Goal: Task Accomplishment & Management: Manage account settings

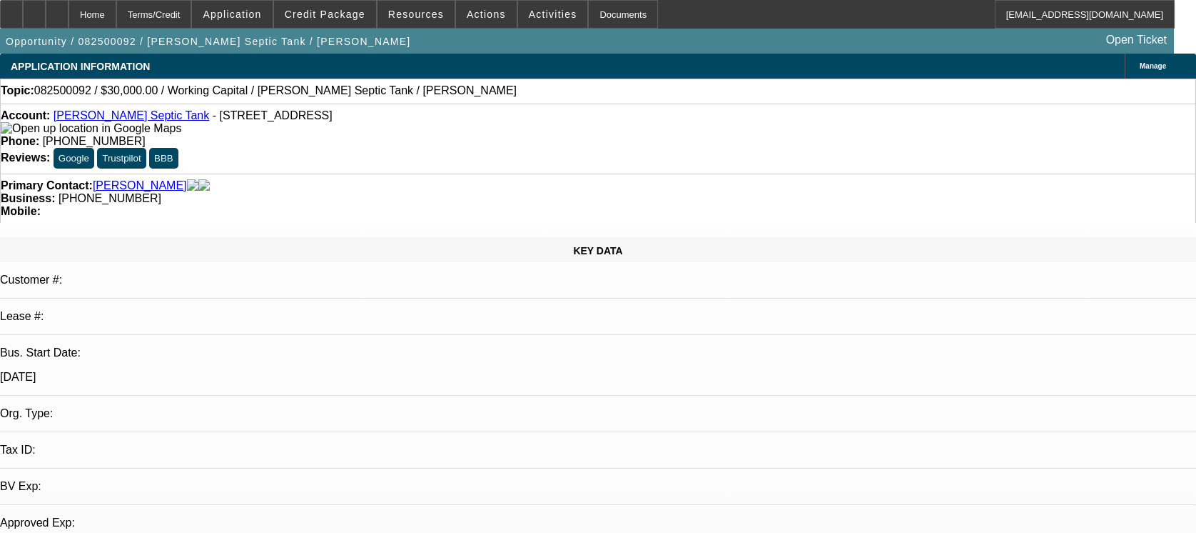
select select "0"
select select "2"
select select "0.1"
select select "1"
select select "2"
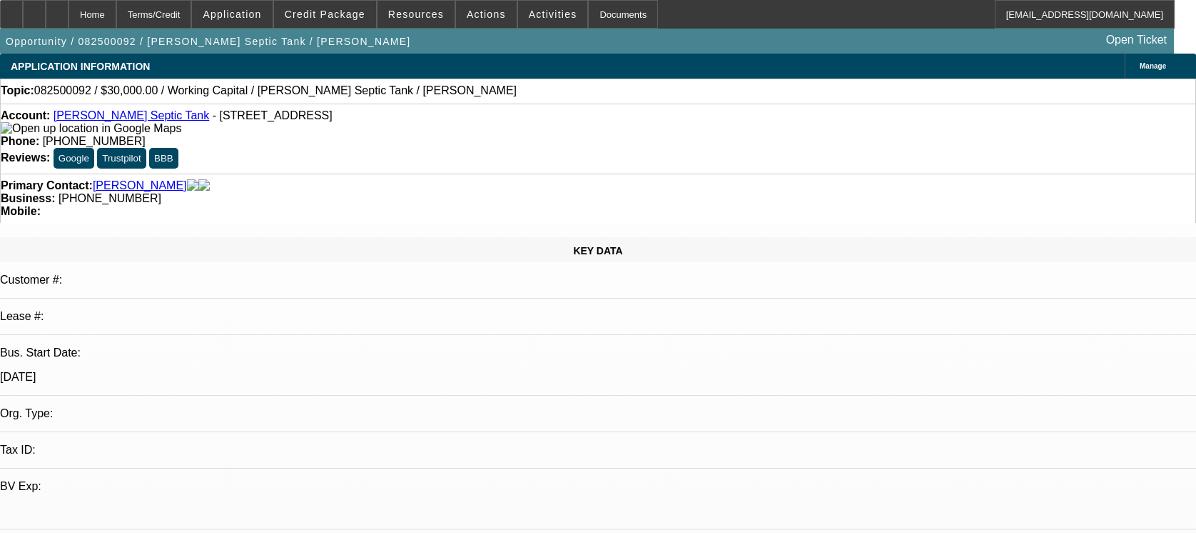
select select "4"
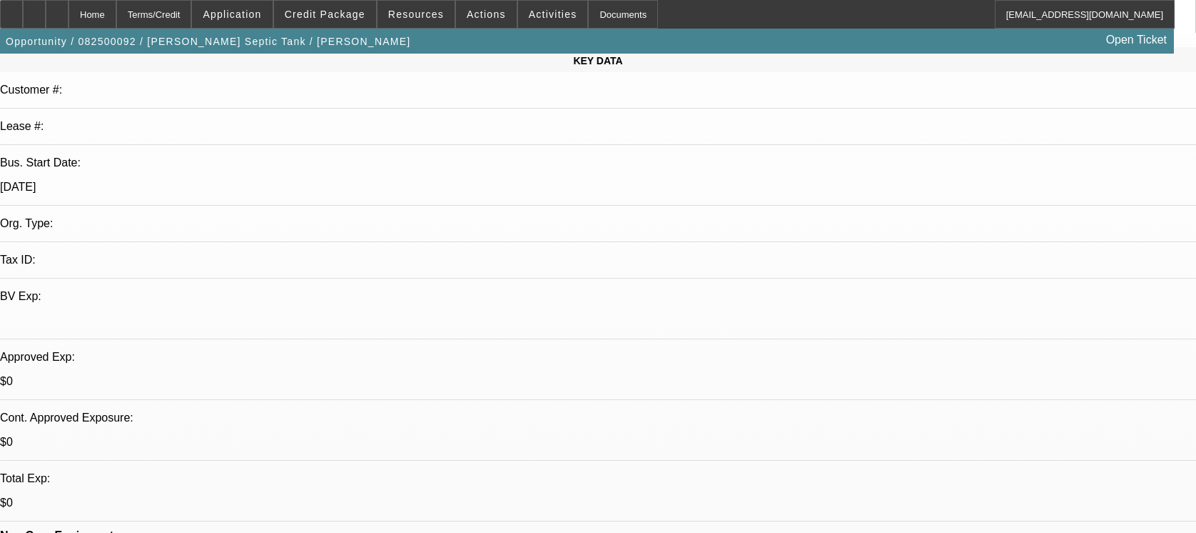
scroll to position [95, 0]
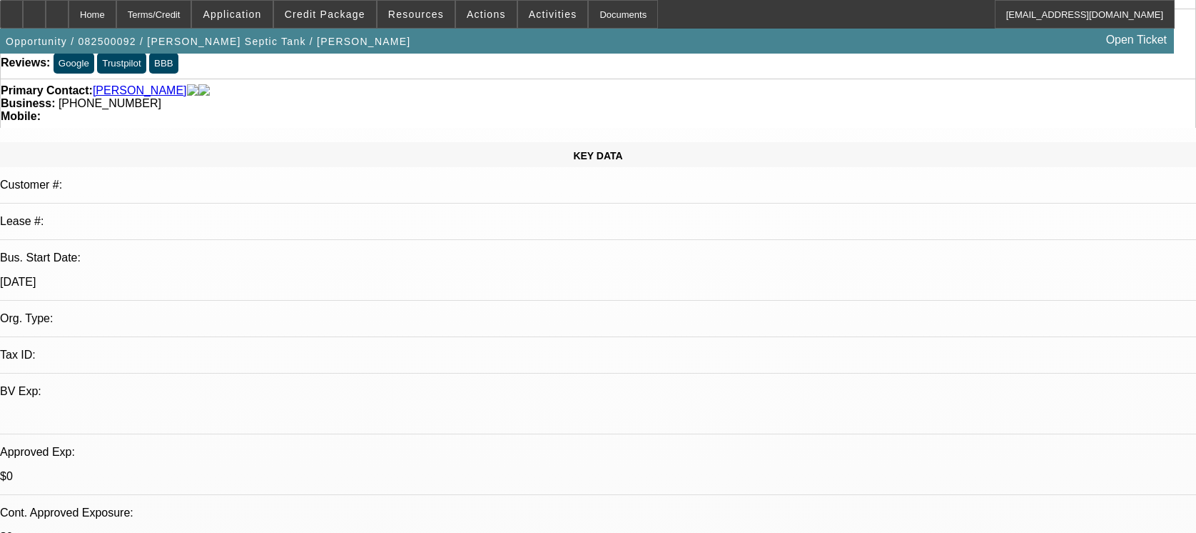
drag, startPoint x: 184, startPoint y: 156, endPoint x: 126, endPoint y: 165, distance: 58.6
click at [126, 251] on div "Bus. Start Date: 2/1/94" at bounding box center [598, 275] width 1196 height 49
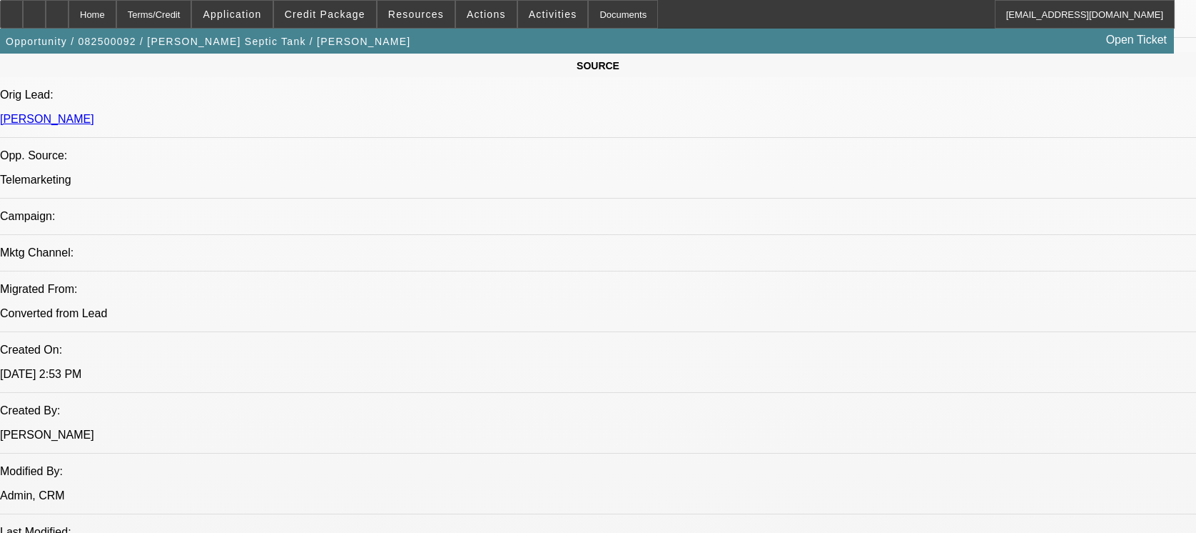
scroll to position [857, 0]
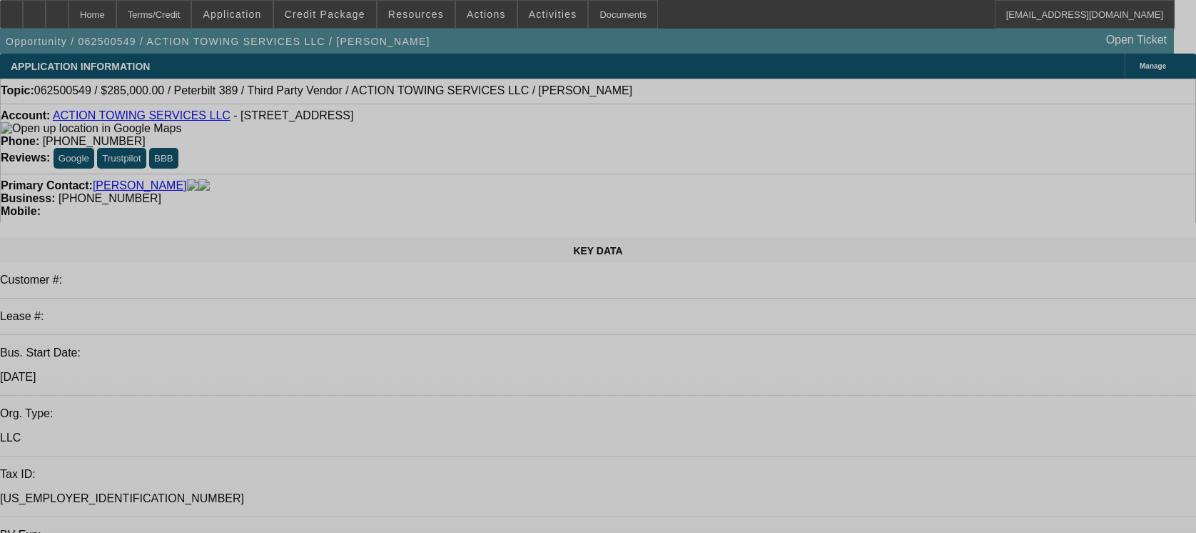
select select "0"
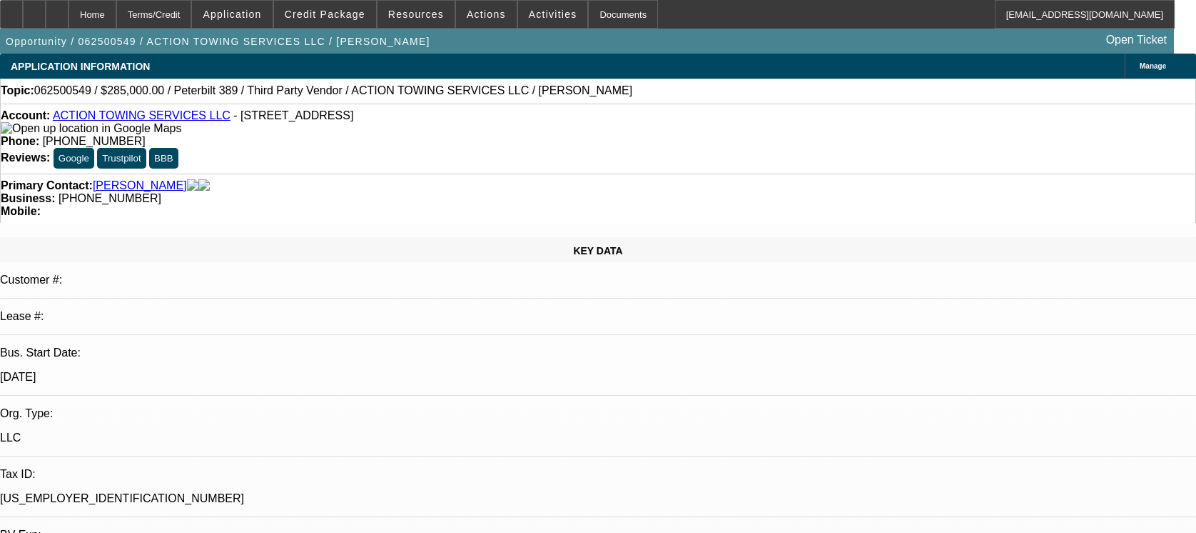
select select "0"
select select "0.1"
select select "0"
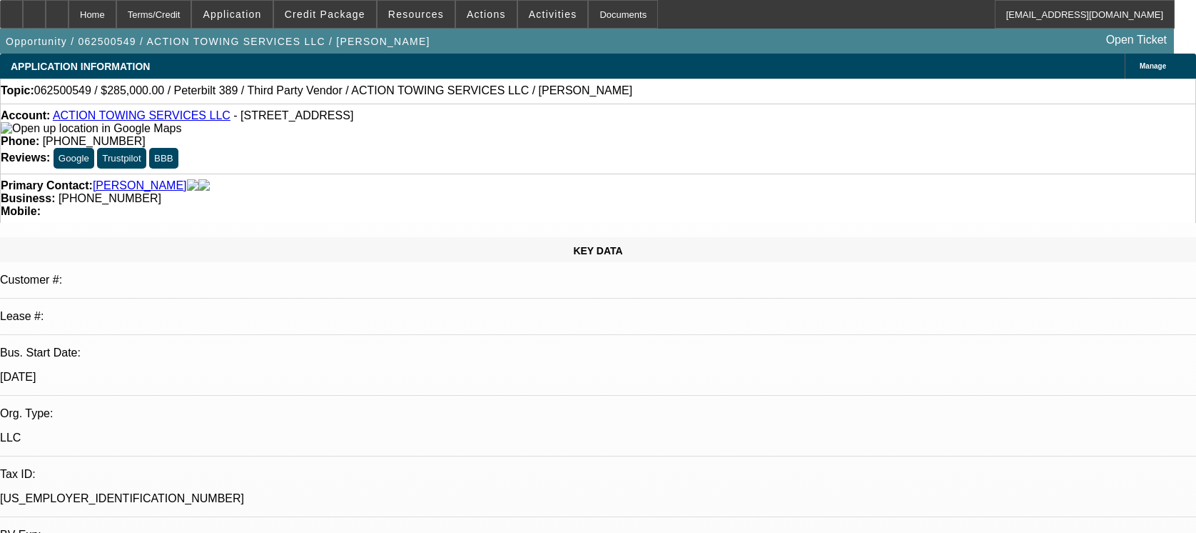
select select "0"
select select "0.1"
select select "0"
select select "0.1"
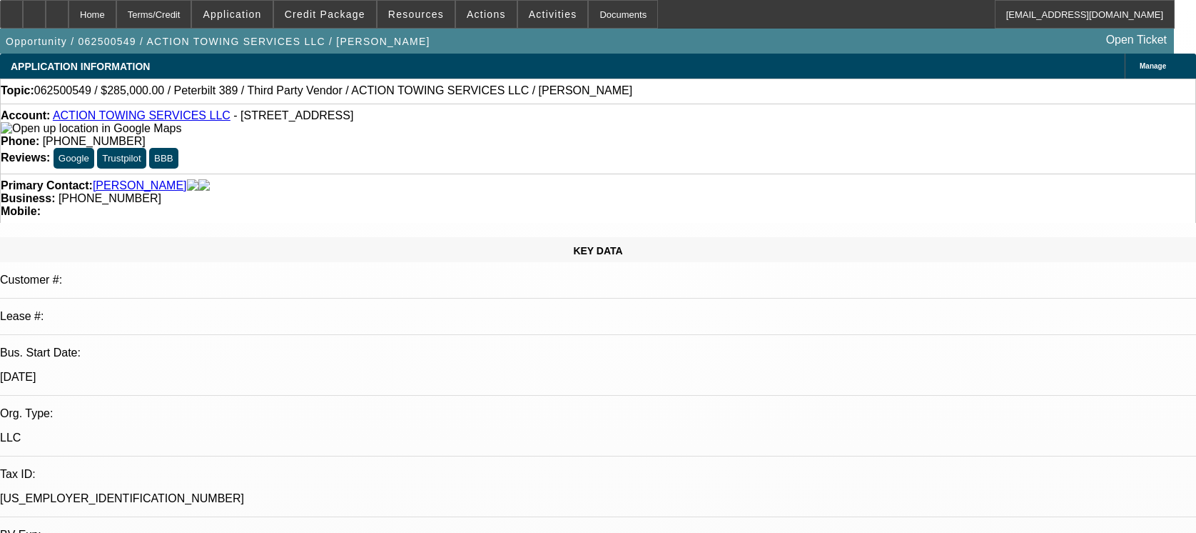
select select "1"
select select "3"
select select "6"
select select "1"
select select "3"
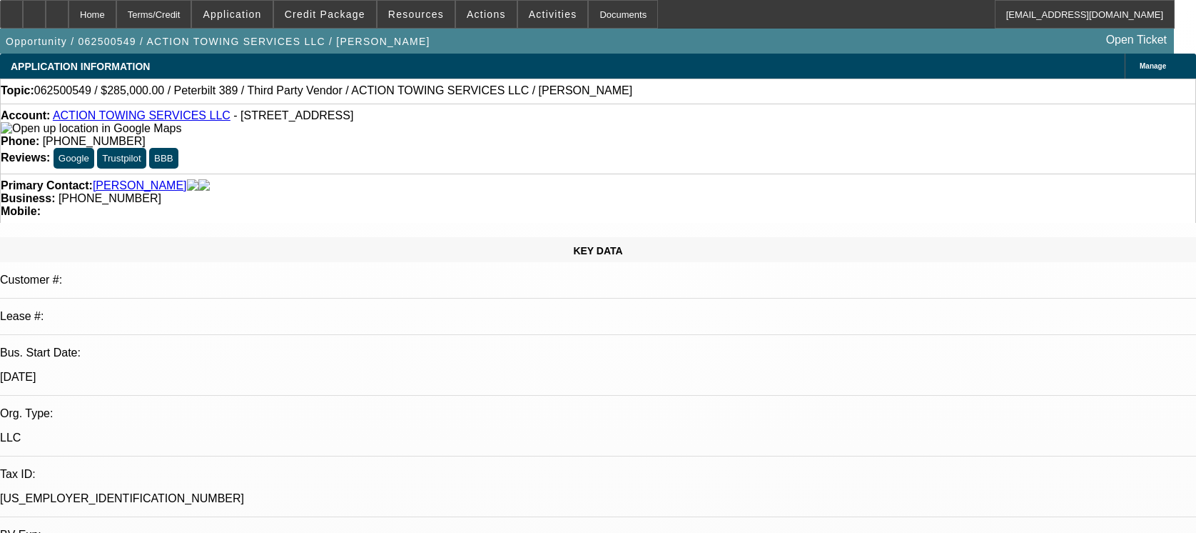
select select "4"
select select "1"
select select "3"
select select "4"
select select "1"
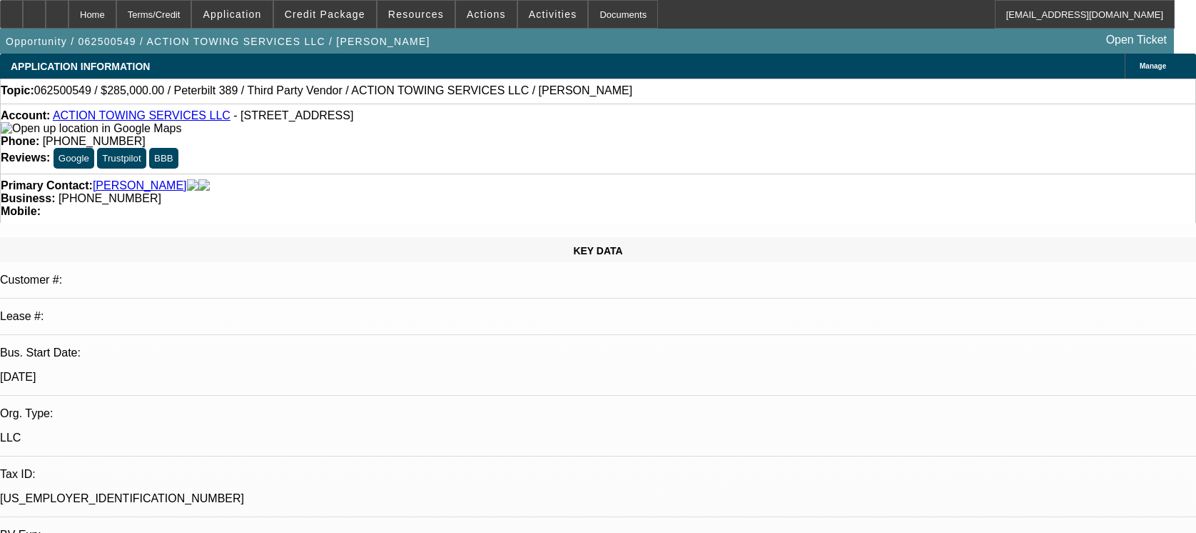
select select "3"
select select "4"
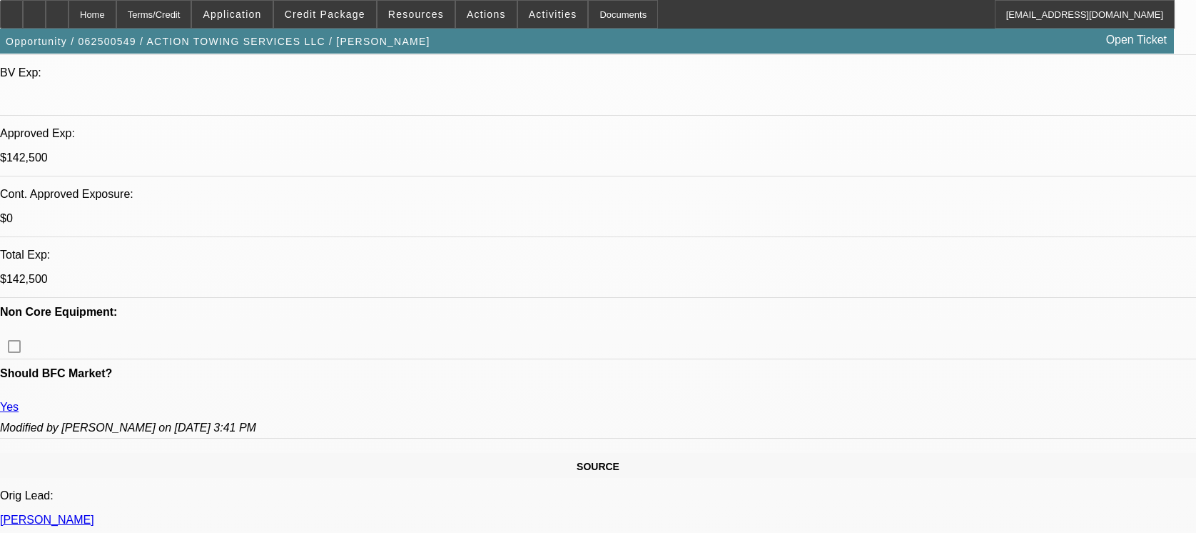
scroll to position [475, 0]
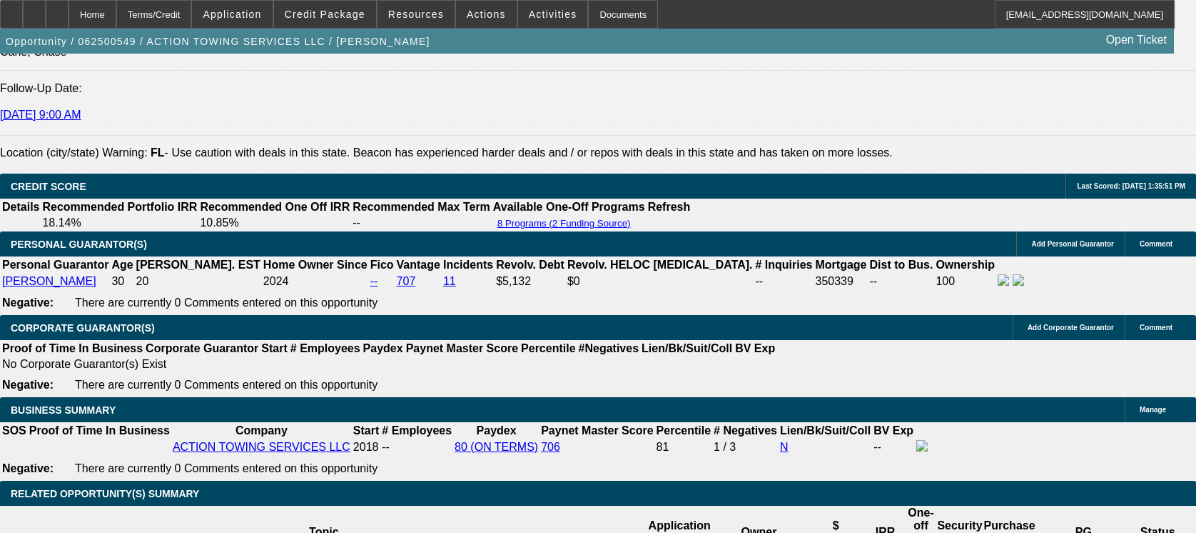
scroll to position [2189, 0]
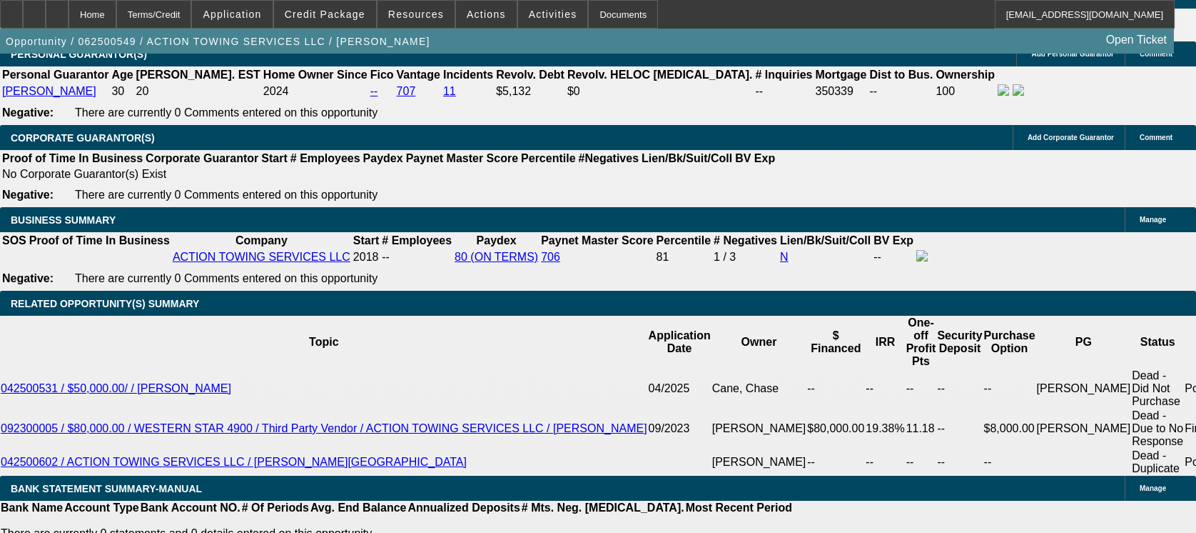
drag, startPoint x: 505, startPoint y: 459, endPoint x: 453, endPoint y: 458, distance: 52.8
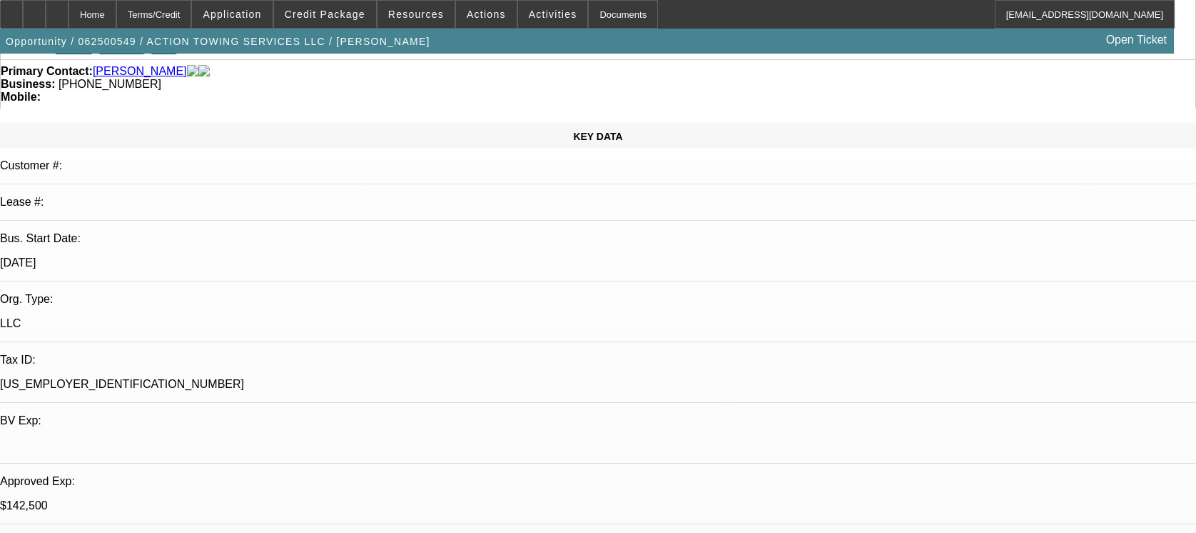
scroll to position [0, 0]
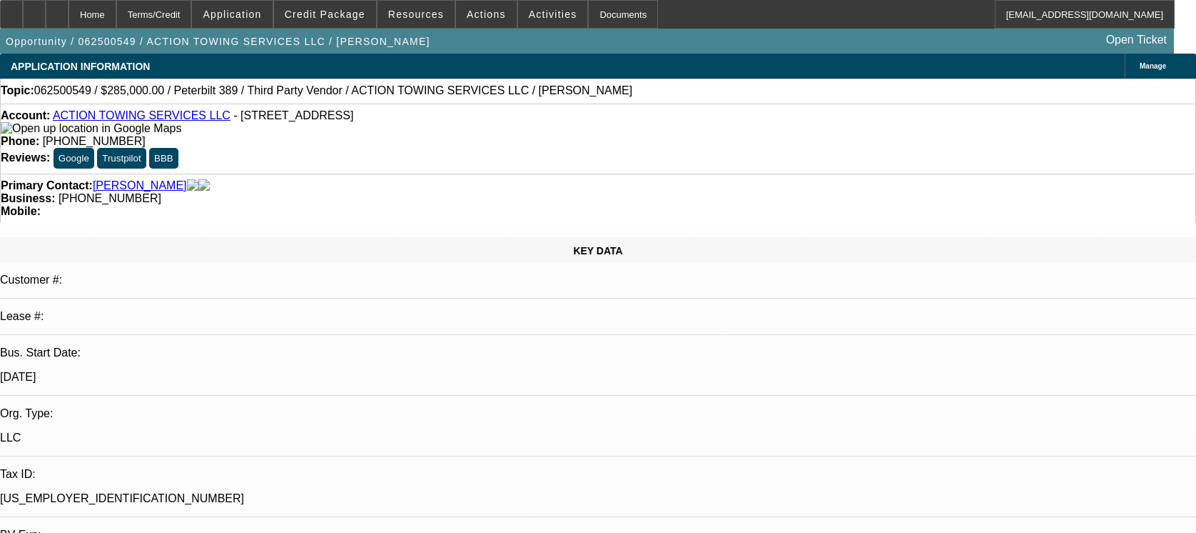
select select "0"
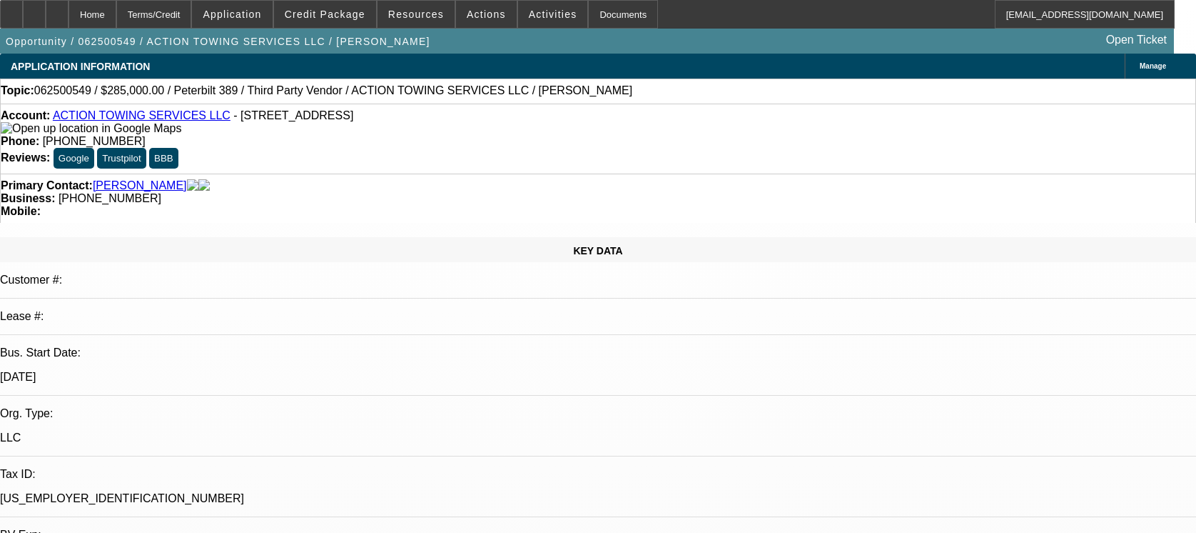
select select "0.1"
select select "0"
select select "0.1"
select select "0"
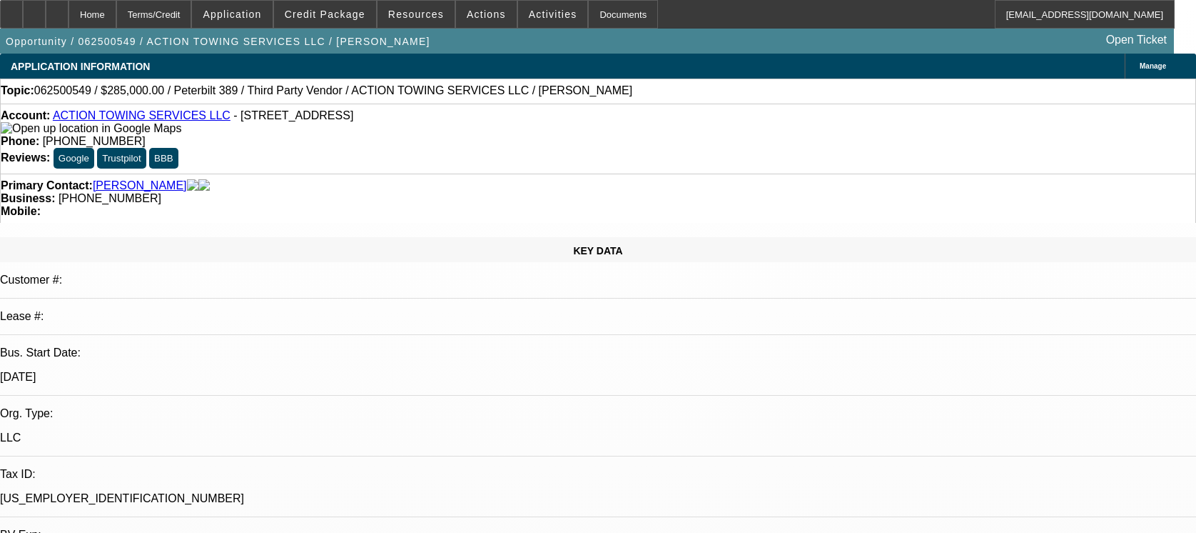
select select "0"
select select "0.1"
select select "1"
select select "3"
select select "6"
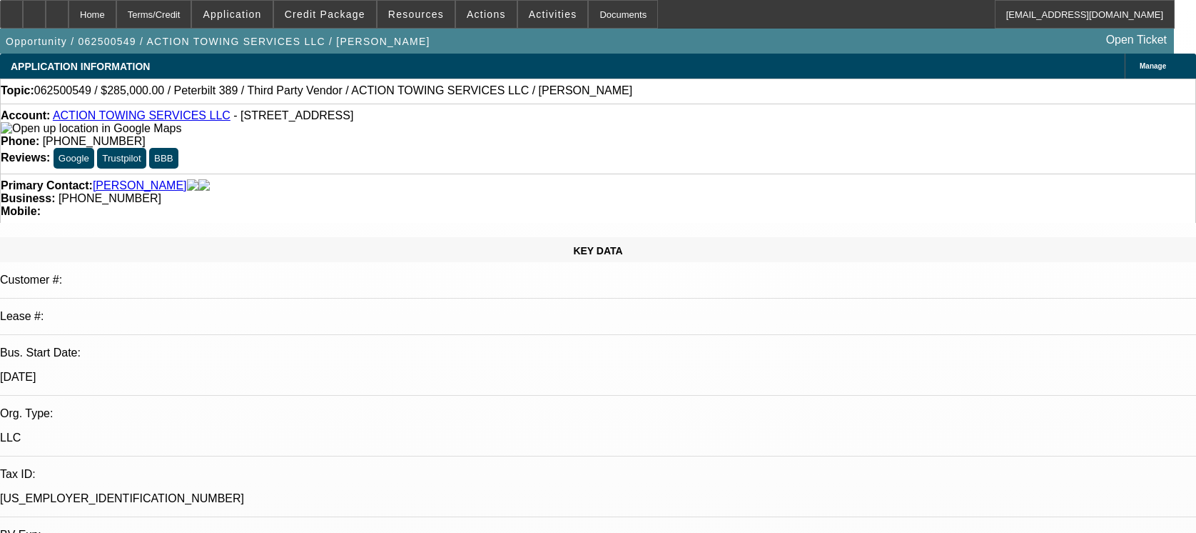
select select "1"
select select "3"
select select "4"
select select "1"
select select "3"
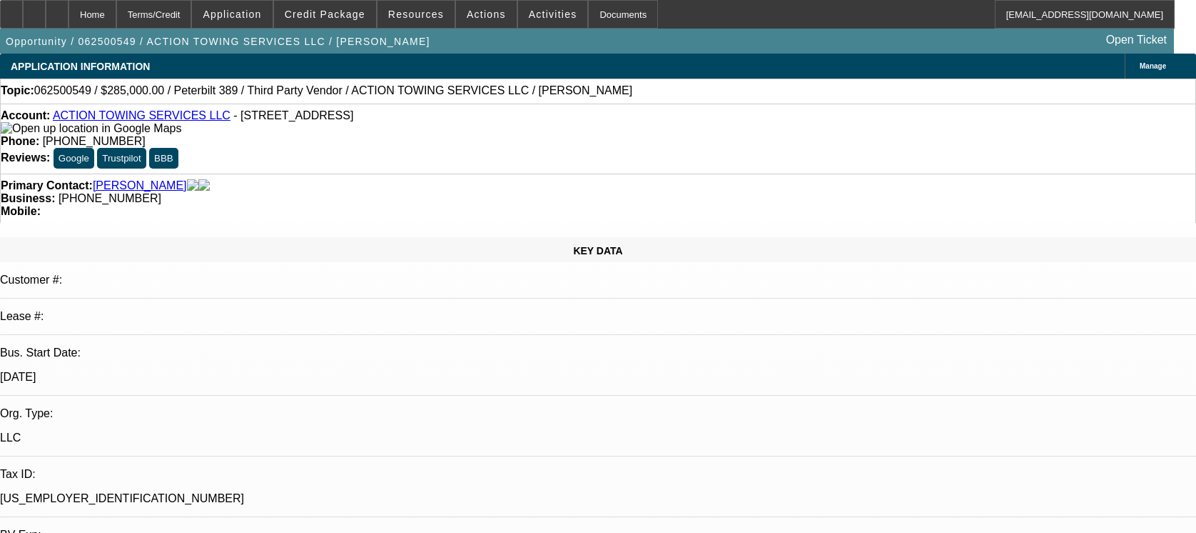
select select "4"
select select "1"
select select "3"
select select "4"
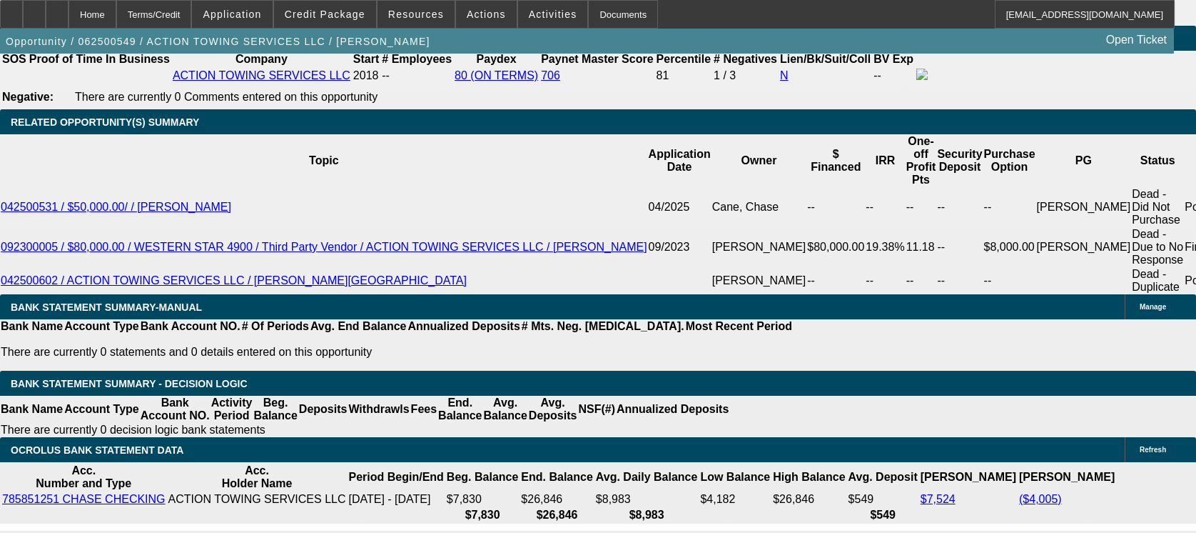
scroll to position [2379, 0]
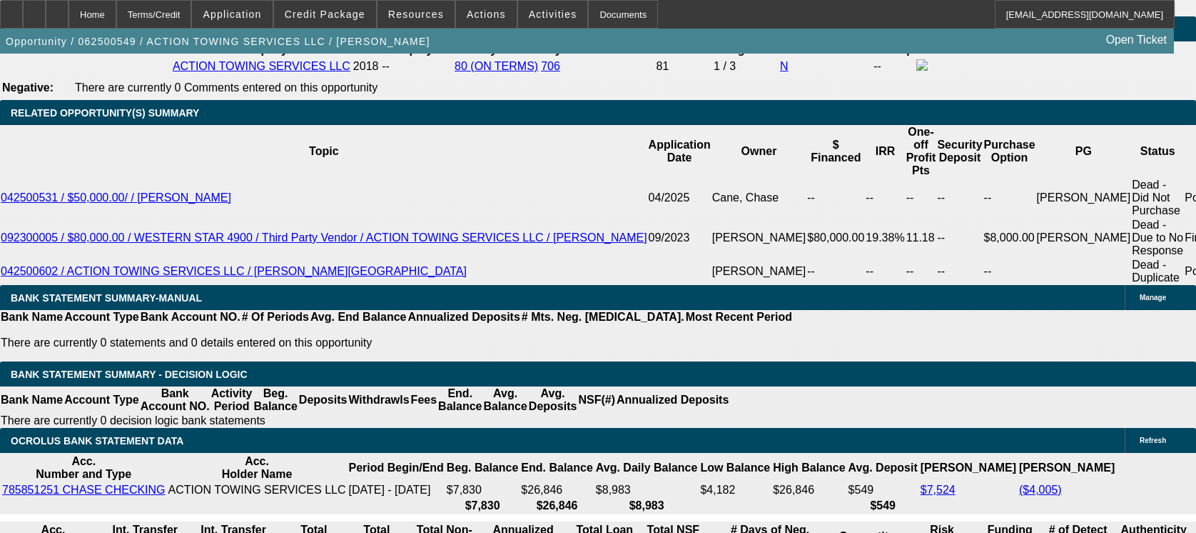
drag, startPoint x: 503, startPoint y: 170, endPoint x: 345, endPoint y: 158, distance: 158.9
drag, startPoint x: 438, startPoint y: 363, endPoint x: 447, endPoint y: 354, distance: 12.6
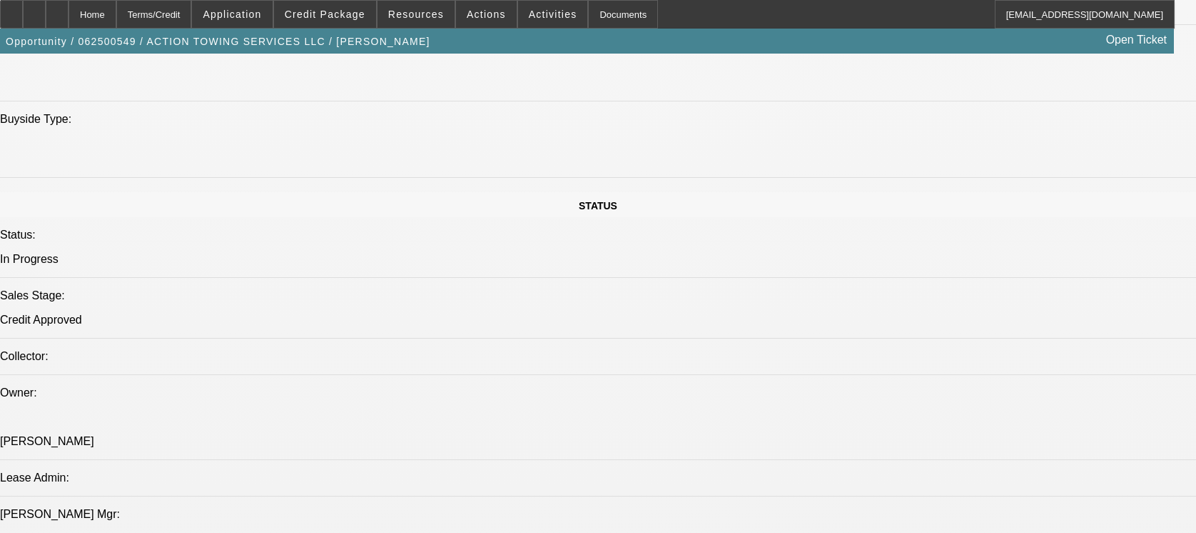
scroll to position [1237, 0]
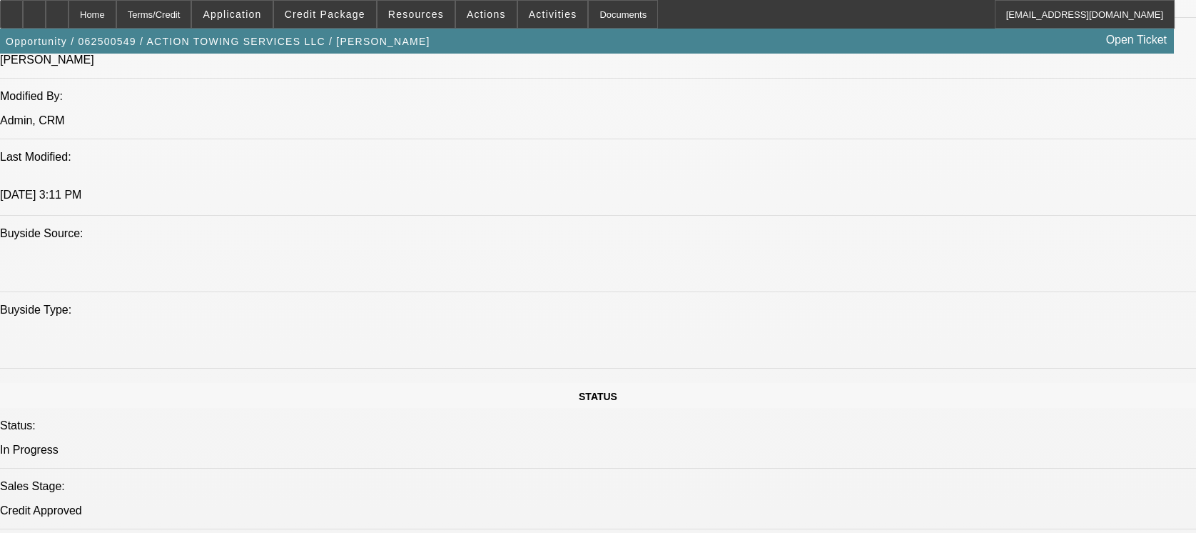
drag, startPoint x: 391, startPoint y: 388, endPoint x: 341, endPoint y: 389, distance: 50.0
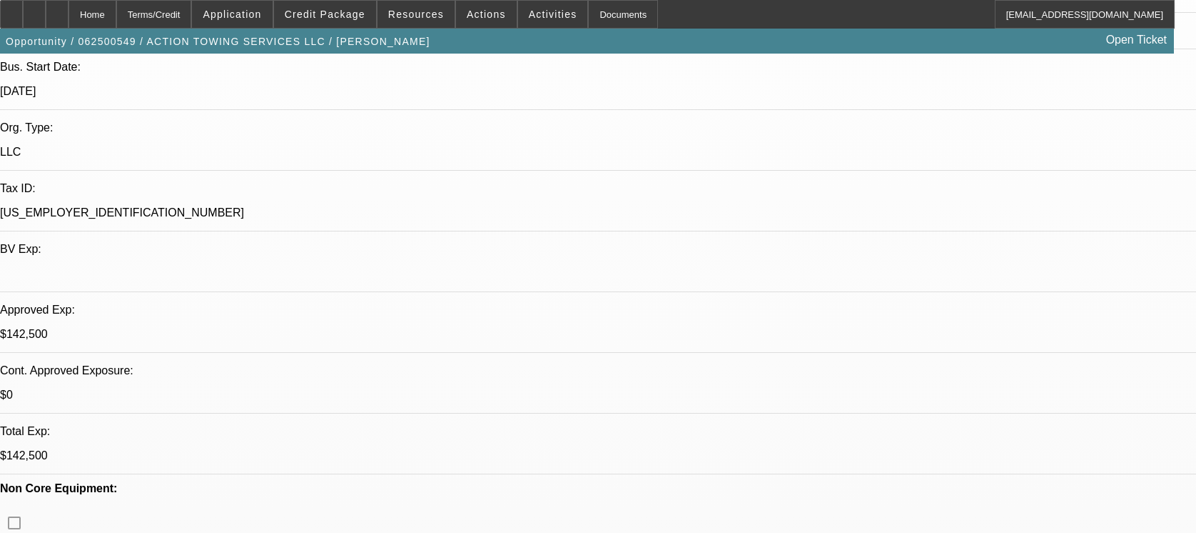
scroll to position [0, 0]
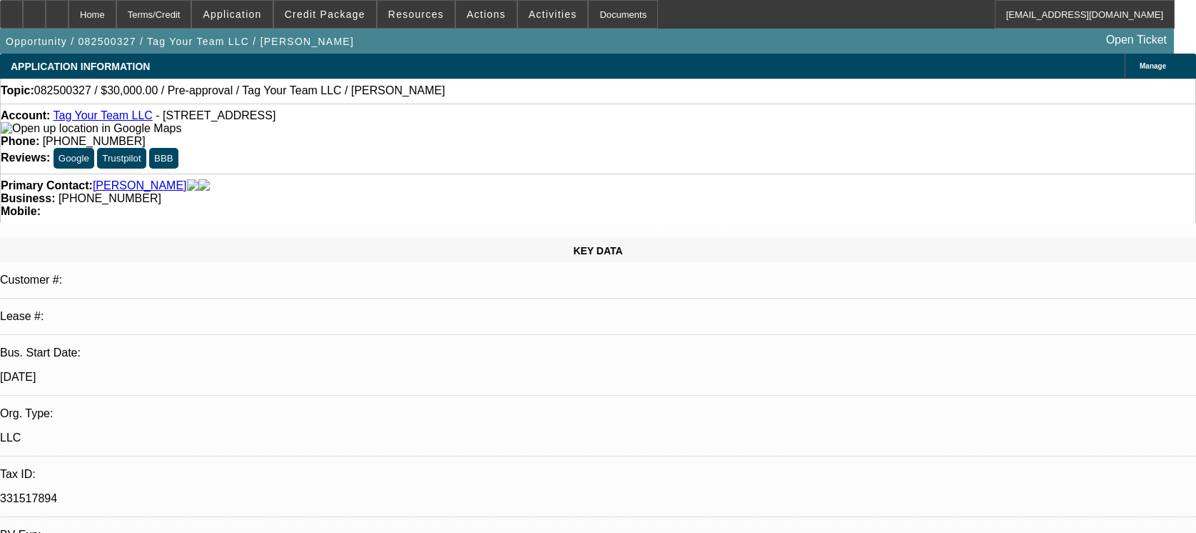
select select "0"
select select "2"
select select "0.1"
select select "1"
select select "2"
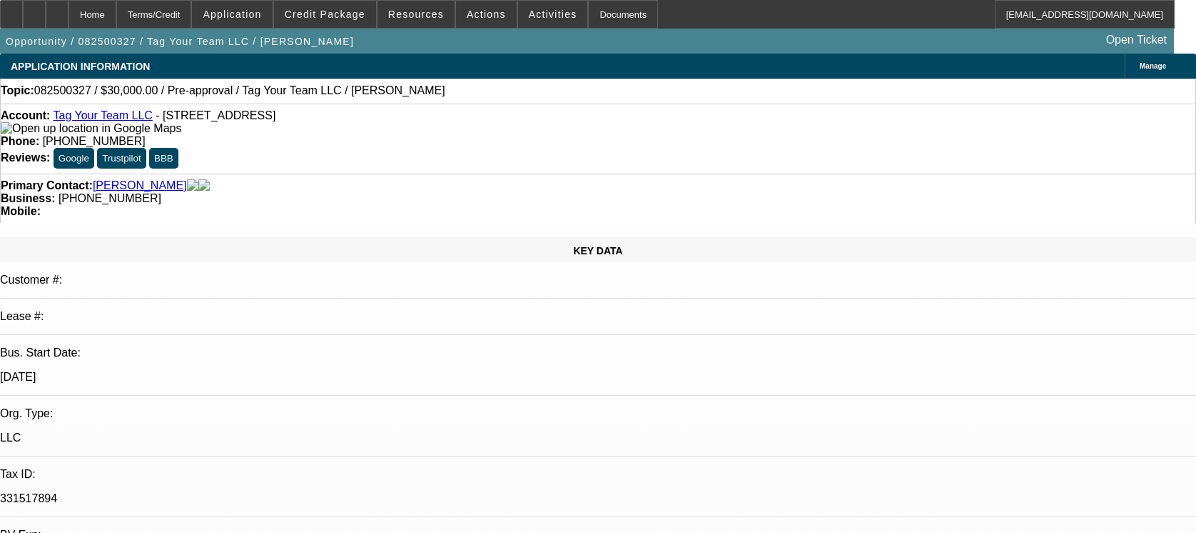
select select "4"
click at [96, 117] on link "Tag Your Team LLC" at bounding box center [102, 115] width 99 height 12
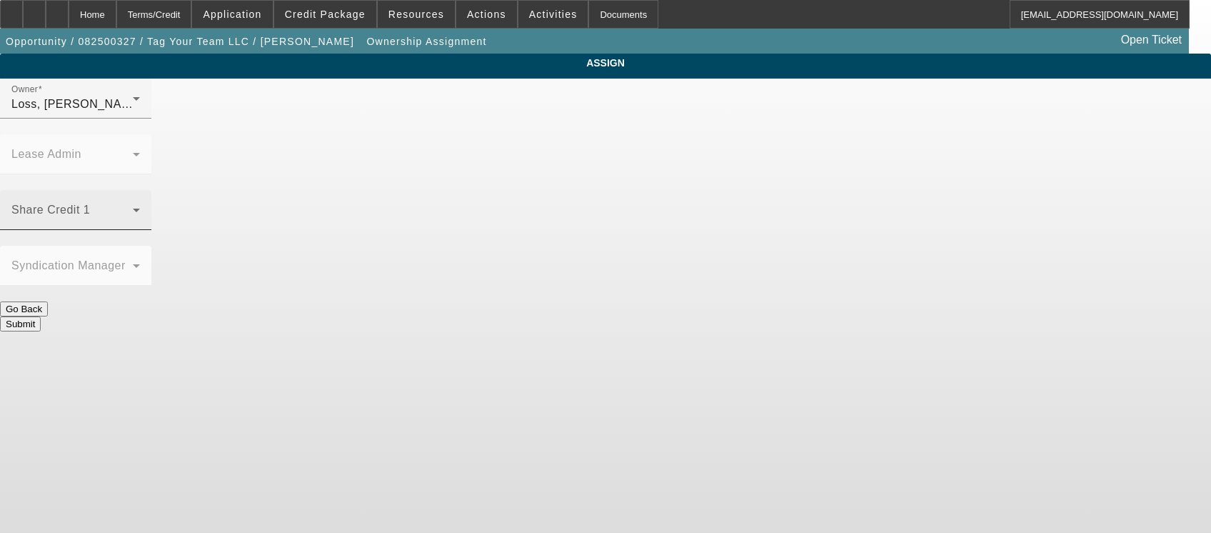
click at [140, 207] on mat-select at bounding box center [75, 215] width 128 height 17
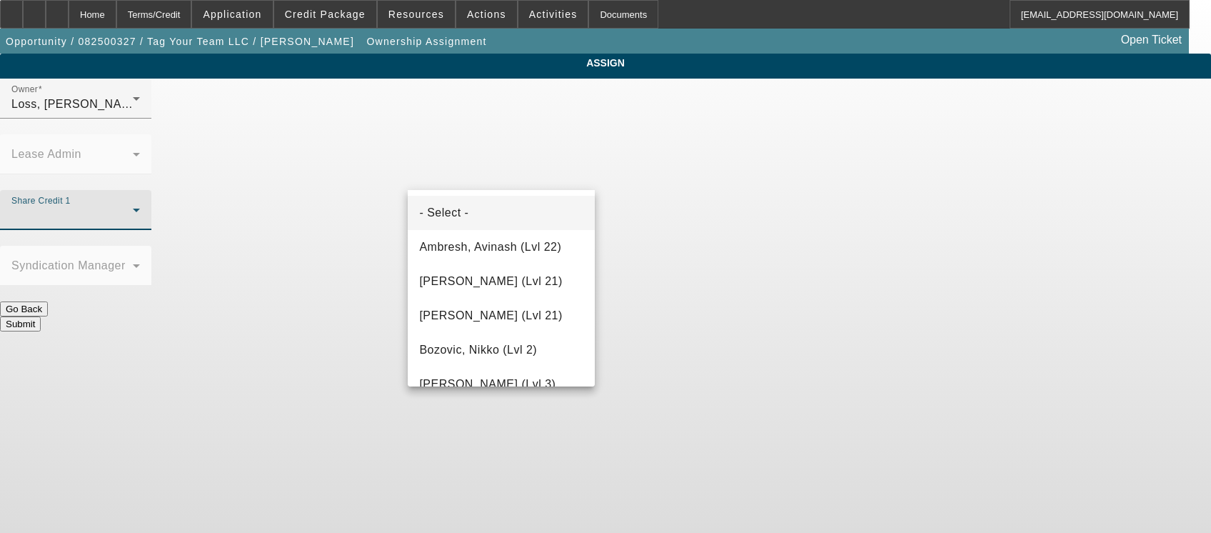
scroll to position [1899, 0]
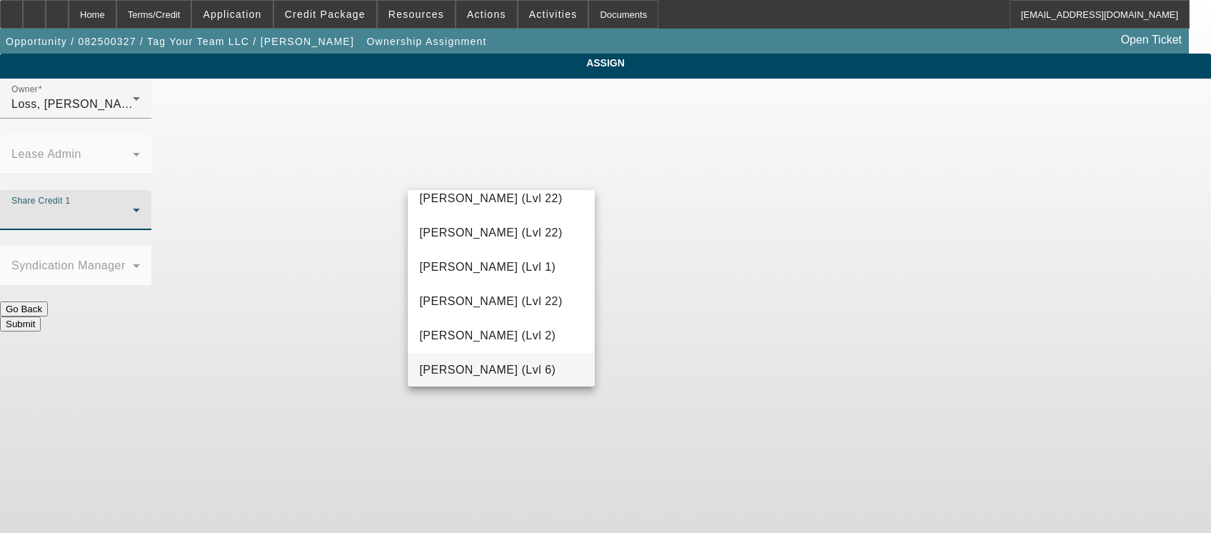
drag, startPoint x: 695, startPoint y: 301, endPoint x: 693, endPoint y: 287, distance: 14.4
click at [695, 292] on div at bounding box center [605, 266] width 1211 height 533
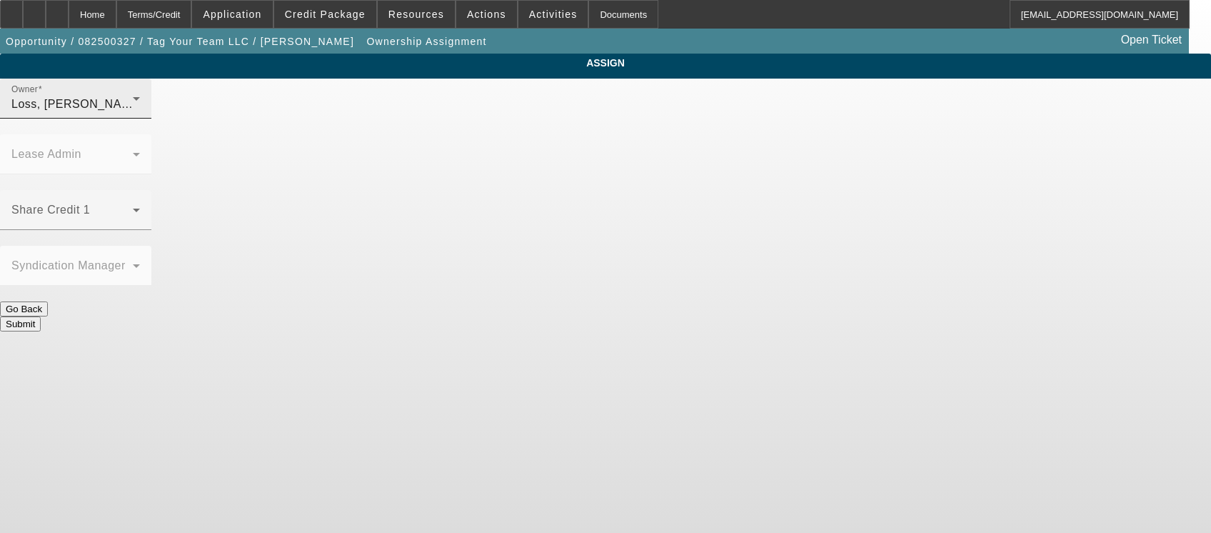
click at [133, 111] on div "Loss, Luke (Lvl 1)" at bounding box center [71, 104] width 121 height 17
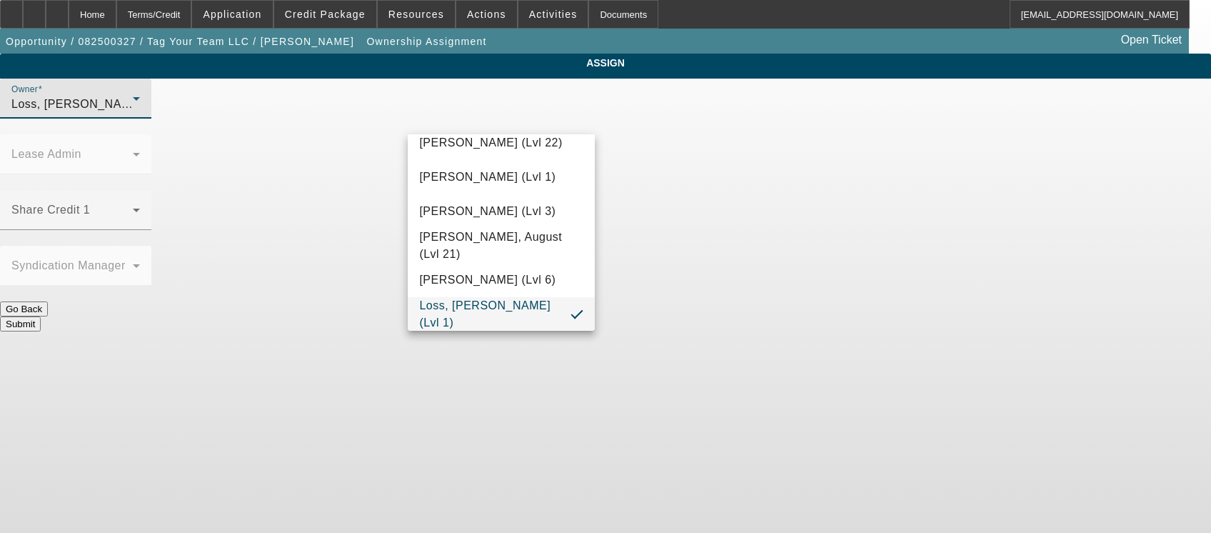
scroll to position [2070, 0]
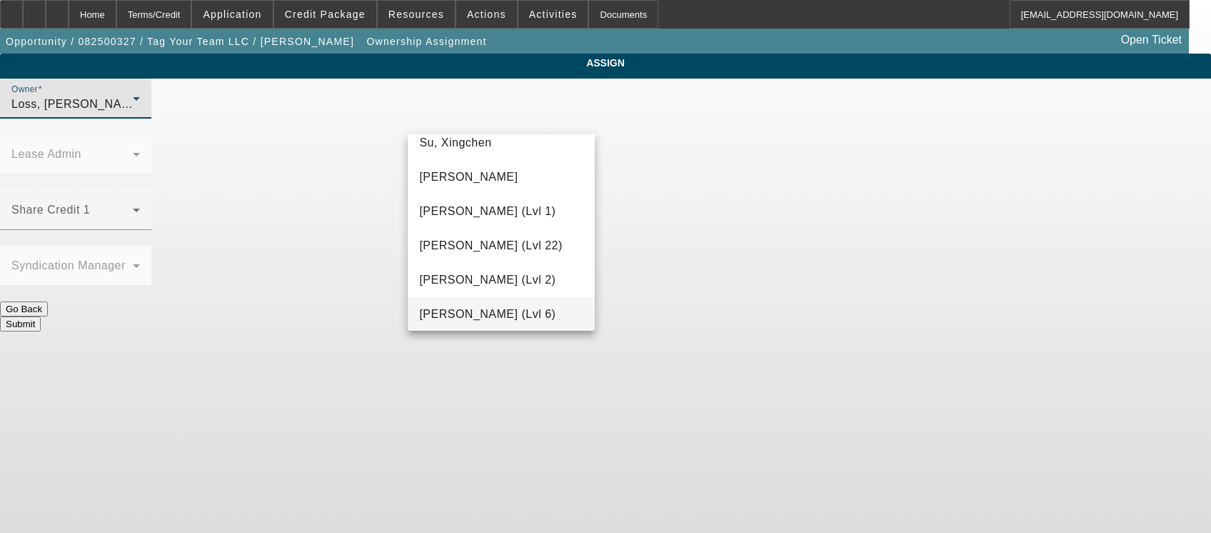
click at [518, 312] on span "Wesolowski, John (Lvl 6)" at bounding box center [487, 314] width 136 height 17
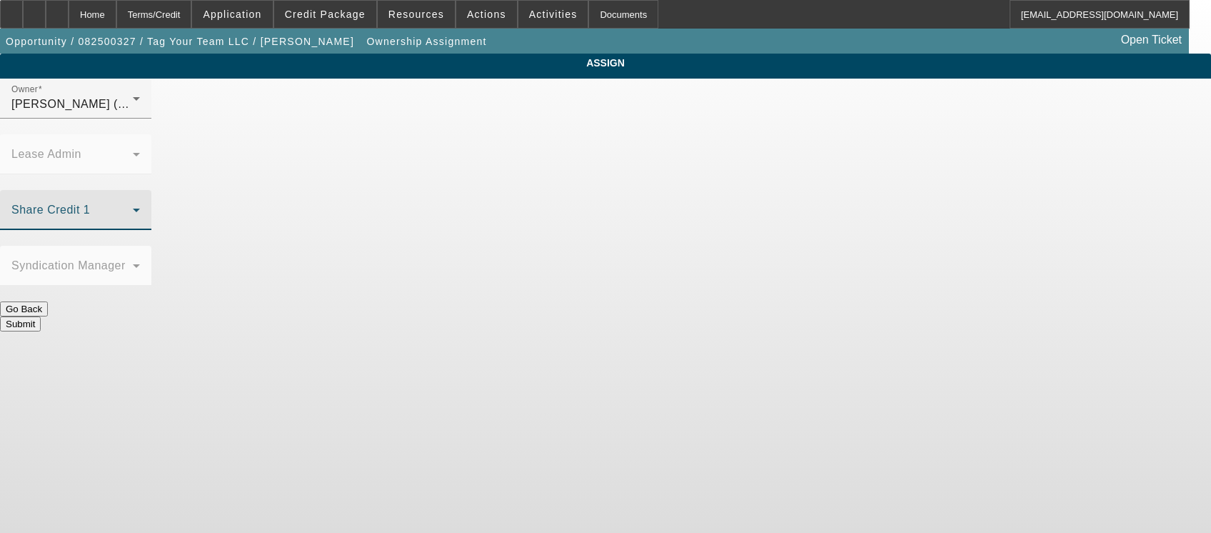
click at [133, 207] on span at bounding box center [71, 215] width 121 height 17
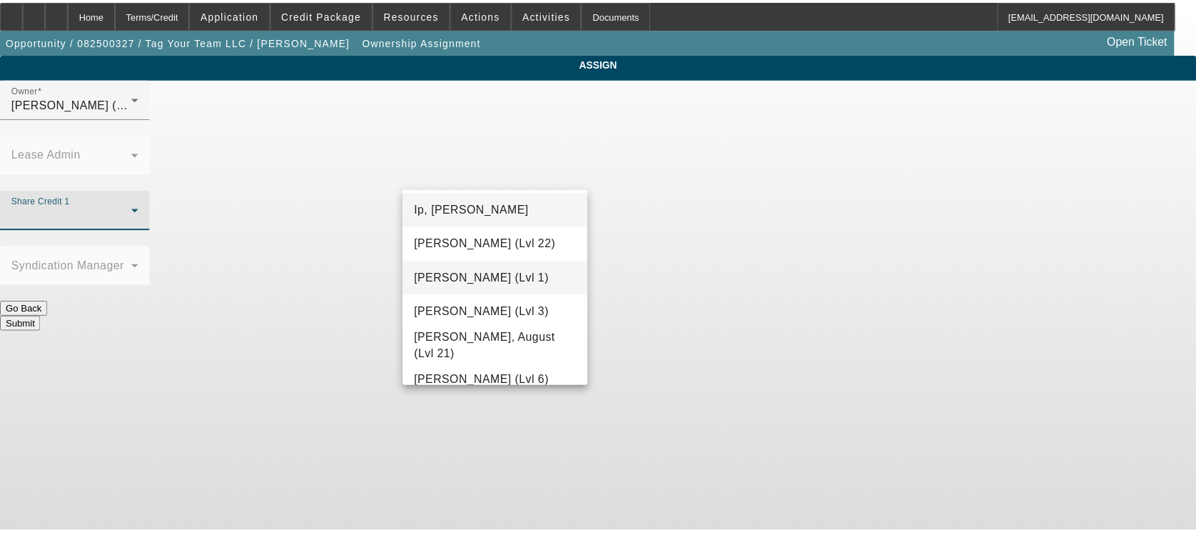
scroll to position [1062, 0]
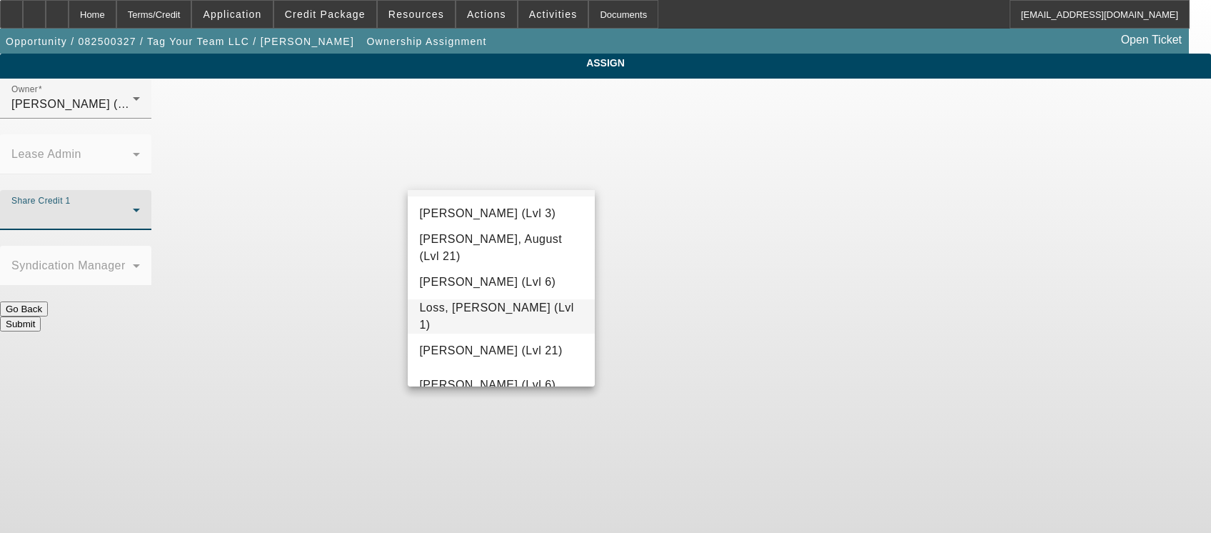
click at [483, 321] on span "Loss, Luke (Lvl 1)" at bounding box center [501, 316] width 164 height 34
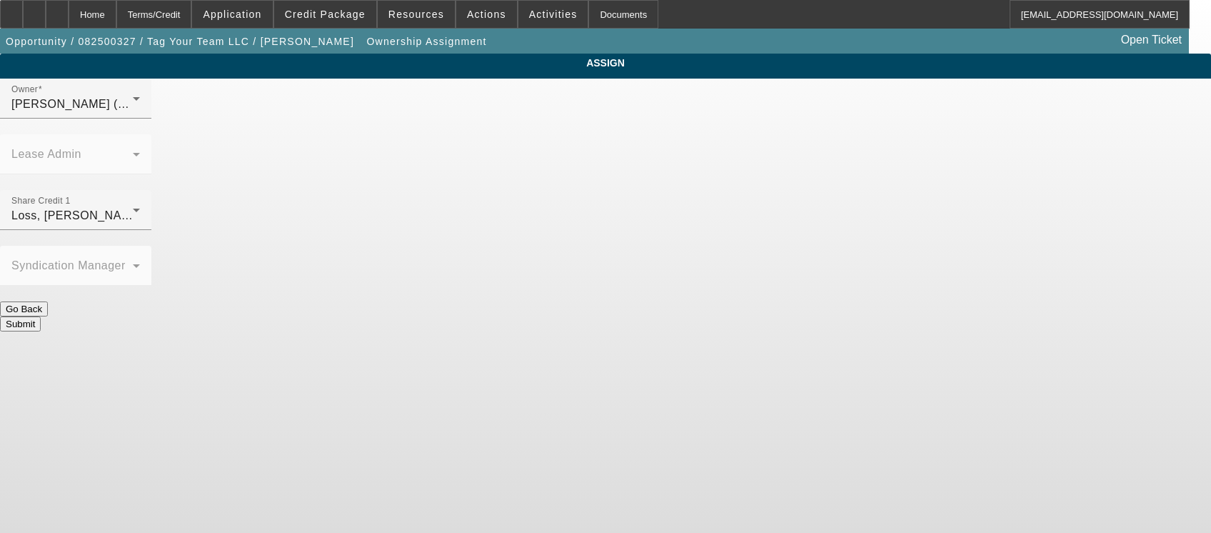
click at [41, 316] on button "Submit" at bounding box center [20, 323] width 41 height 15
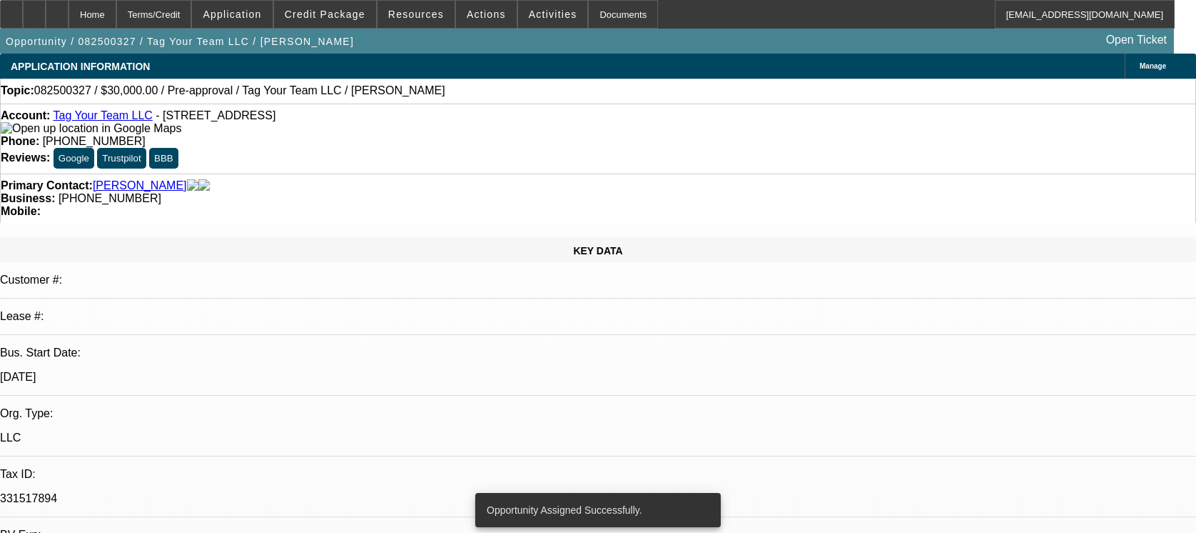
select select "0"
select select "2"
select select "0.1"
select select "4"
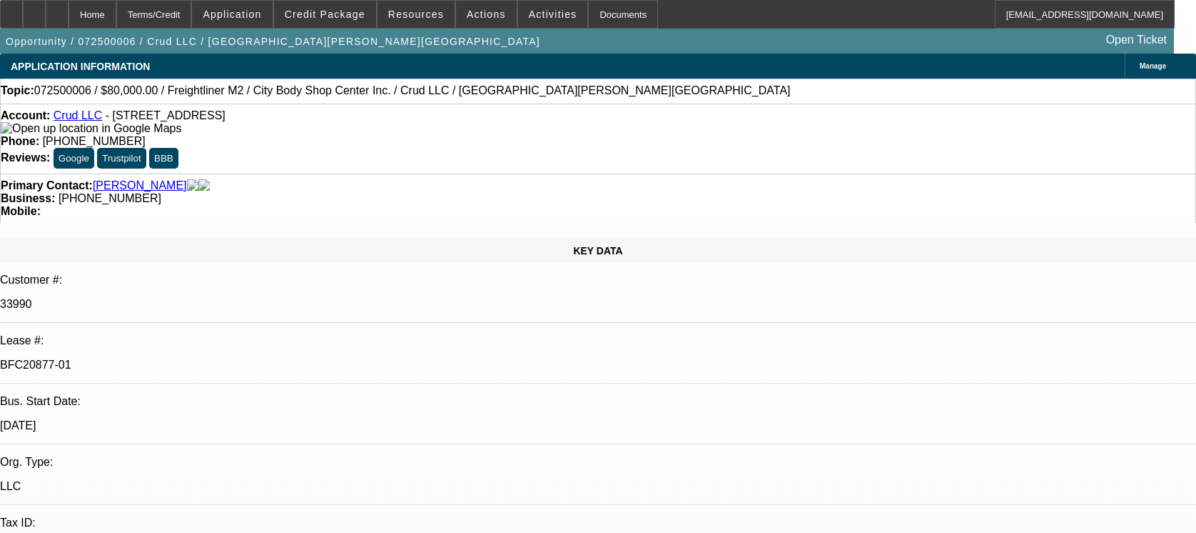
select select "0"
select select "2"
select select "0"
select select "2"
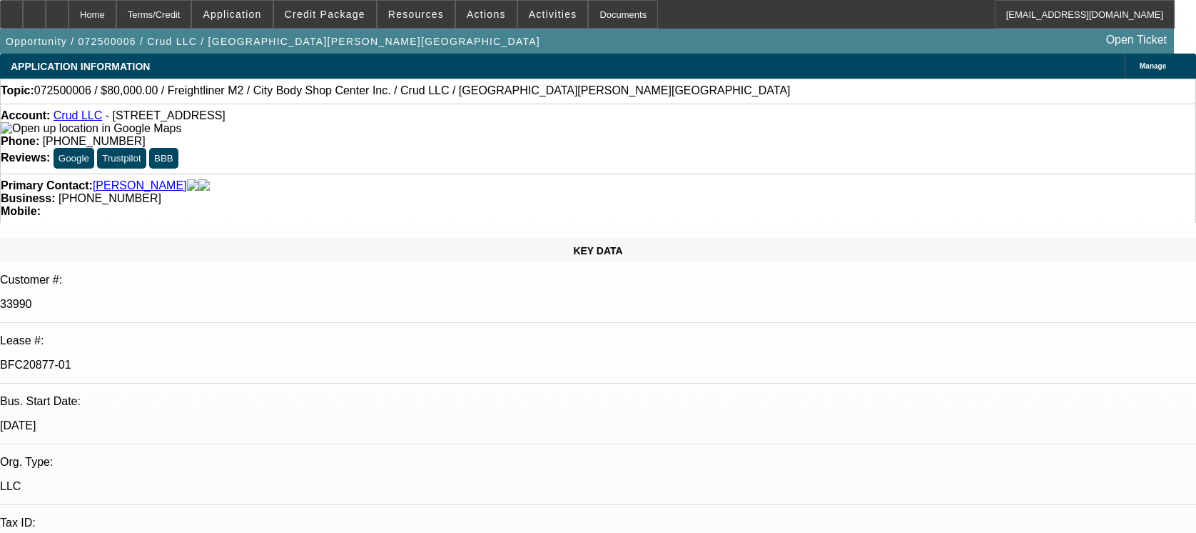
select select "0"
select select "2"
select select "0"
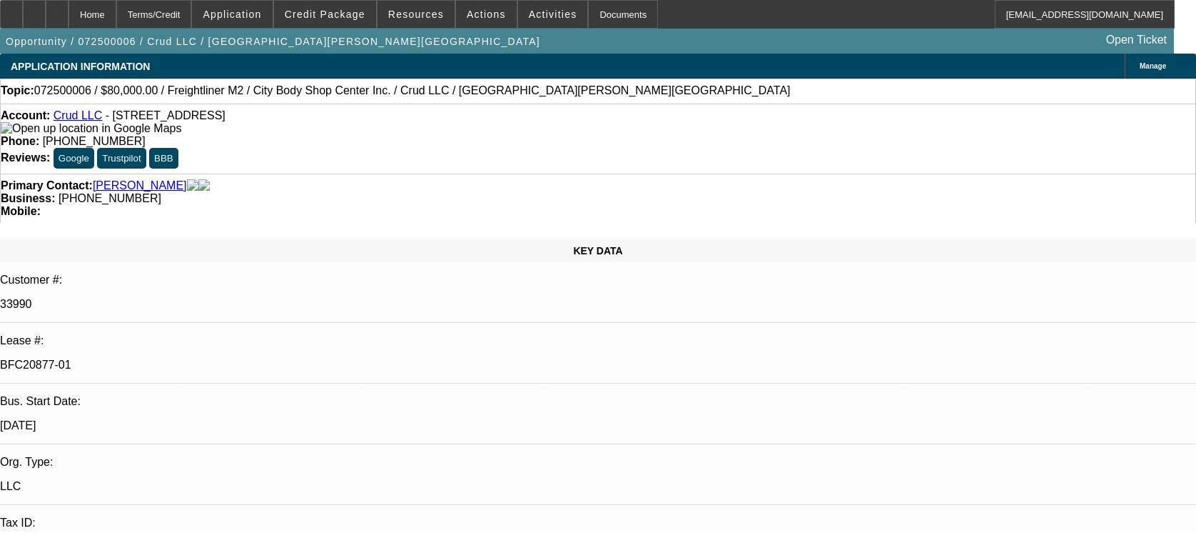
select select "2"
select select "0"
select select "1"
select select "2"
select select "6"
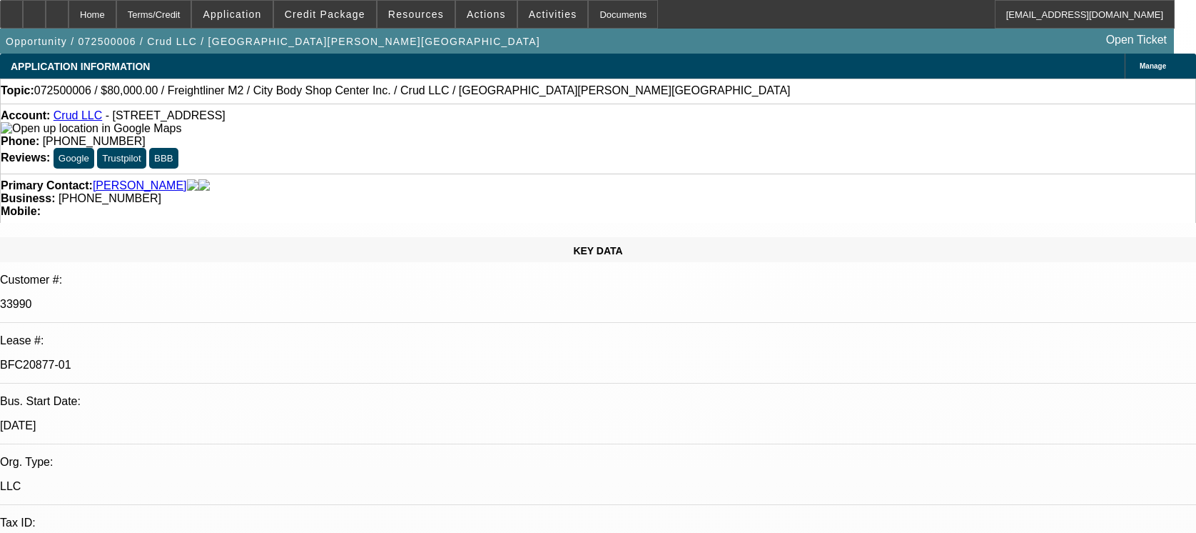
select select "1"
select select "2"
select select "6"
select select "1"
select select "2"
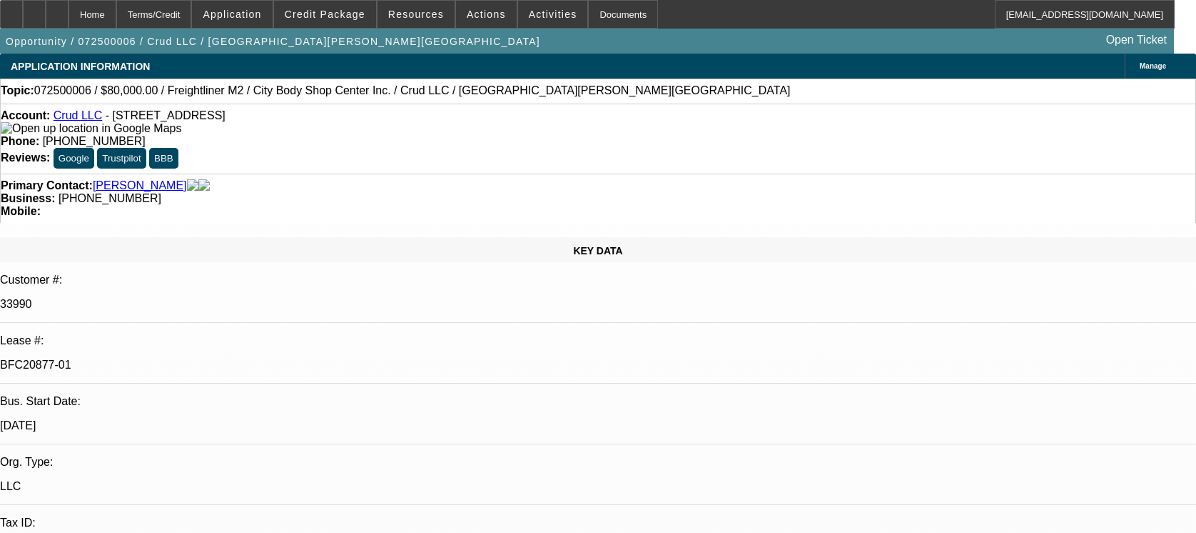
select select "6"
select select "1"
select select "2"
select select "6"
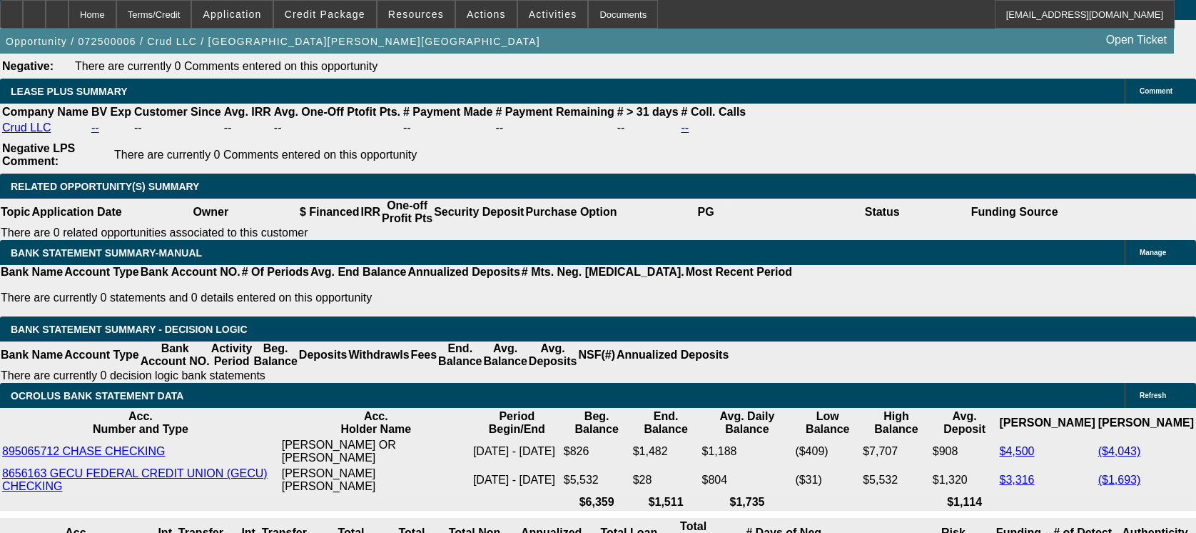
scroll to position [2474, 0]
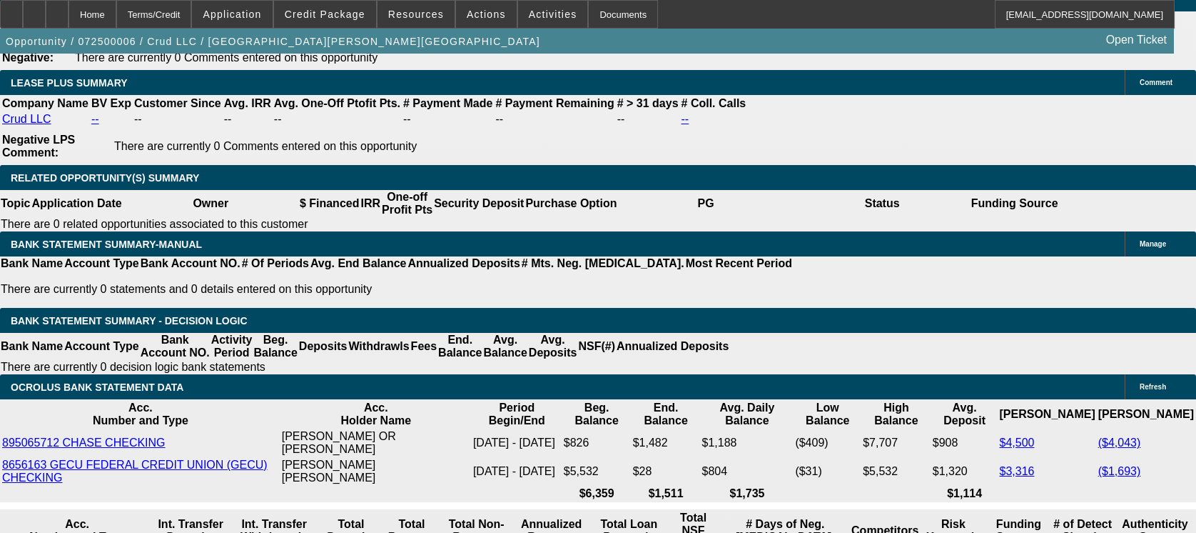
drag, startPoint x: 333, startPoint y: 194, endPoint x: 282, endPoint y: 196, distance: 51.4
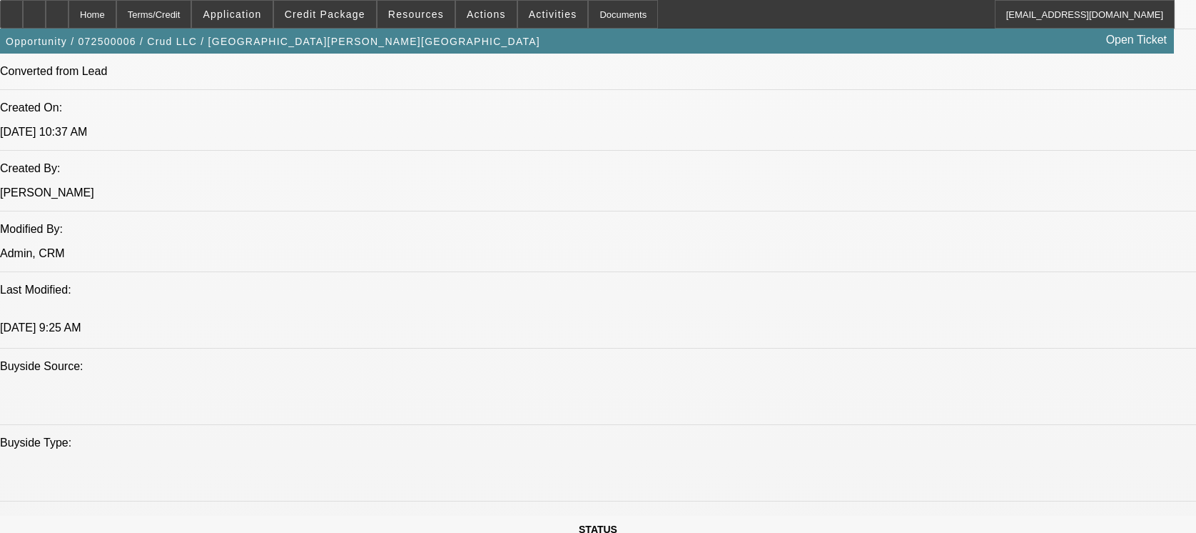
scroll to position [761, 0]
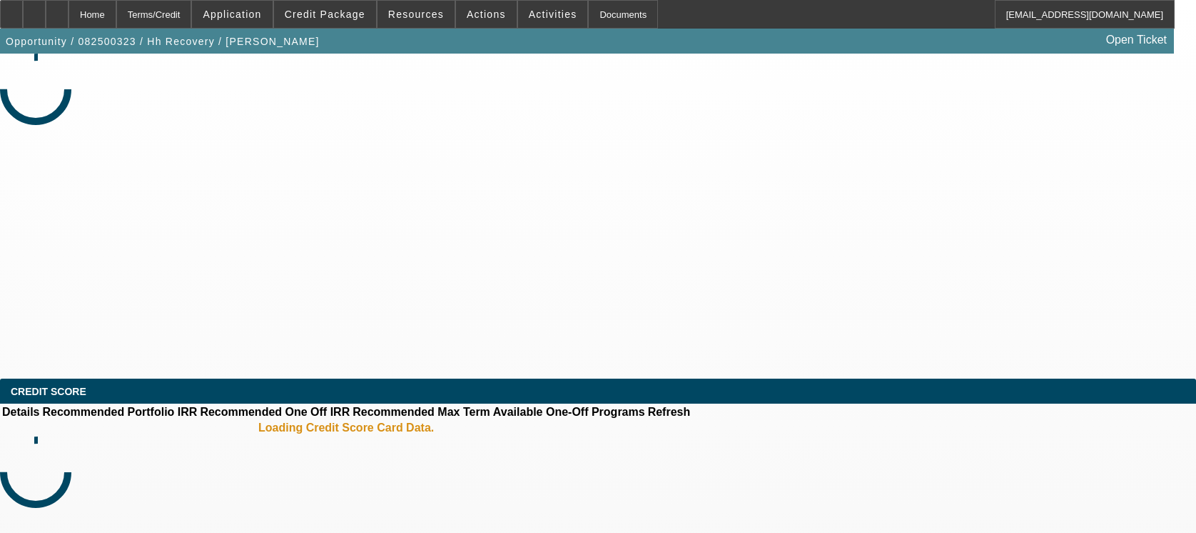
select select "0"
select select "2"
select select "0.1"
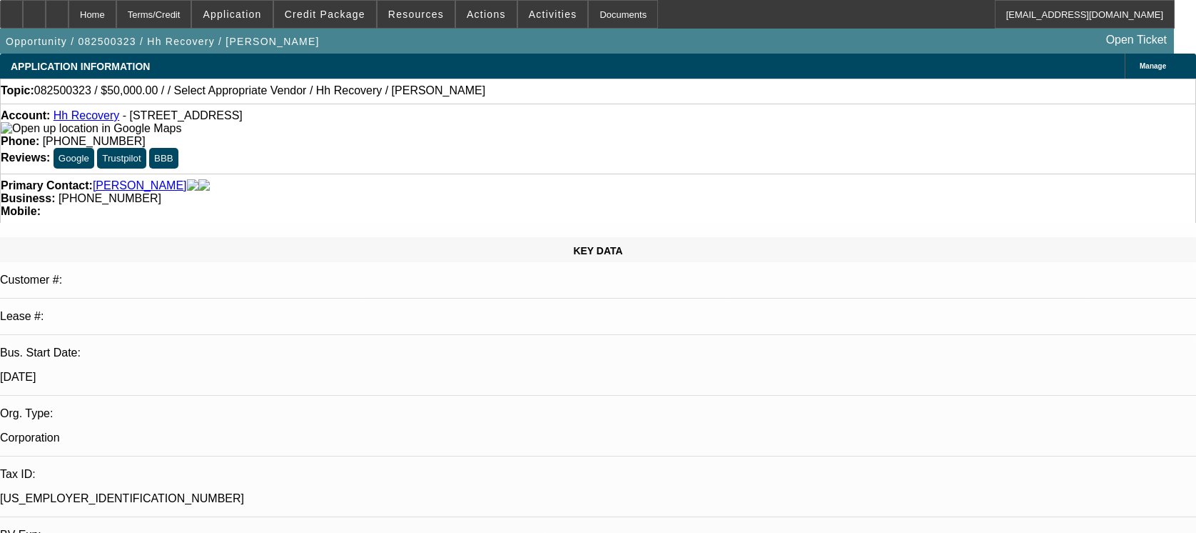
select select "1"
select select "2"
select select "4"
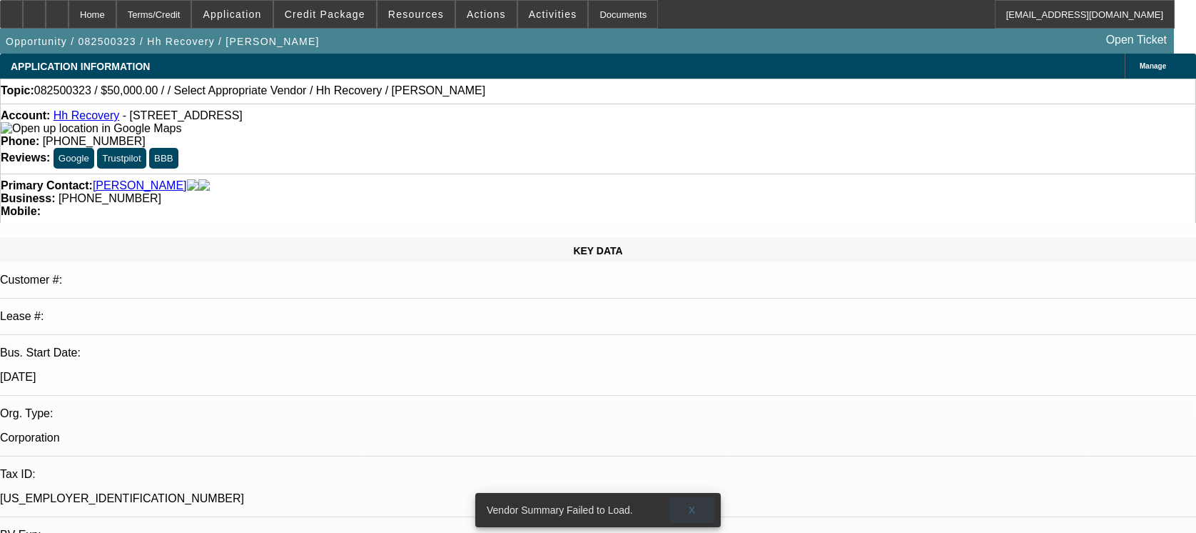
click at [691, 504] on span "X" at bounding box center [693, 509] width 8 height 11
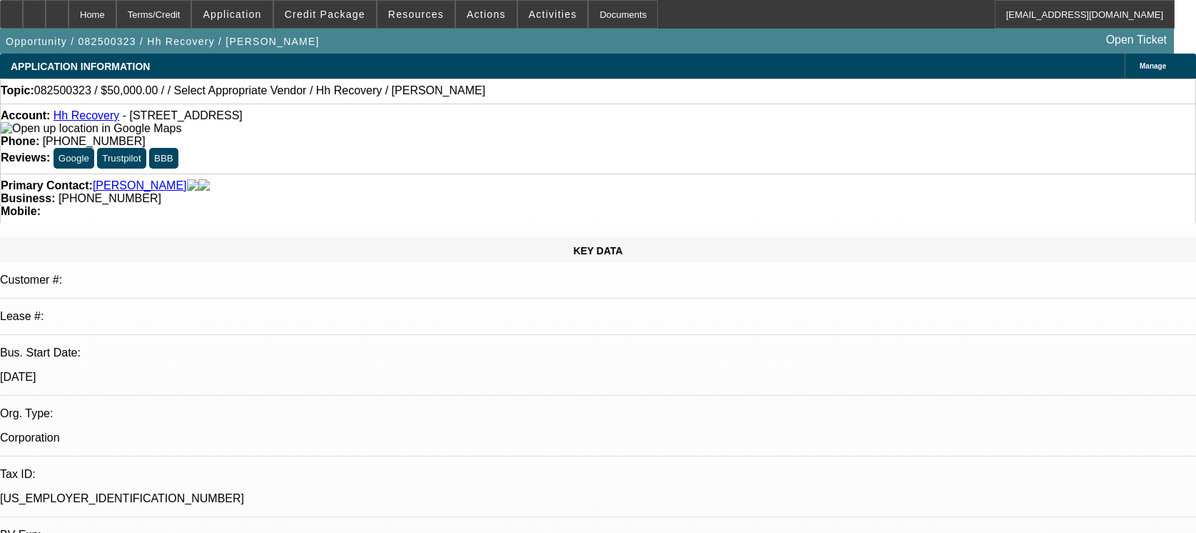
click at [84, 116] on link "Hh Recovery" at bounding box center [87, 115] width 66 height 12
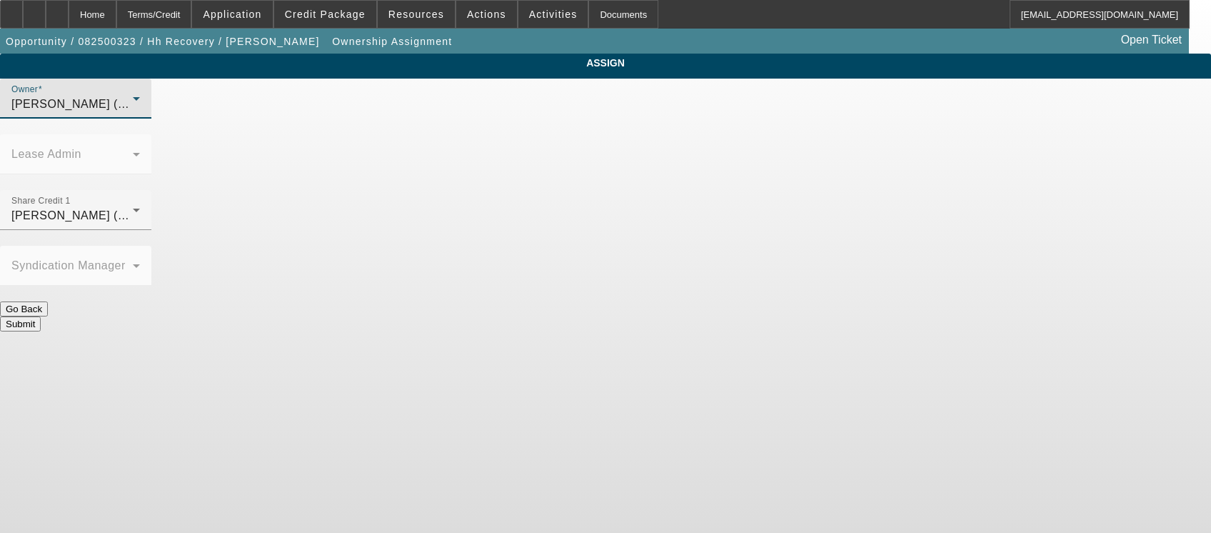
click at [145, 107] on icon at bounding box center [136, 98] width 17 height 17
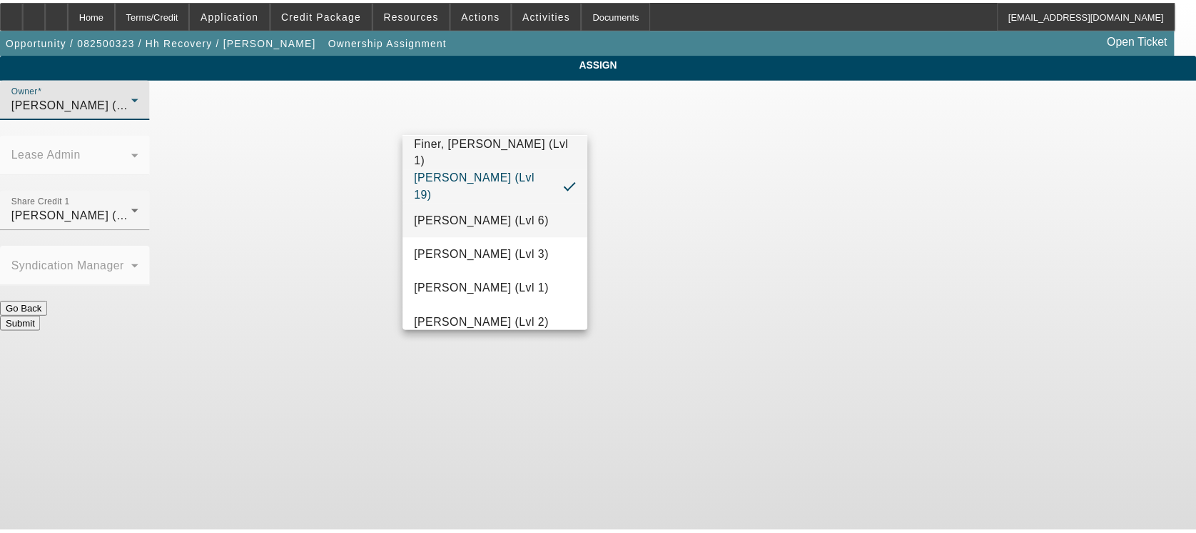
scroll to position [494, 0]
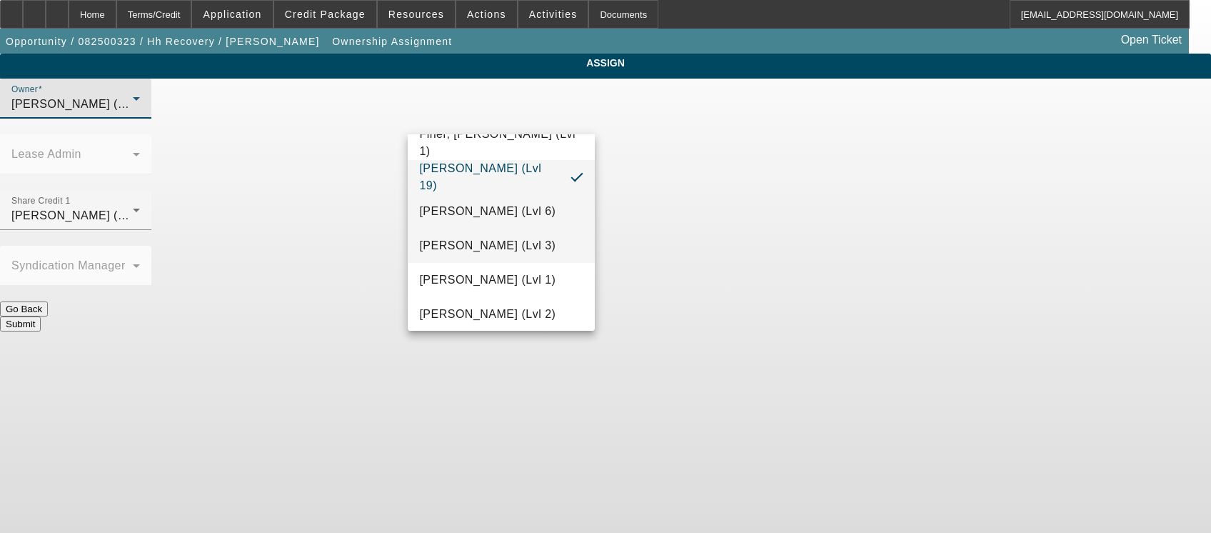
click at [495, 254] on span "[PERSON_NAME] (Lvl 3)" at bounding box center [487, 245] width 136 height 17
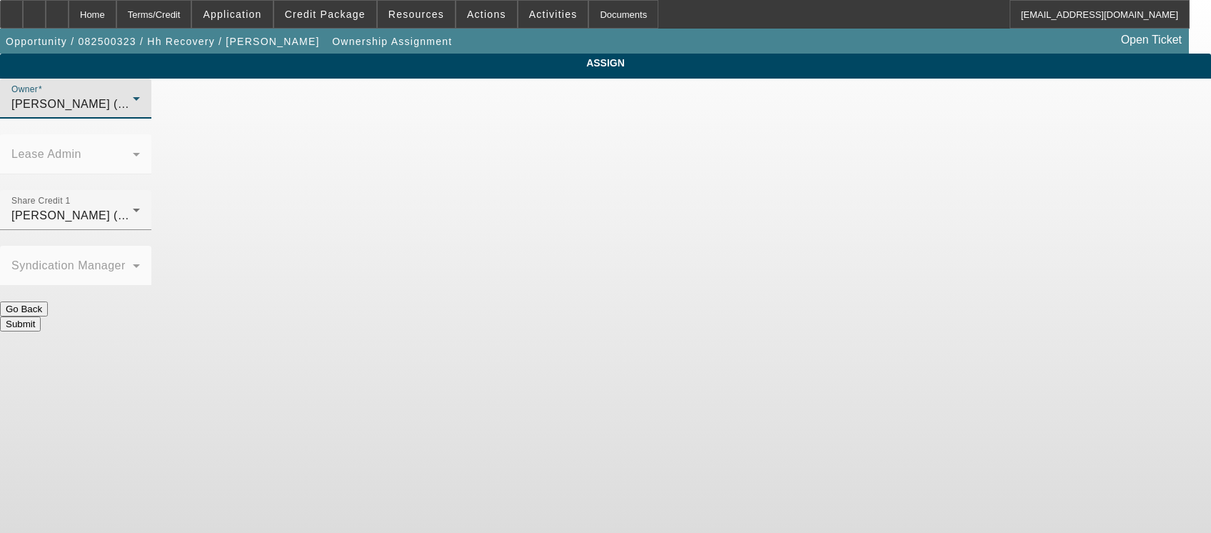
click at [41, 316] on button "Submit" at bounding box center [20, 323] width 41 height 15
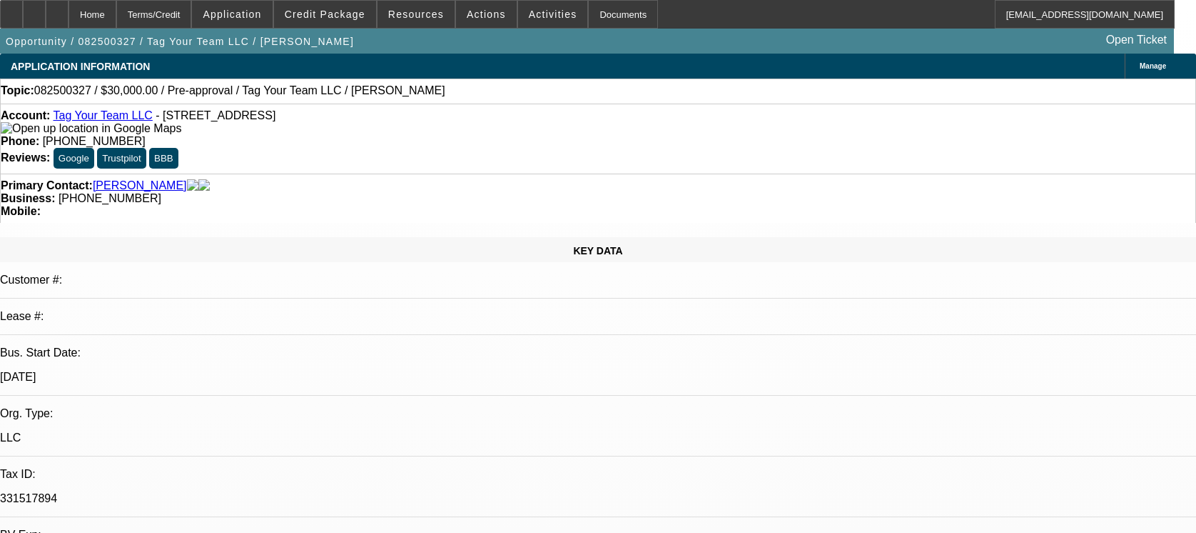
select select "0"
select select "2"
select select "0.1"
select select "1"
select select "2"
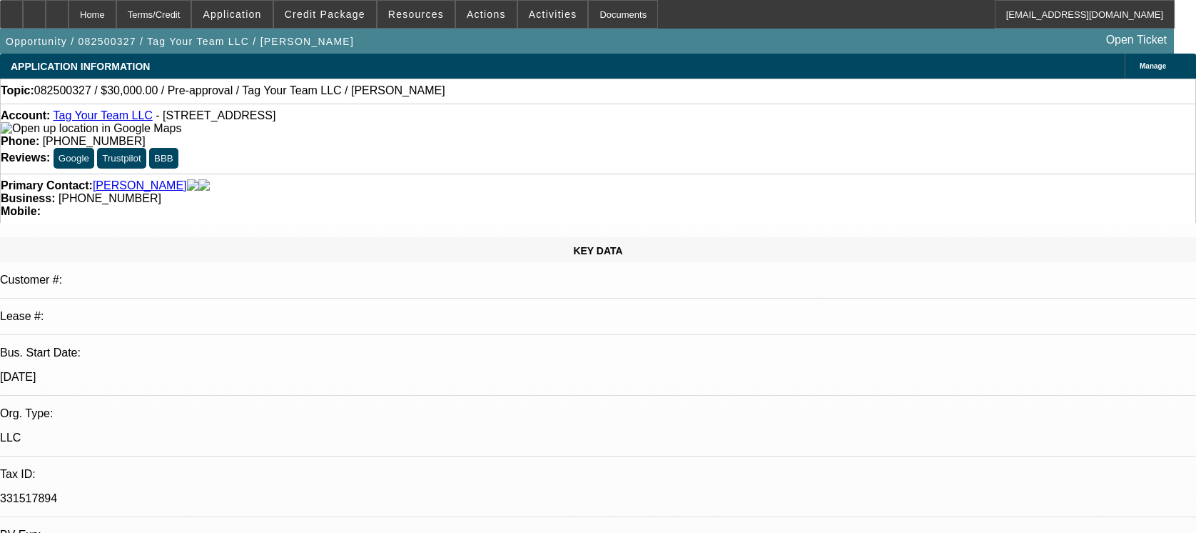
select select "4"
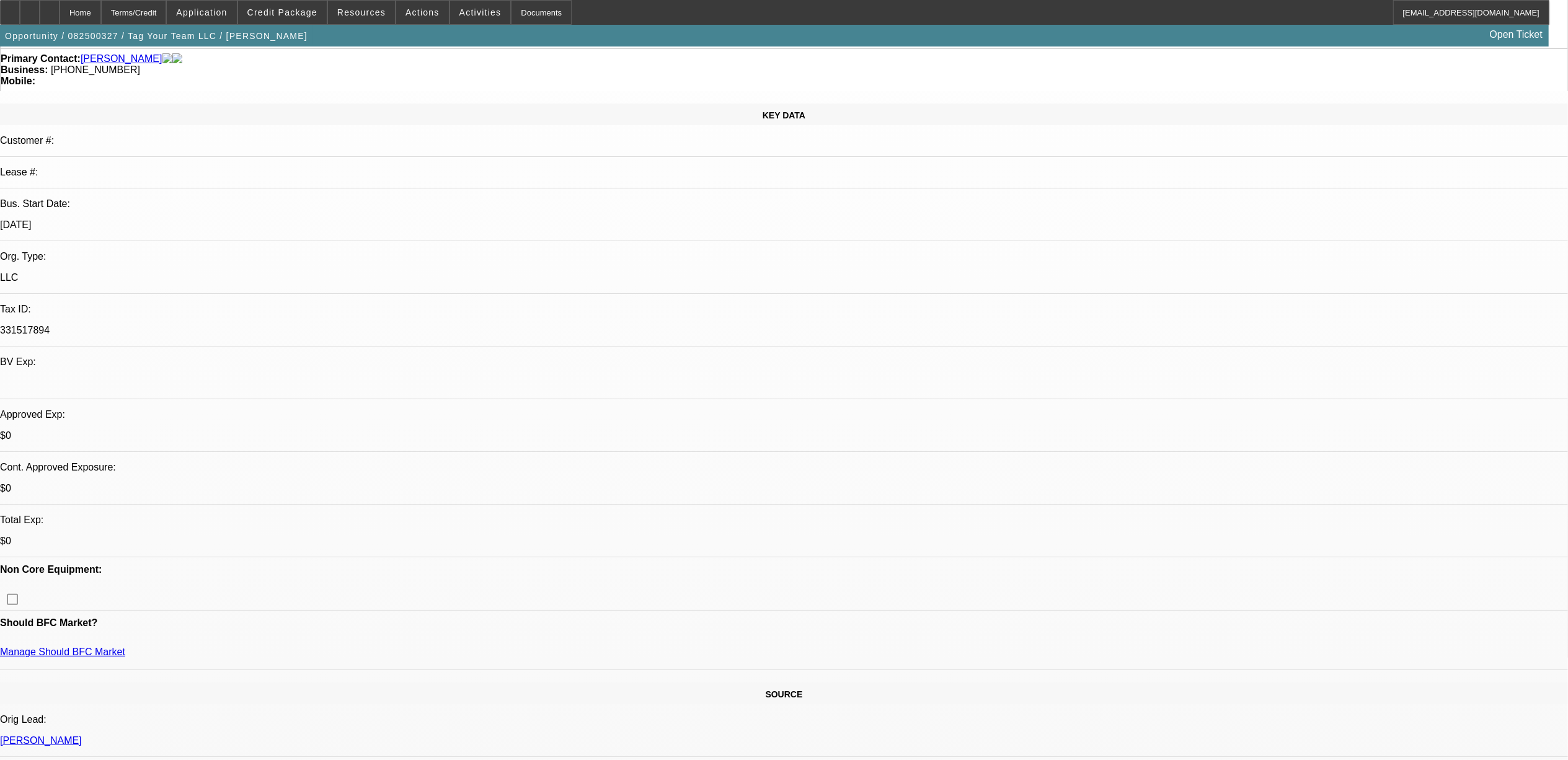
scroll to position [83, 0]
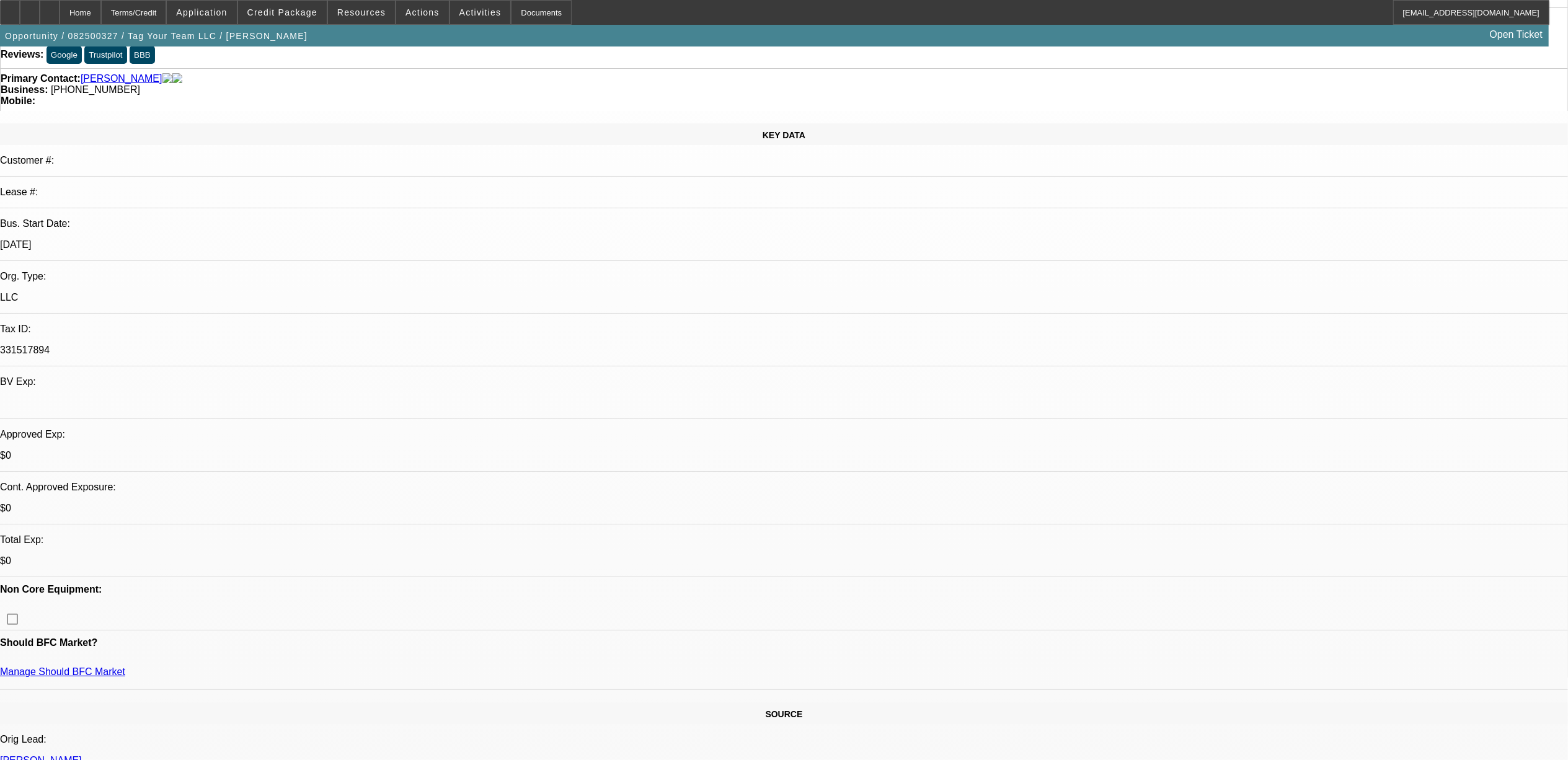
drag, startPoint x: 390, startPoint y: 516, endPoint x: 409, endPoint y: 512, distance: 19.4
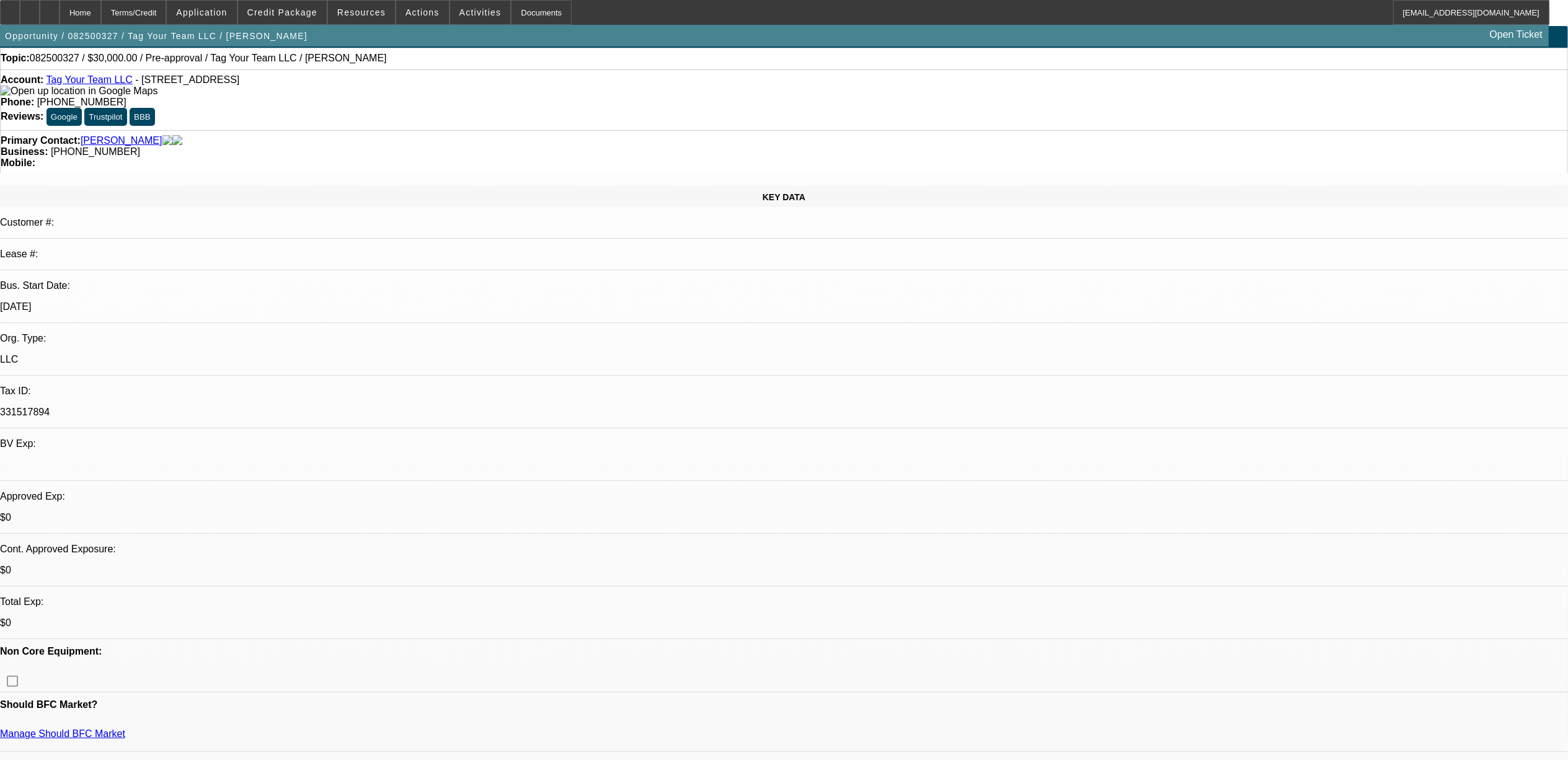
scroll to position [0, 0]
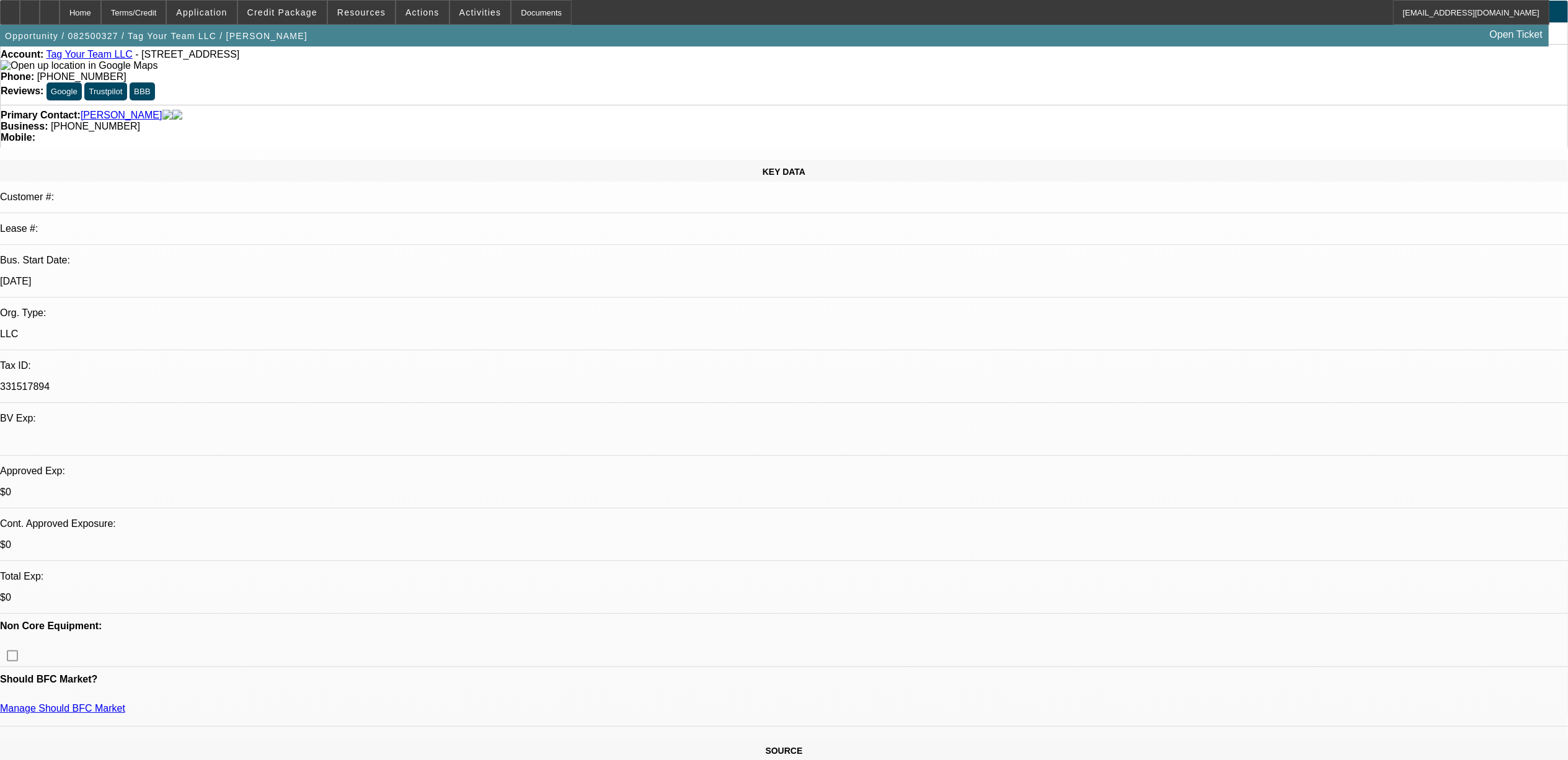
scroll to position [83, 0]
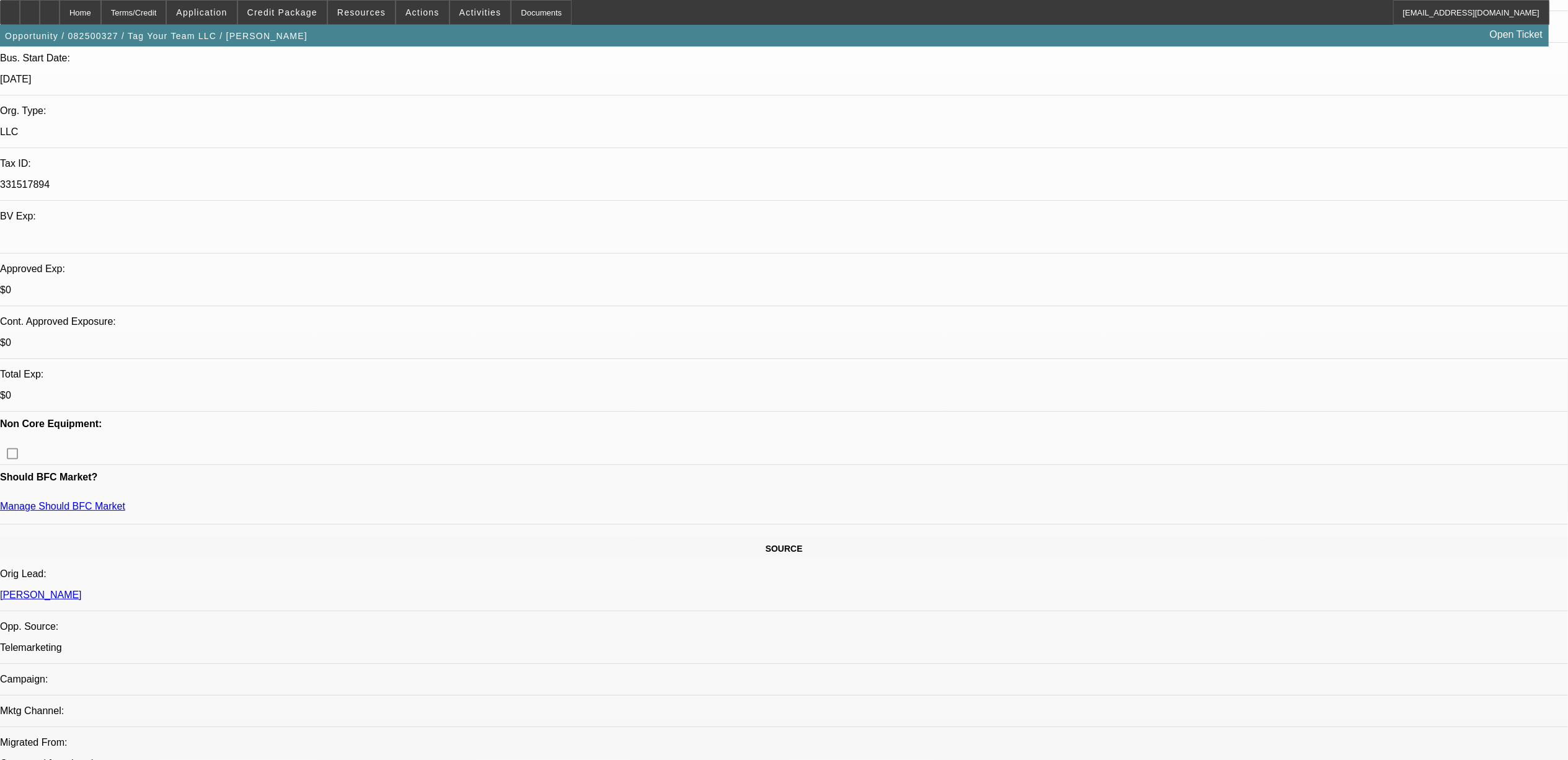
scroll to position [330, 0]
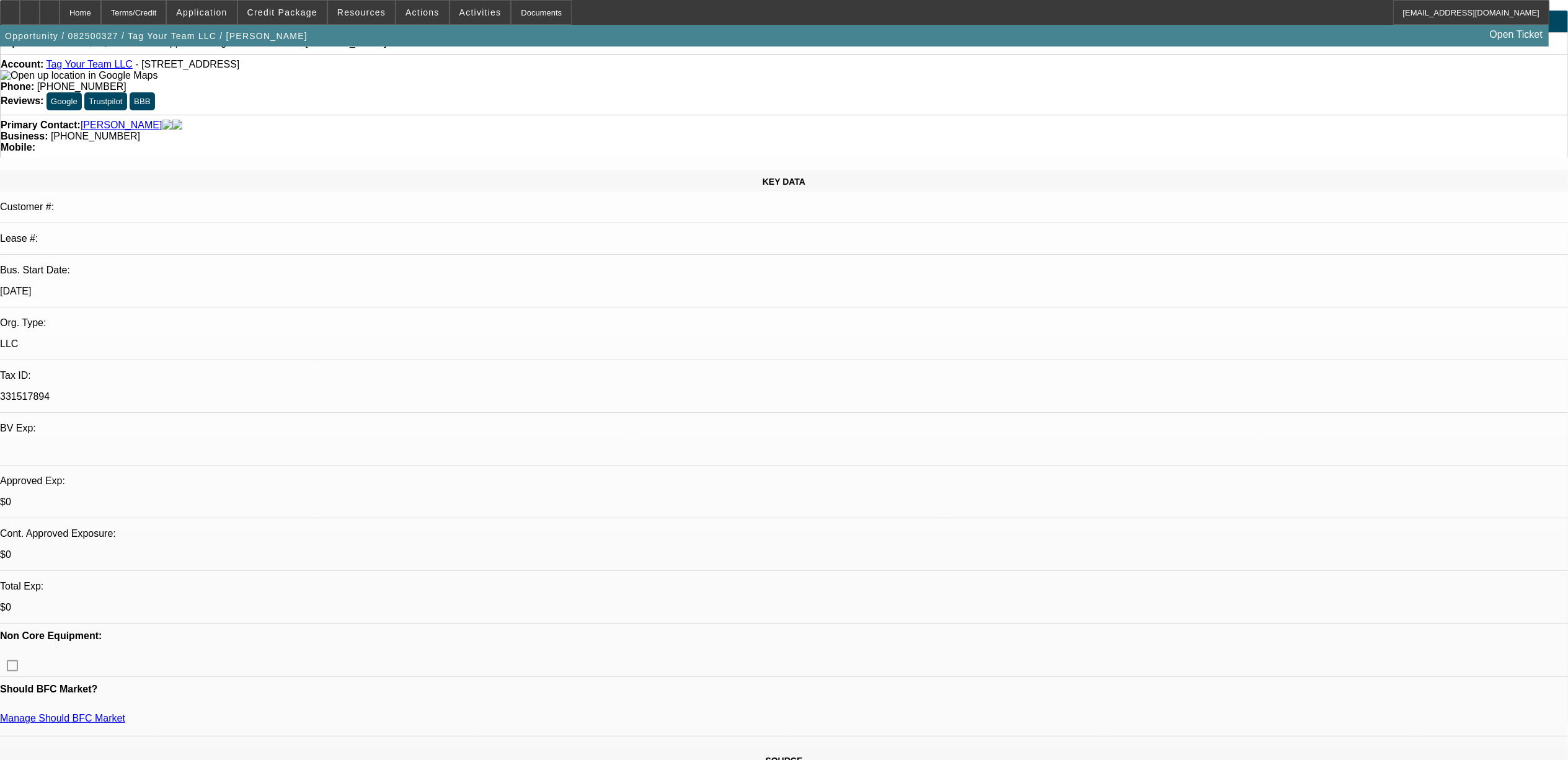
scroll to position [0, 0]
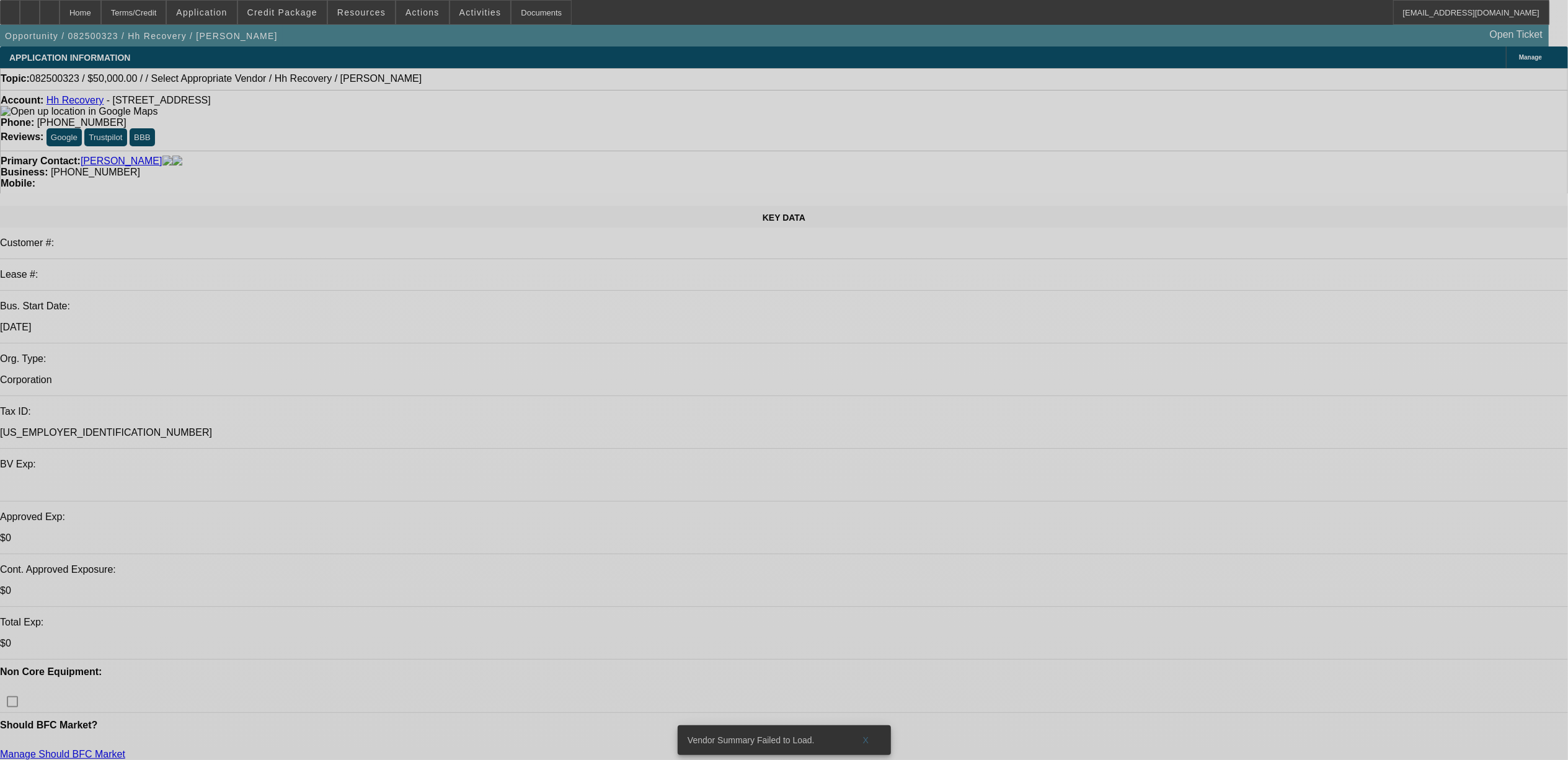
select select "0"
select select "2"
select select "0.1"
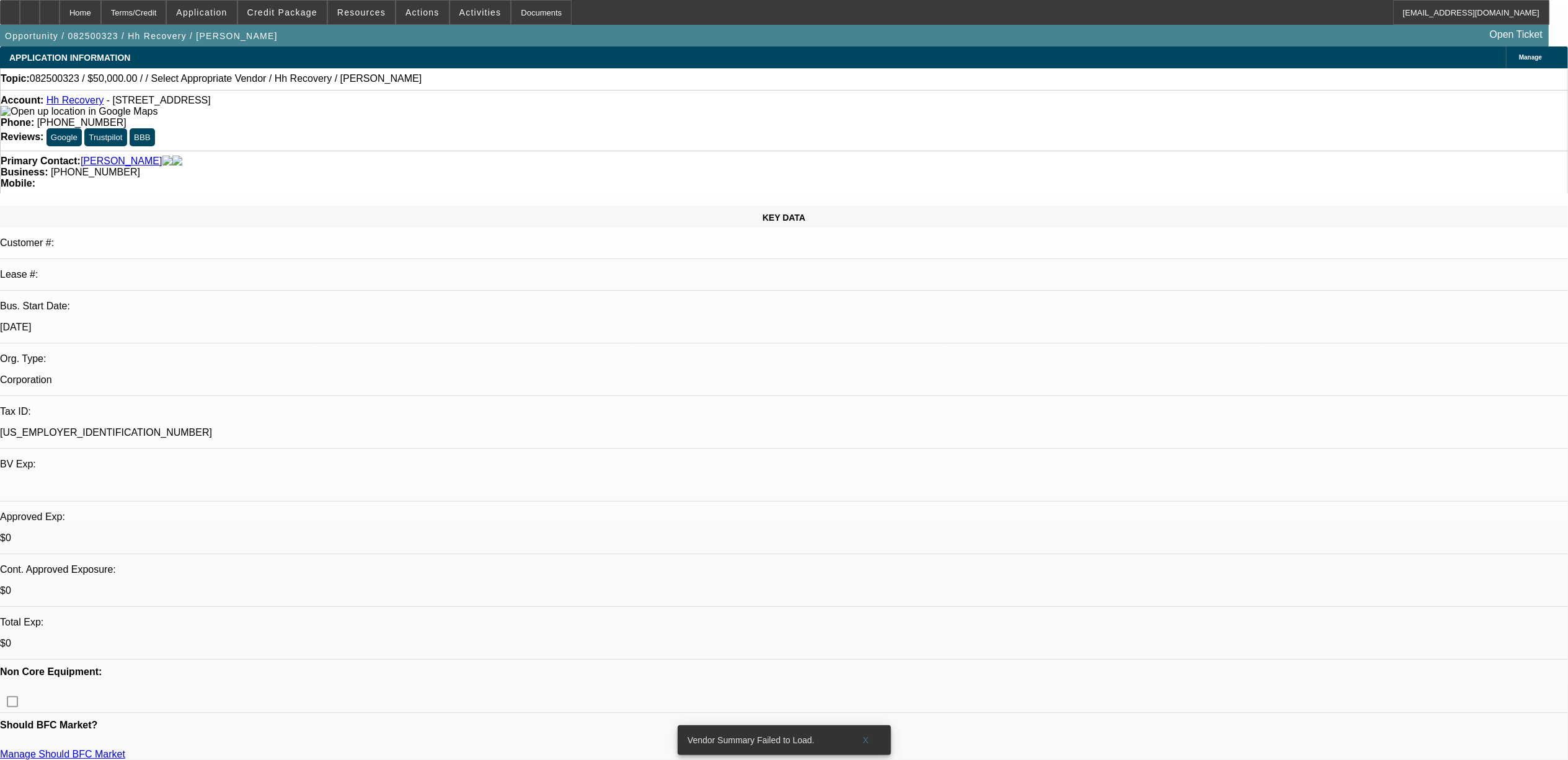
select select "1"
select select "2"
select select "4"
click at [872, 734] on span at bounding box center [866, 740] width 40 height 30
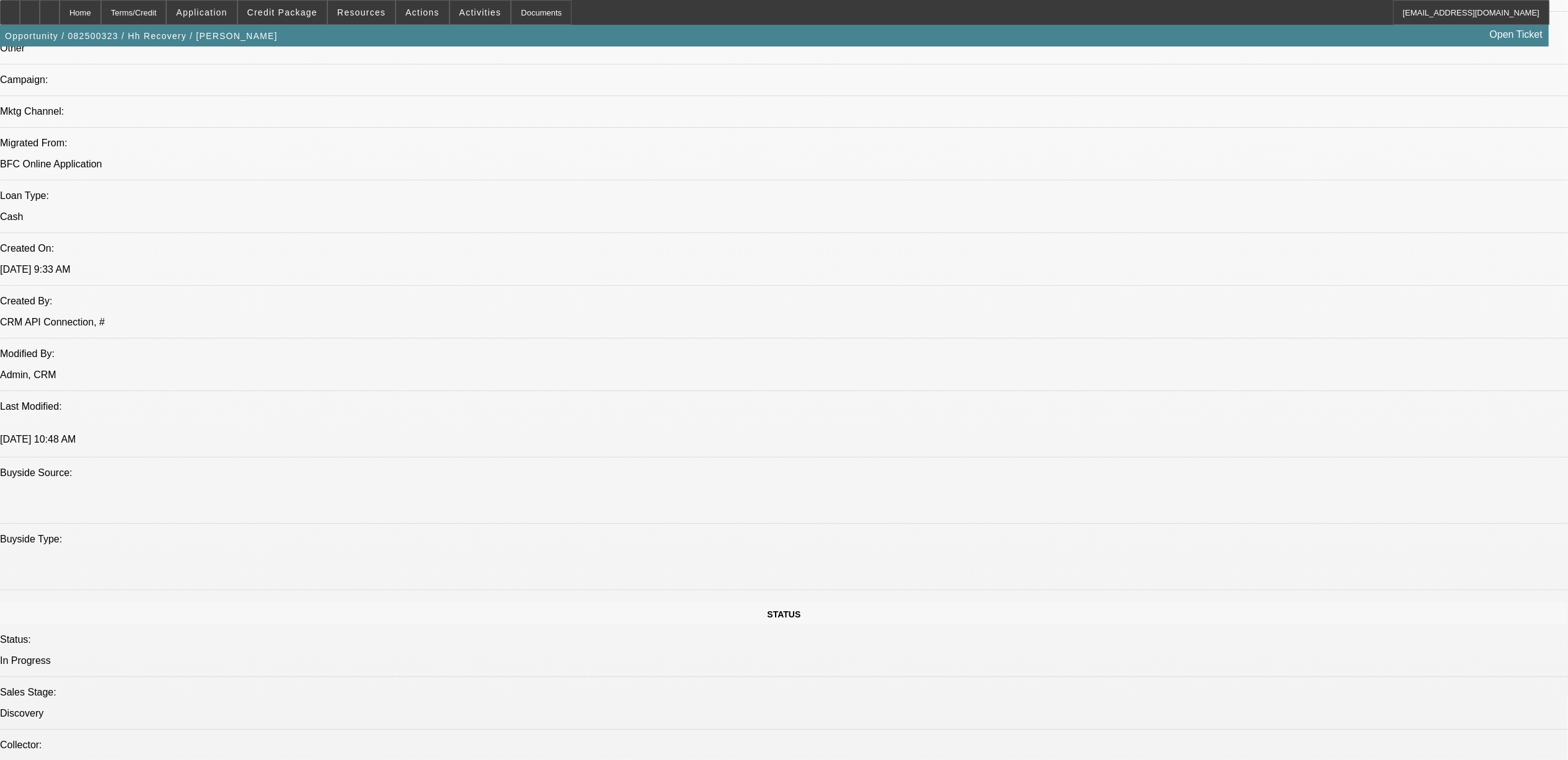
scroll to position [909, 0]
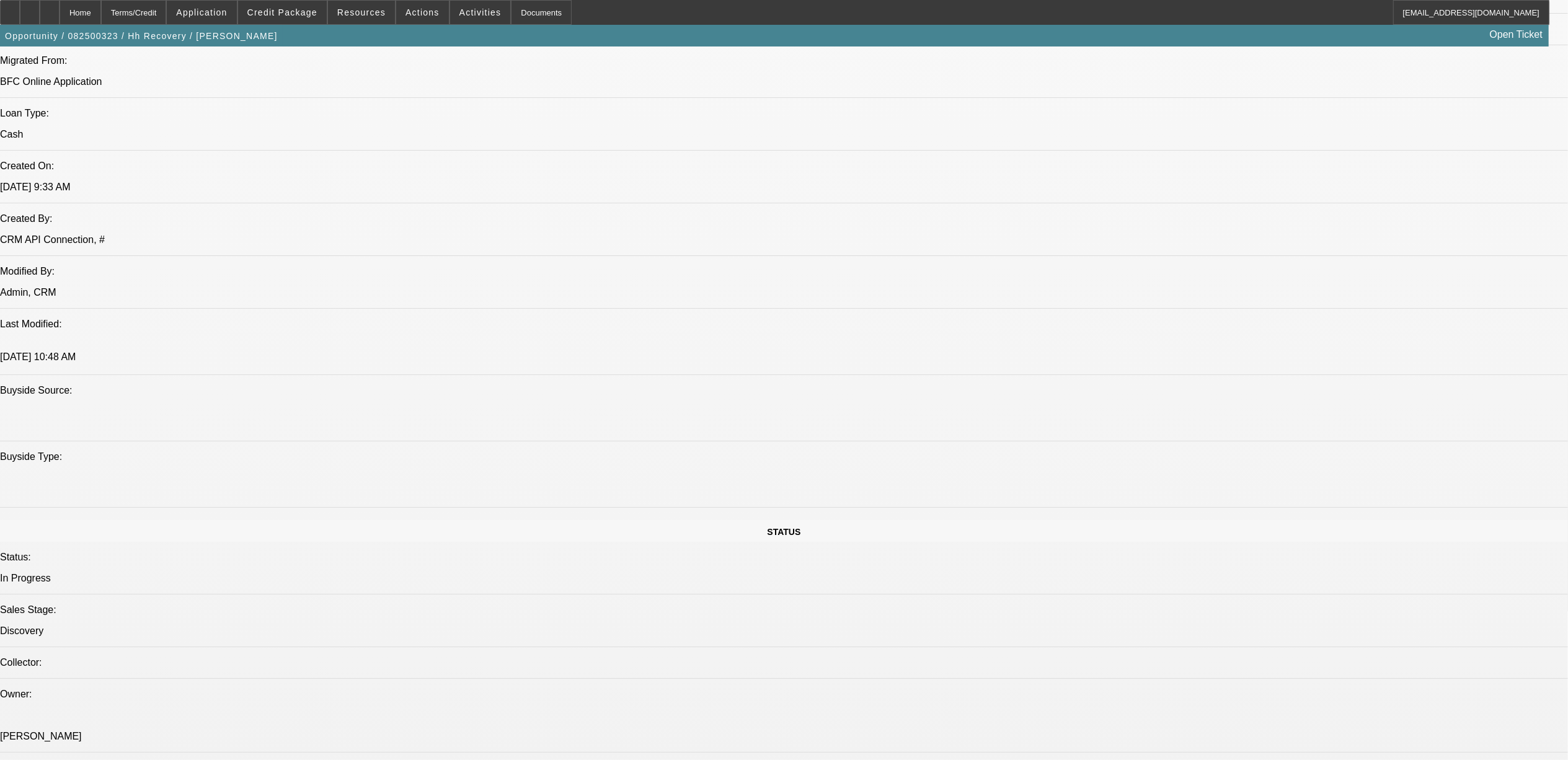
drag, startPoint x: 457, startPoint y: 519, endPoint x: 75, endPoint y: 517, distance: 382.0
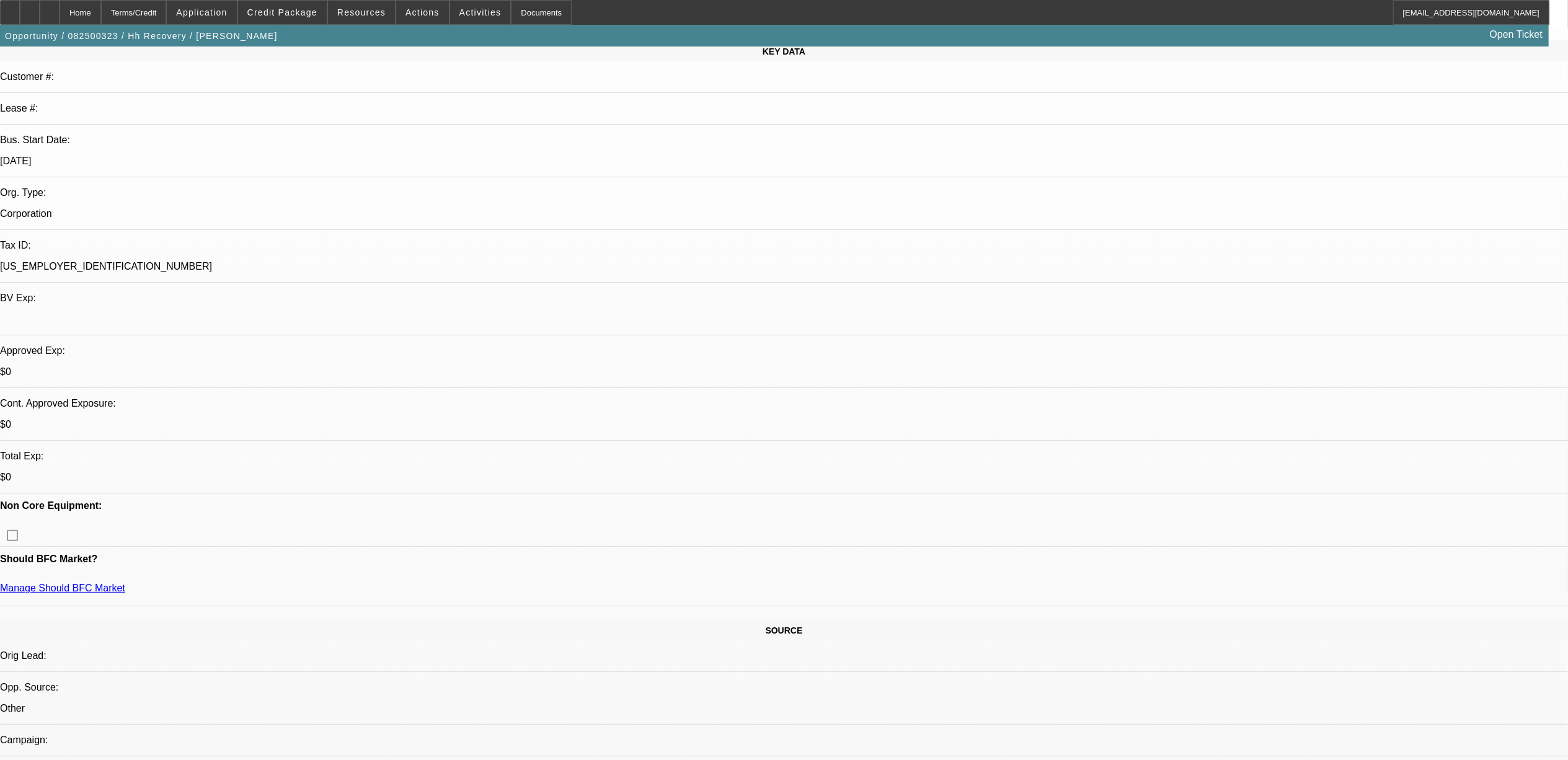
scroll to position [165, 0]
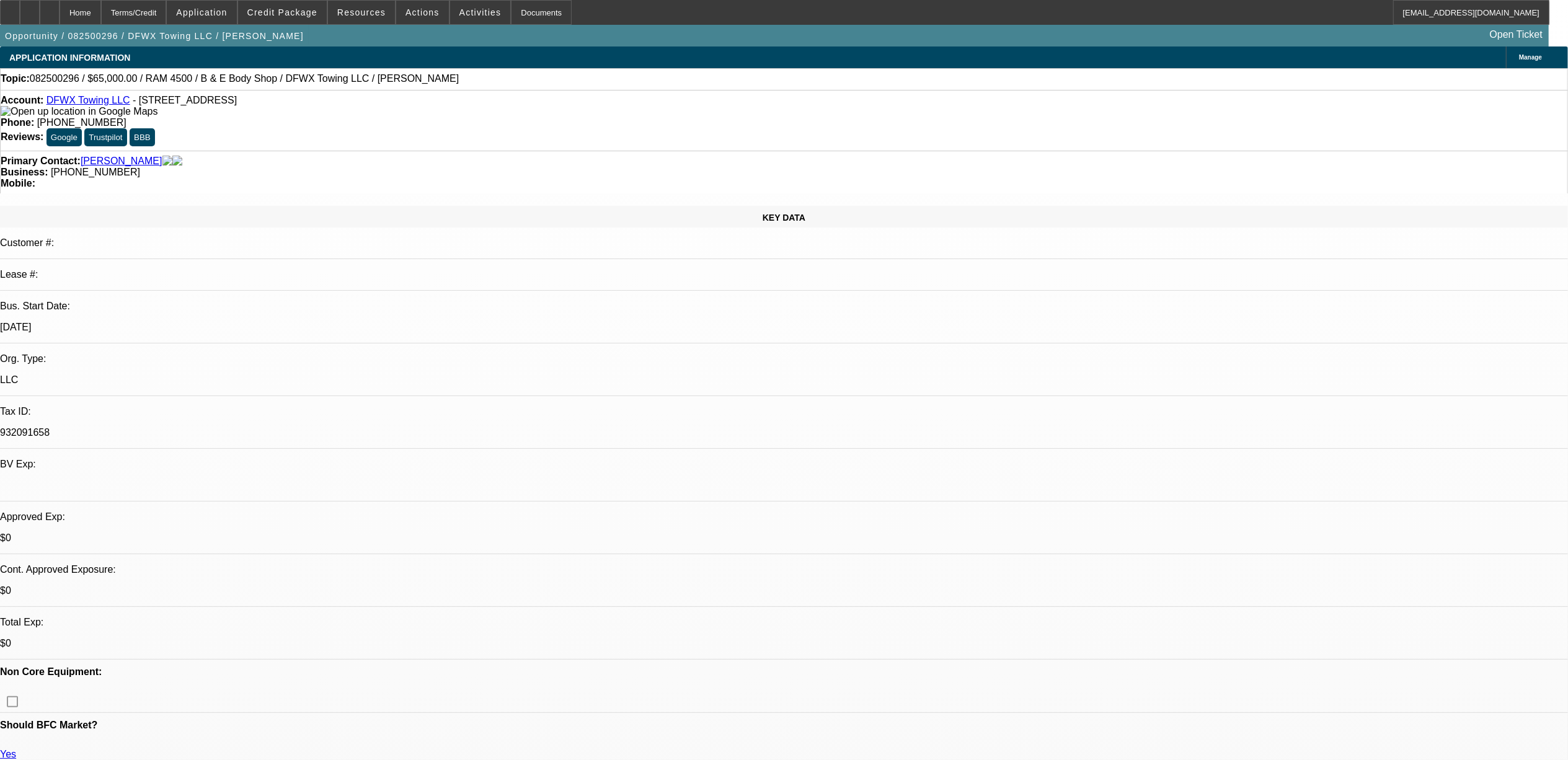
select select "0"
select select "2"
select select "0"
select select "2"
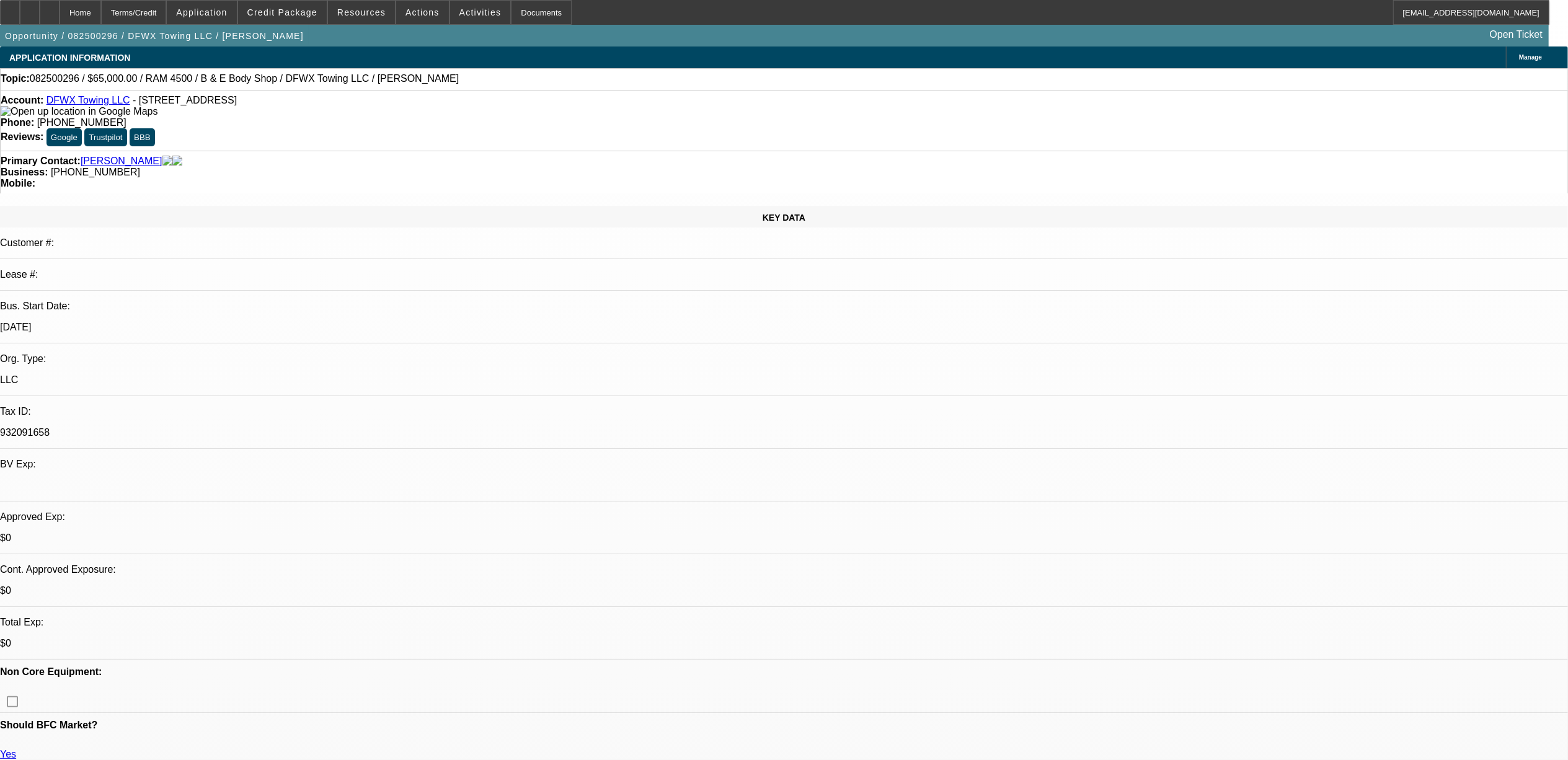
select select "0"
select select "1"
select select "2"
select select "6"
select select "1"
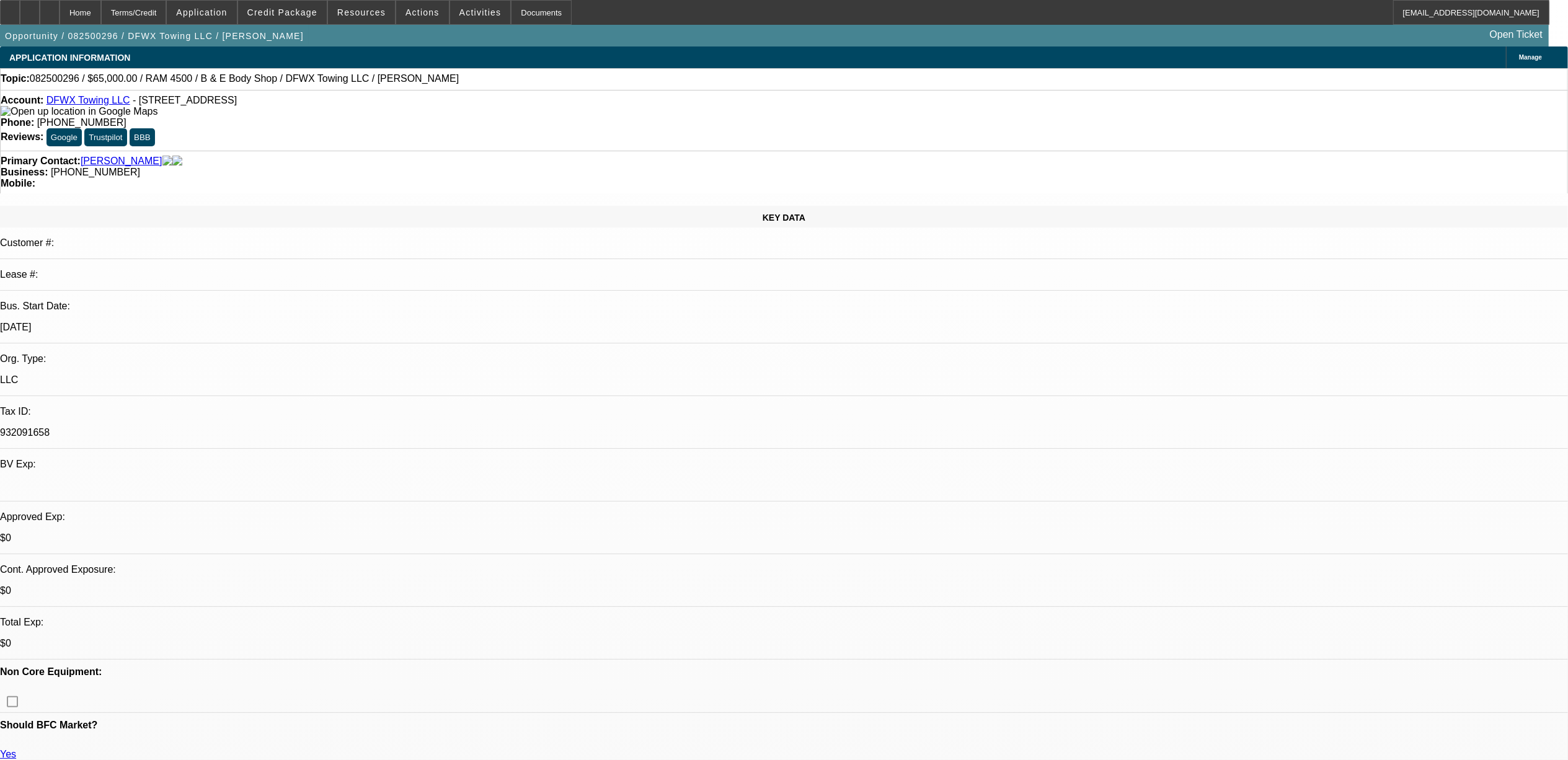
select select "2"
select select "6"
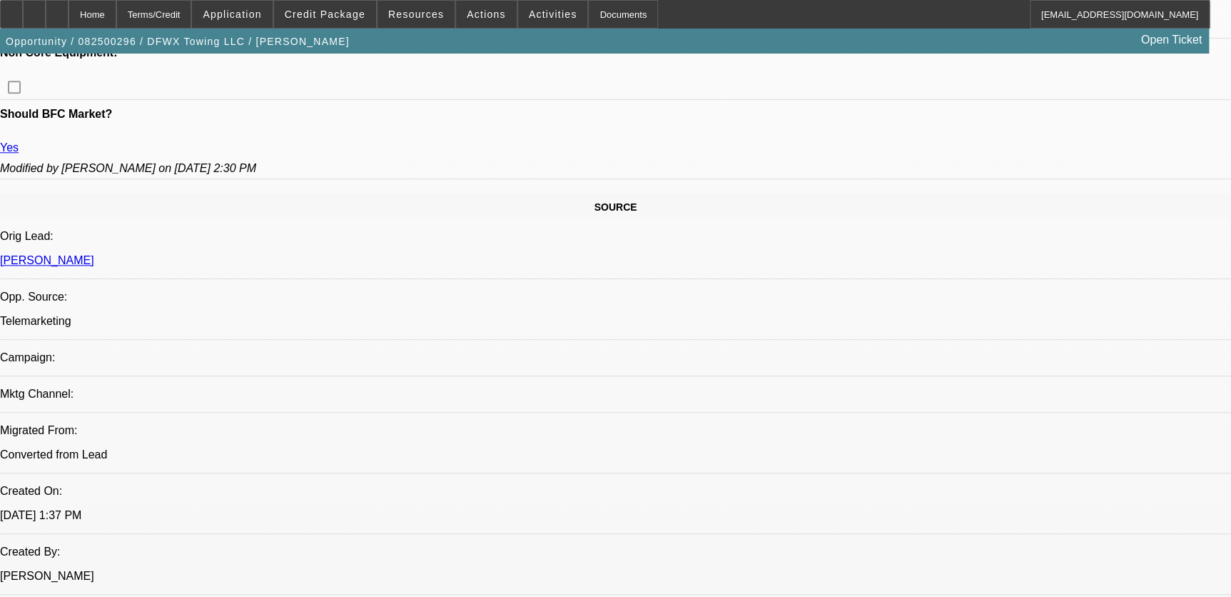
scroll to position [714, 0]
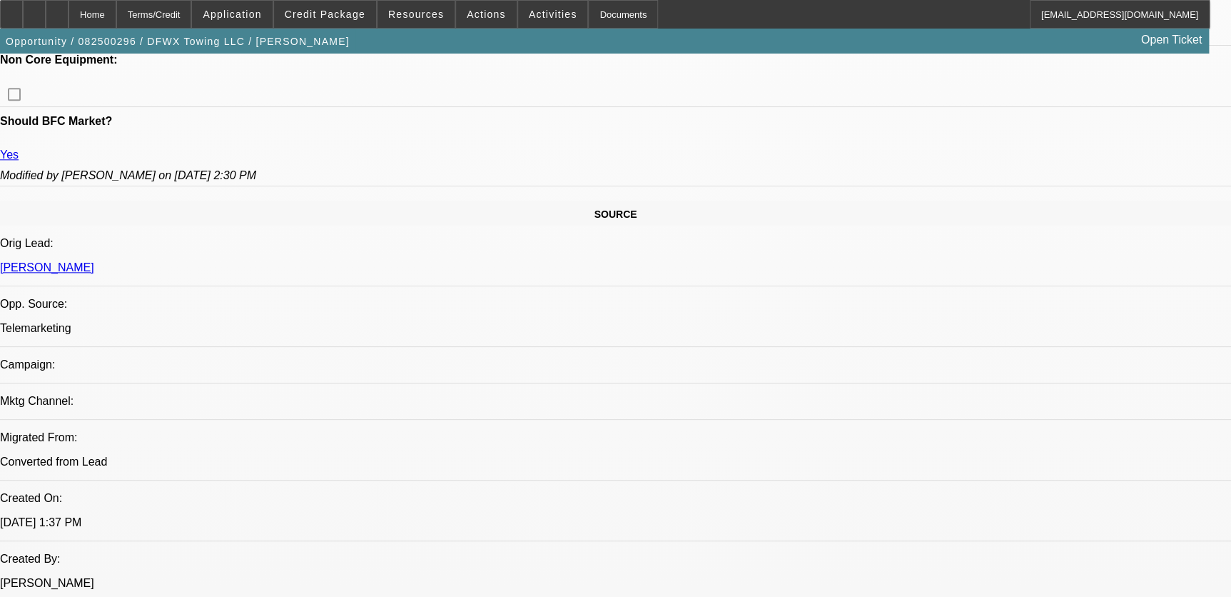
drag, startPoint x: 711, startPoint y: 310, endPoint x: 657, endPoint y: 299, distance: 55.3
drag, startPoint x: 657, startPoint y: 299, endPoint x: 640, endPoint y: 306, distance: 18.6
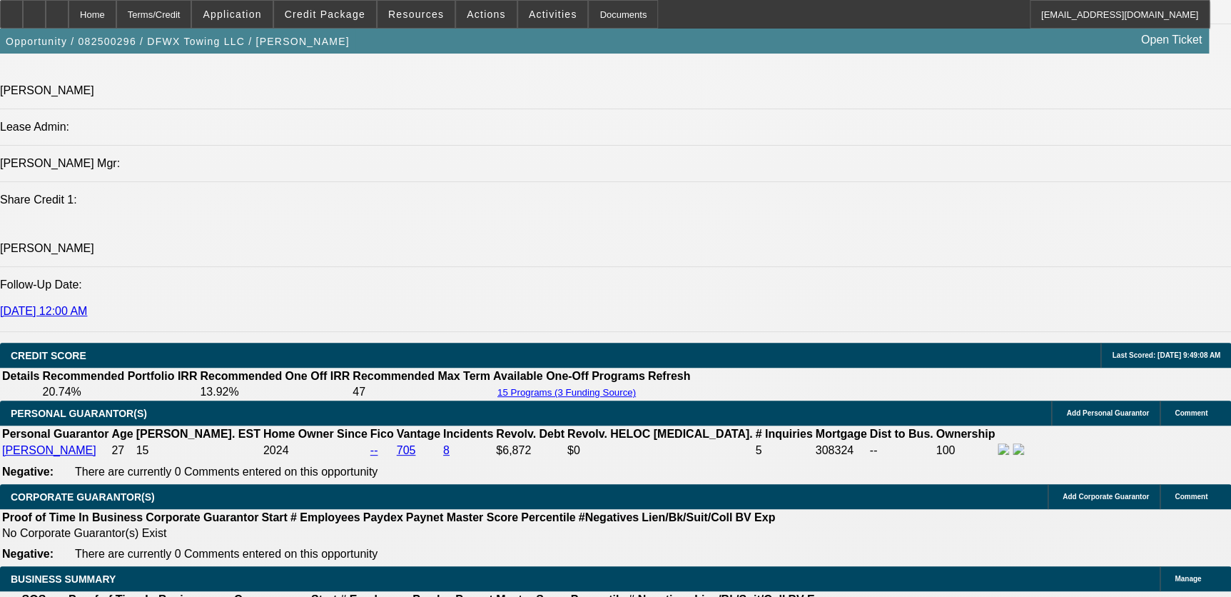
scroll to position [1817, 0]
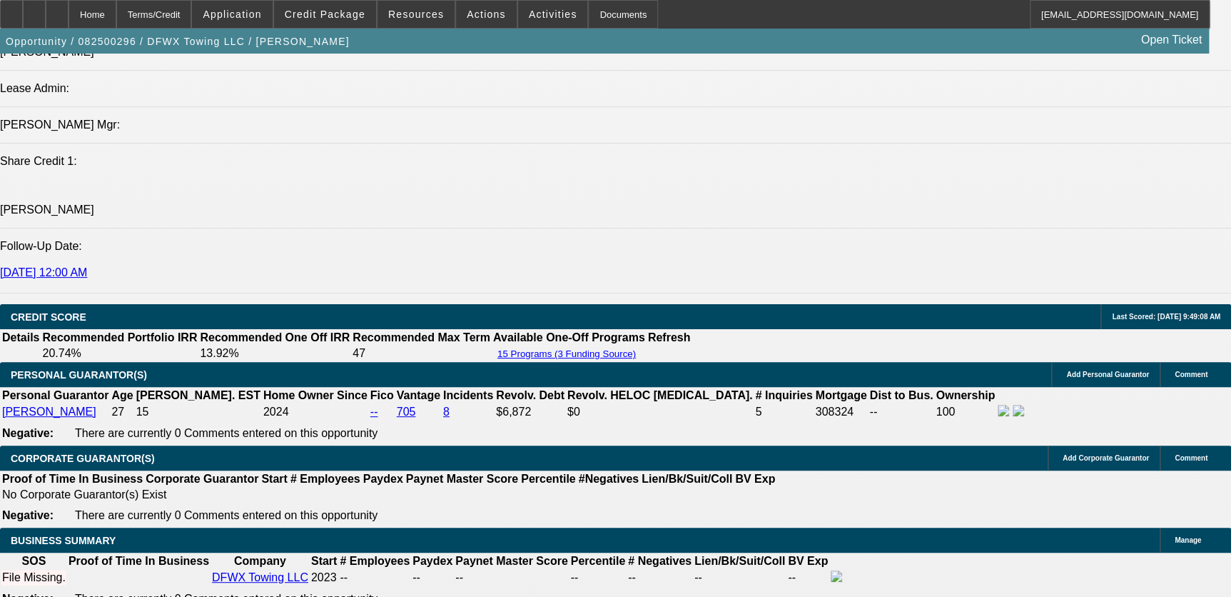
drag, startPoint x: 94, startPoint y: 368, endPoint x: 141, endPoint y: 368, distance: 47.8
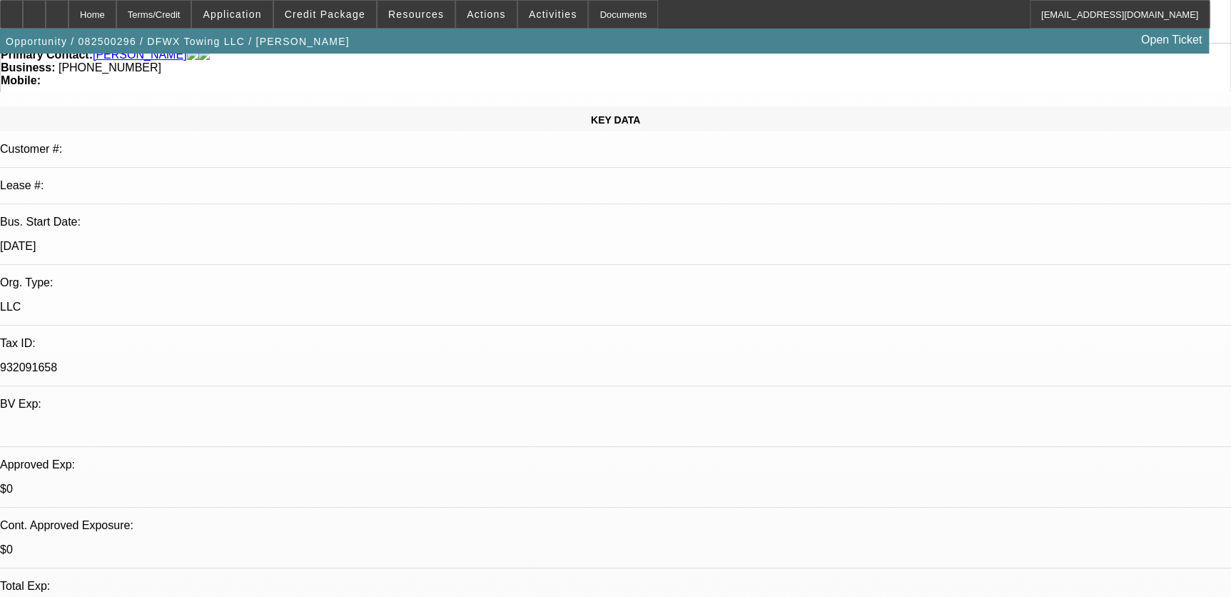
scroll to position [129, 0]
drag, startPoint x: 143, startPoint y: 513, endPoint x: 182, endPoint y: 513, distance: 39.3
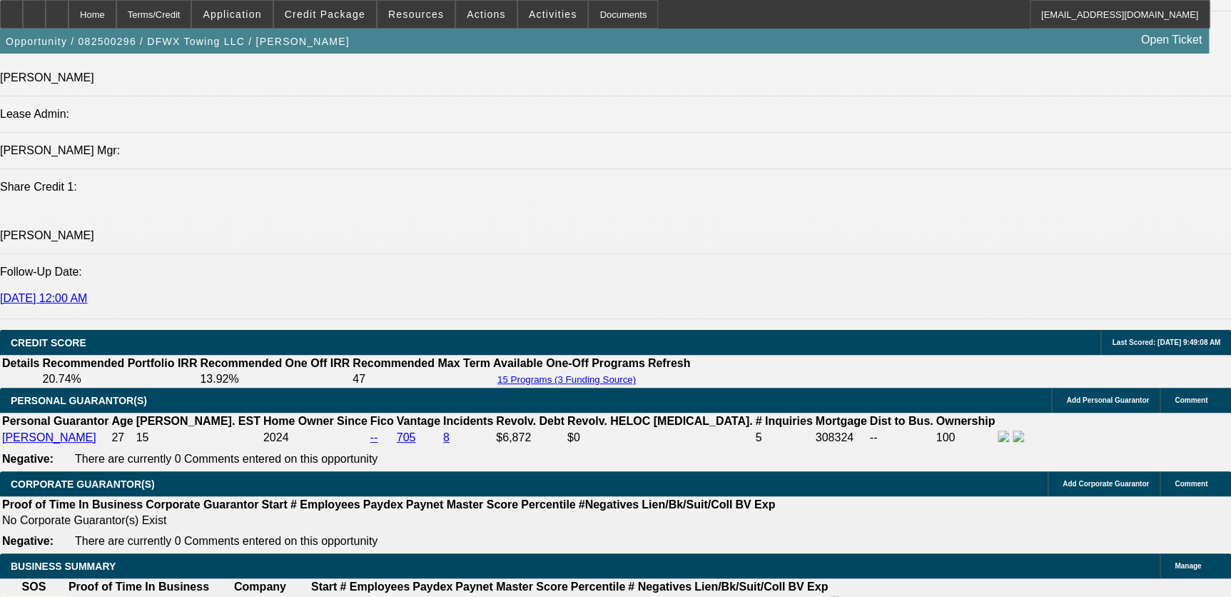
scroll to position [1817, 0]
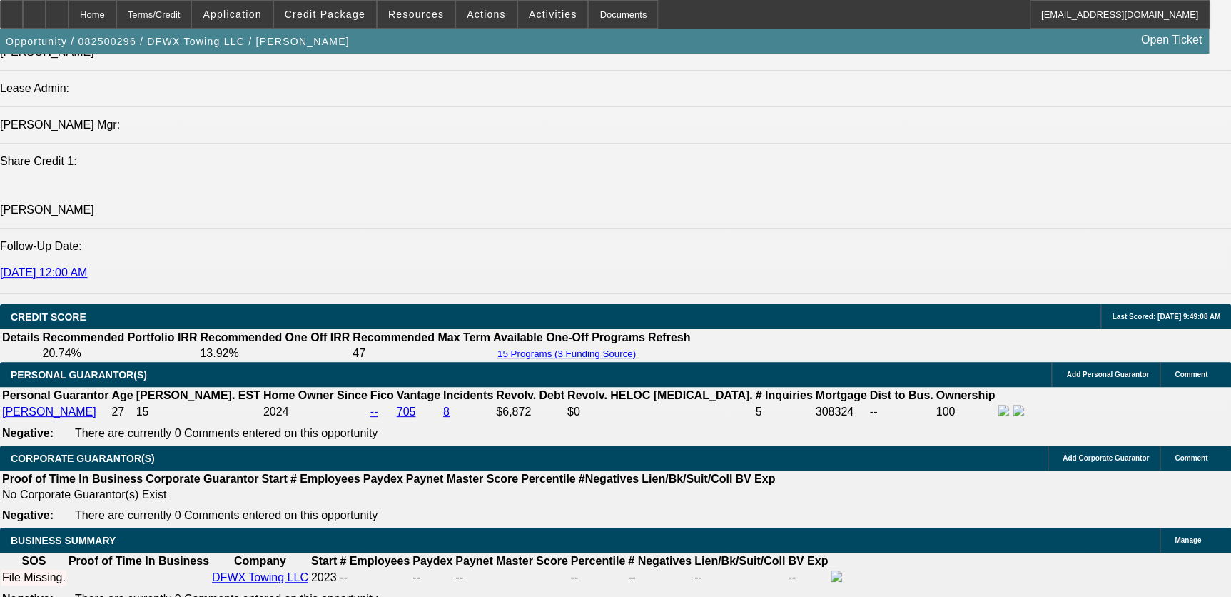
drag, startPoint x: 202, startPoint y: 370, endPoint x: 335, endPoint y: 368, distance: 132.8
drag, startPoint x: 335, startPoint y: 368, endPoint x: 386, endPoint y: 373, distance: 51.6
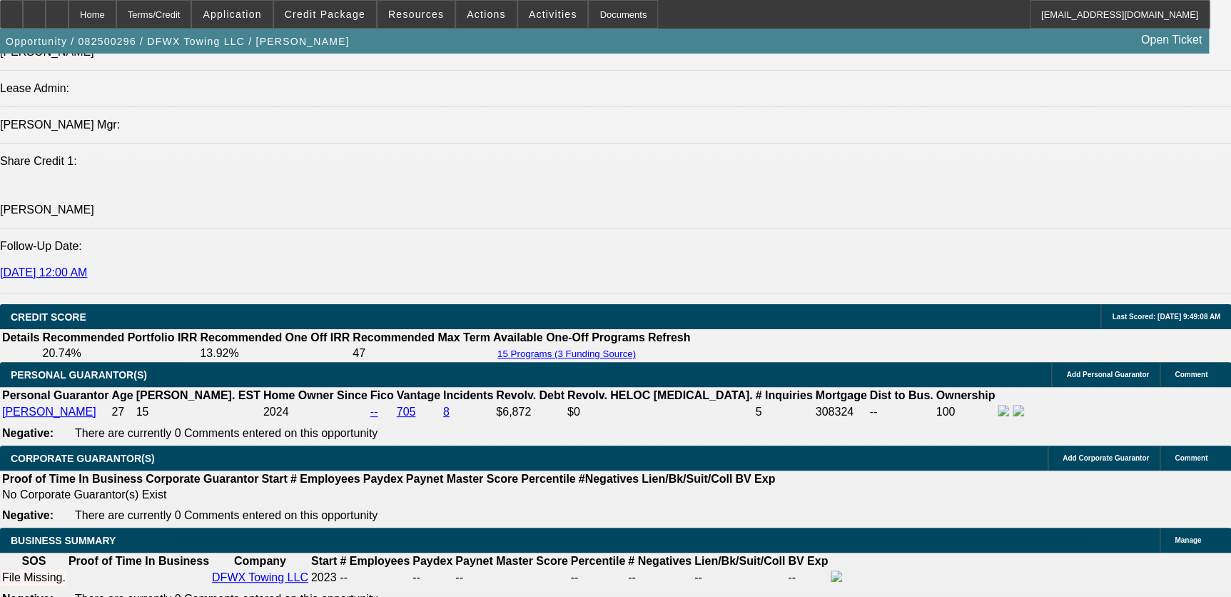
drag, startPoint x: 196, startPoint y: 372, endPoint x: 571, endPoint y: 372, distance: 374.8
drag, startPoint x: 571, startPoint y: 372, endPoint x: 604, endPoint y: 385, distance: 35.5
drag, startPoint x: 700, startPoint y: 366, endPoint x: 150, endPoint y: 382, distance: 550.6
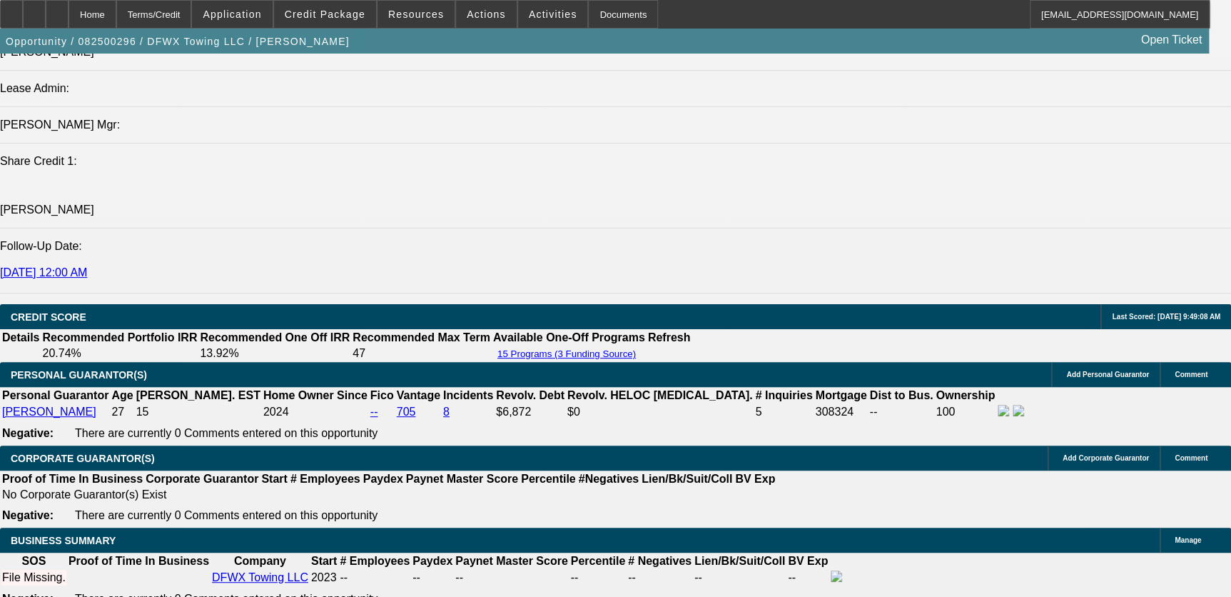
drag, startPoint x: 150, startPoint y: 382, endPoint x: 214, endPoint y: 386, distance: 64.4
drag, startPoint x: 263, startPoint y: 381, endPoint x: 391, endPoint y: 380, distance: 128.5
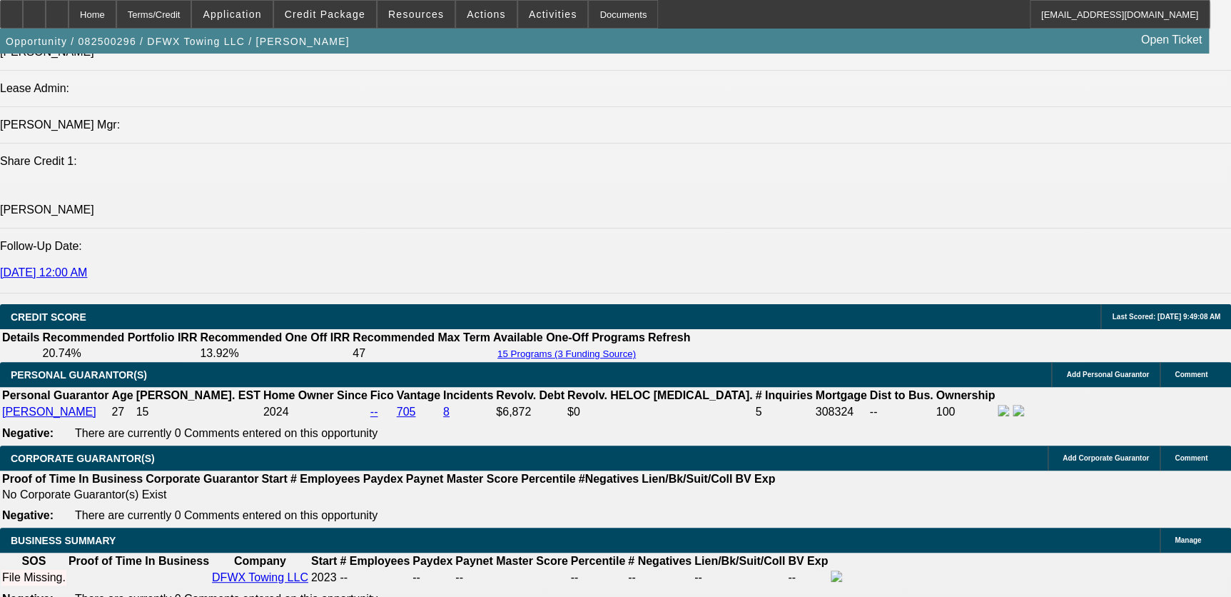
drag, startPoint x: 391, startPoint y: 380, endPoint x: 381, endPoint y: 385, distance: 11.2
drag, startPoint x: 380, startPoint y: 380, endPoint x: 645, endPoint y: 380, distance: 264.1
drag, startPoint x: 645, startPoint y: 380, endPoint x: 667, endPoint y: 385, distance: 22.7
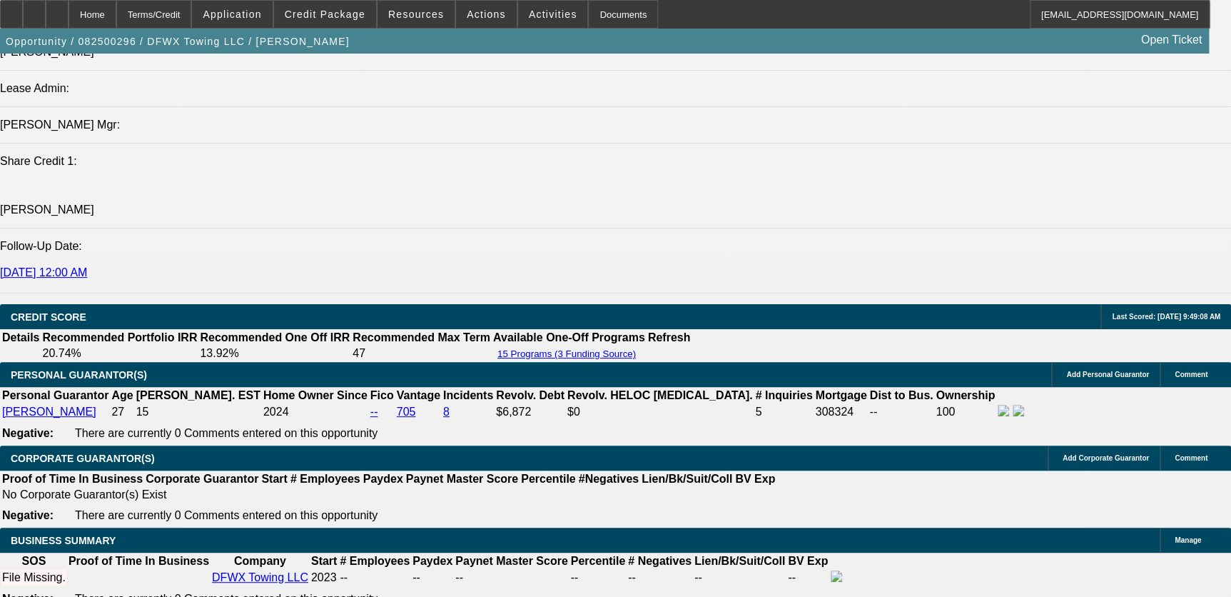
drag, startPoint x: 306, startPoint y: 395, endPoint x: 577, endPoint y: 394, distance: 270.6
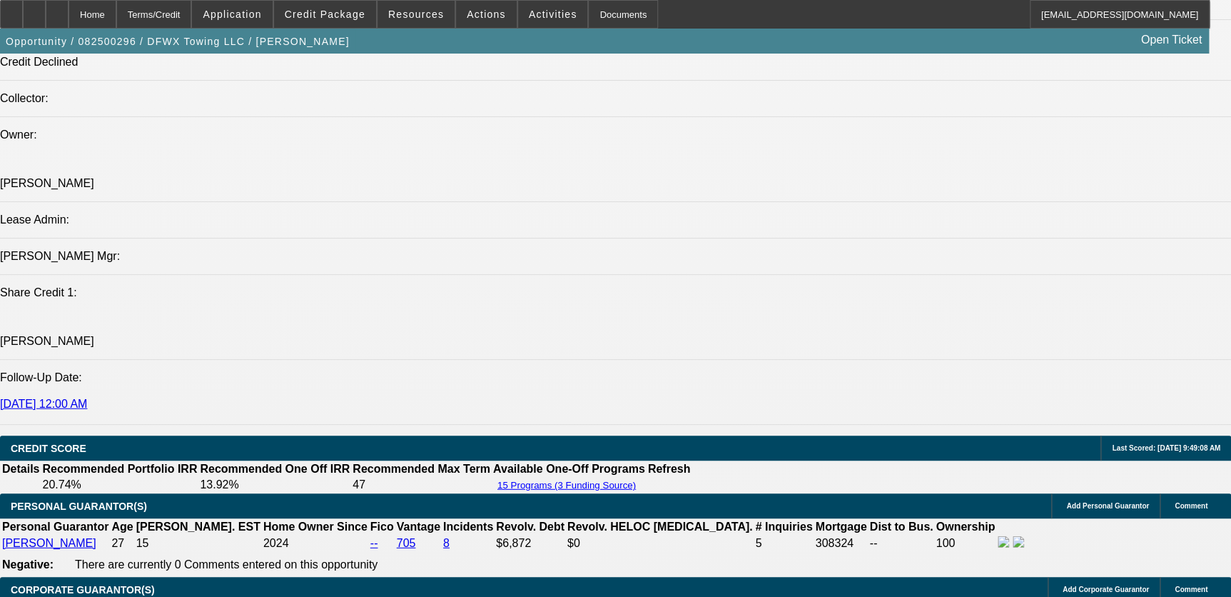
scroll to position [1687, 0]
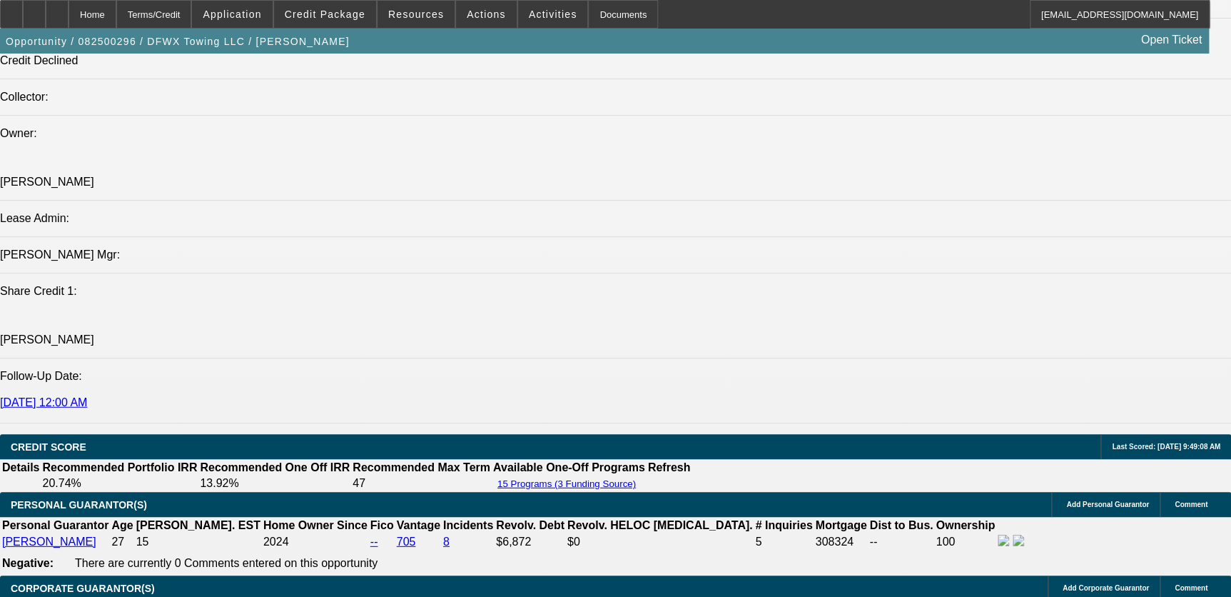
drag, startPoint x: 302, startPoint y: 525, endPoint x: 614, endPoint y: 523, distance: 312.0
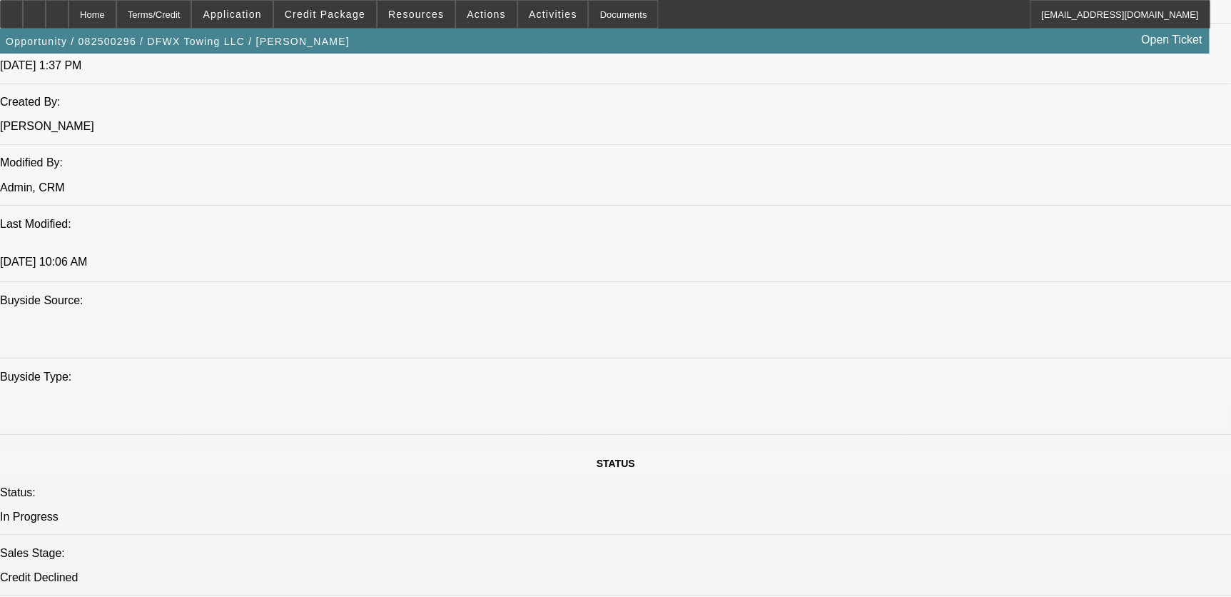
scroll to position [1233, 0]
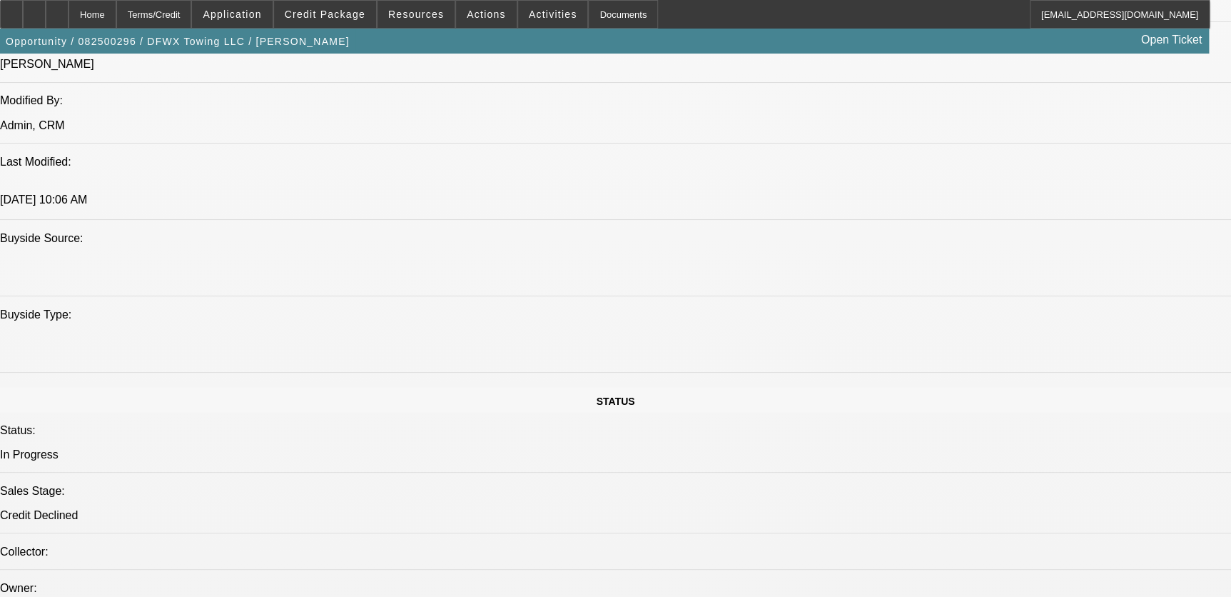
drag, startPoint x: 472, startPoint y: 286, endPoint x: 500, endPoint y: 287, distance: 28.6
drag, startPoint x: 502, startPoint y: 287, endPoint x: 521, endPoint y: 342, distance: 58.3
drag, startPoint x: 492, startPoint y: 413, endPoint x: 495, endPoint y: 473, distance: 60.8
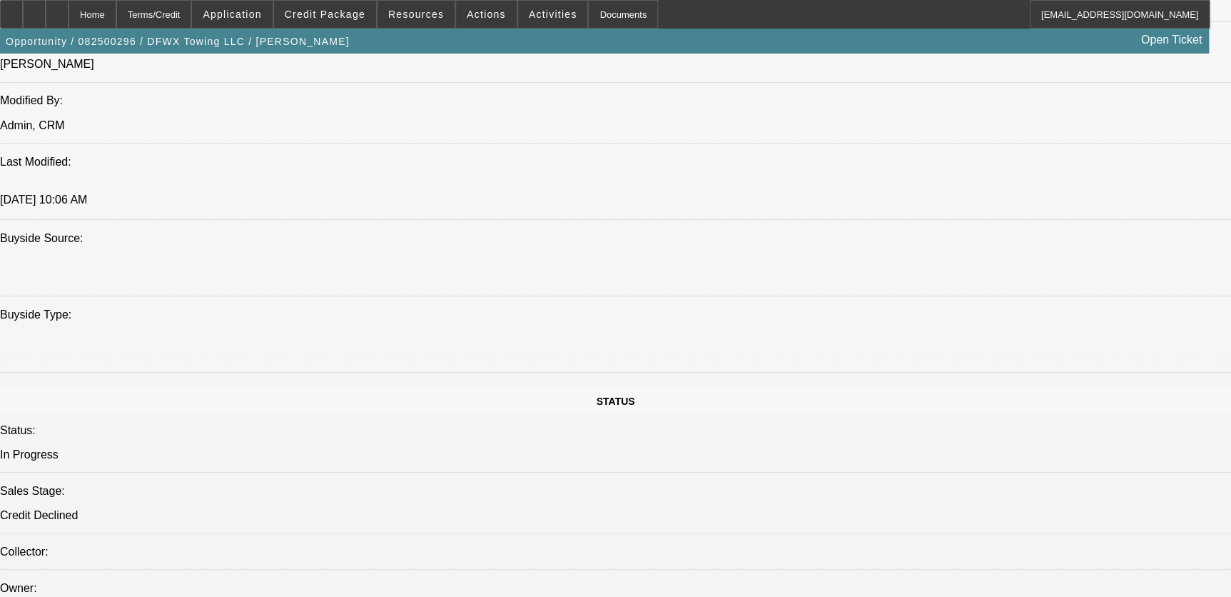
drag, startPoint x: 495, startPoint y: 473, endPoint x: 562, endPoint y: 400, distance: 99.1
drag, startPoint x: 528, startPoint y: 399, endPoint x: 512, endPoint y: 405, distance: 17.4
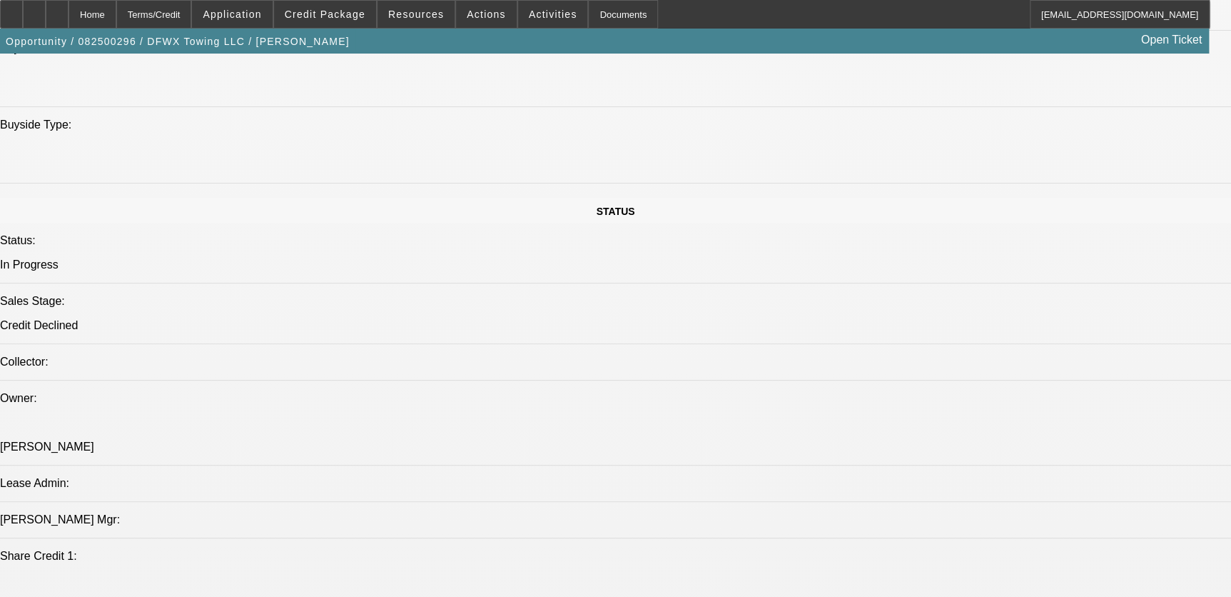
scroll to position [1428, 0]
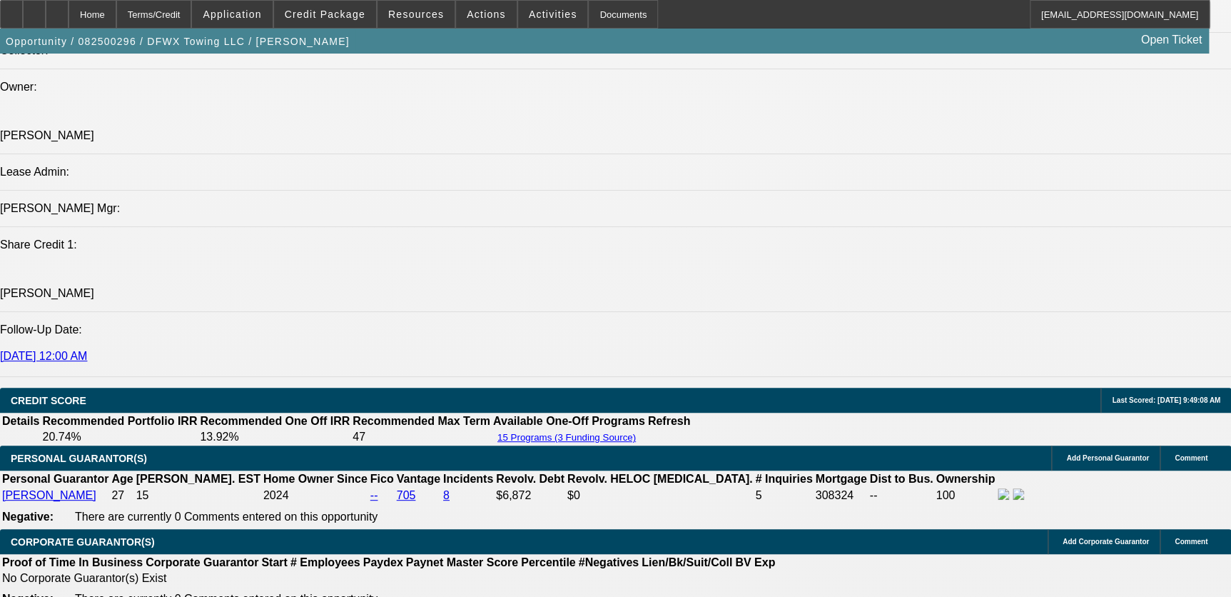
scroll to position [1752, 0]
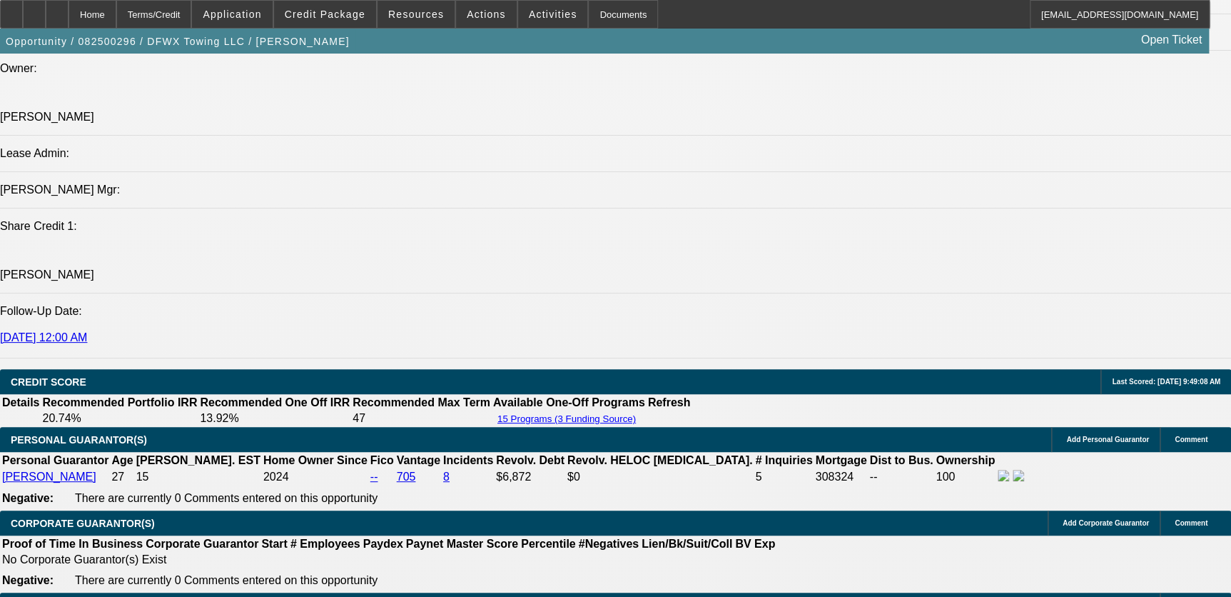
drag, startPoint x: 207, startPoint y: 392, endPoint x: 310, endPoint y: 392, distance: 102.8
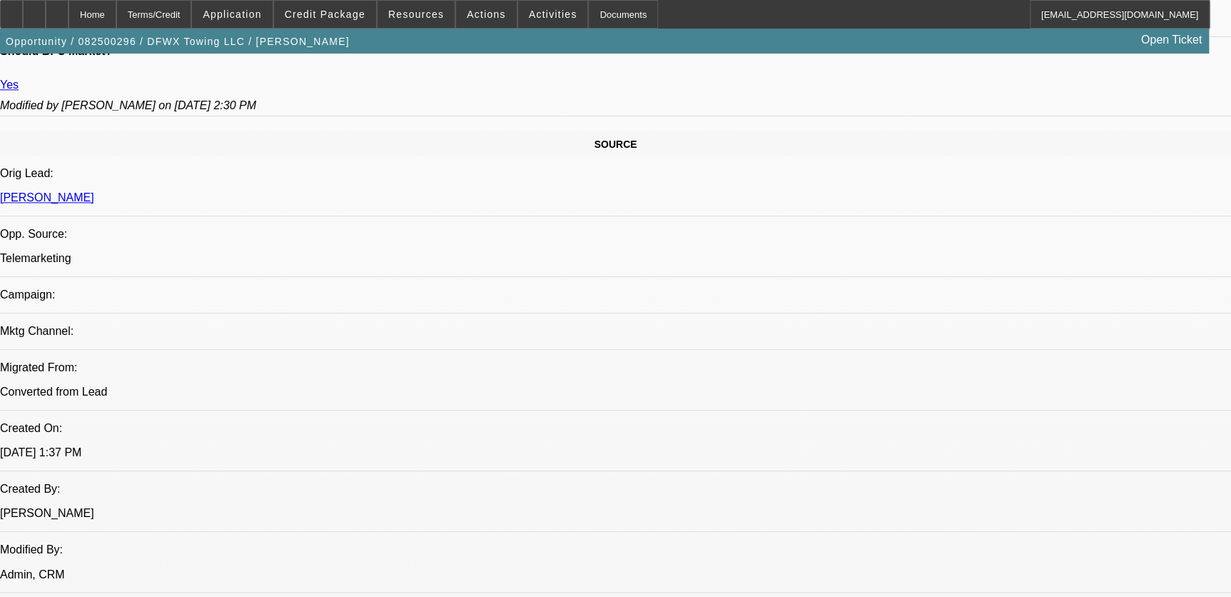
scroll to position [778, 0]
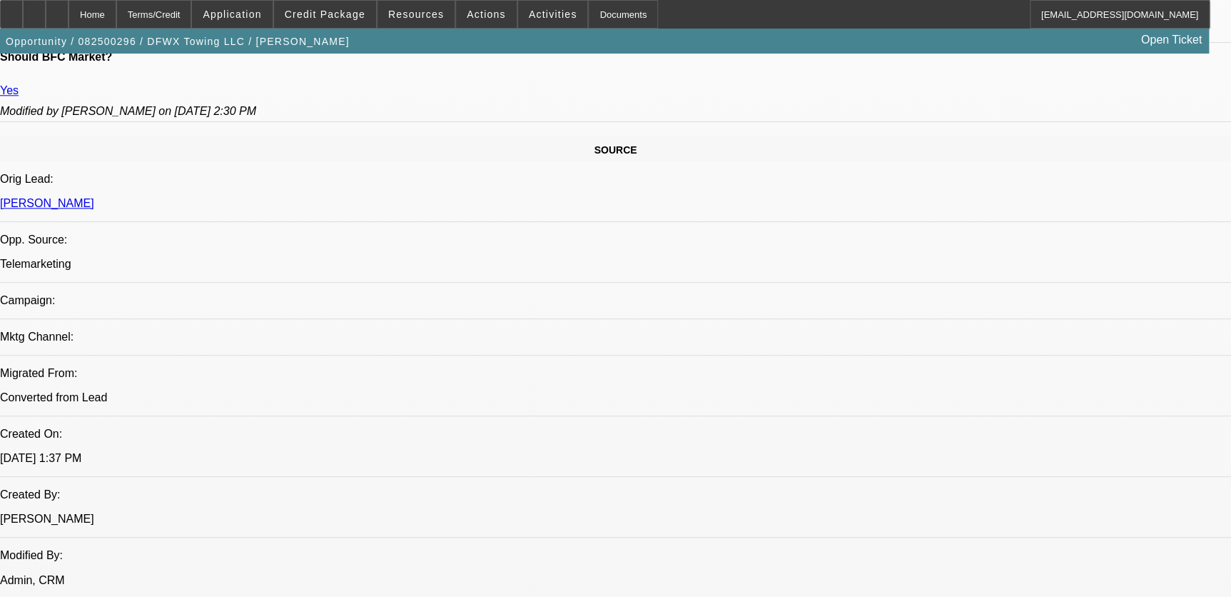
drag, startPoint x: 108, startPoint y: 233, endPoint x: 74, endPoint y: 237, distance: 34.5
drag, startPoint x: 74, startPoint y: 237, endPoint x: 268, endPoint y: 218, distance: 195.1
drag, startPoint x: 114, startPoint y: 222, endPoint x: 61, endPoint y: 223, distance: 52.8
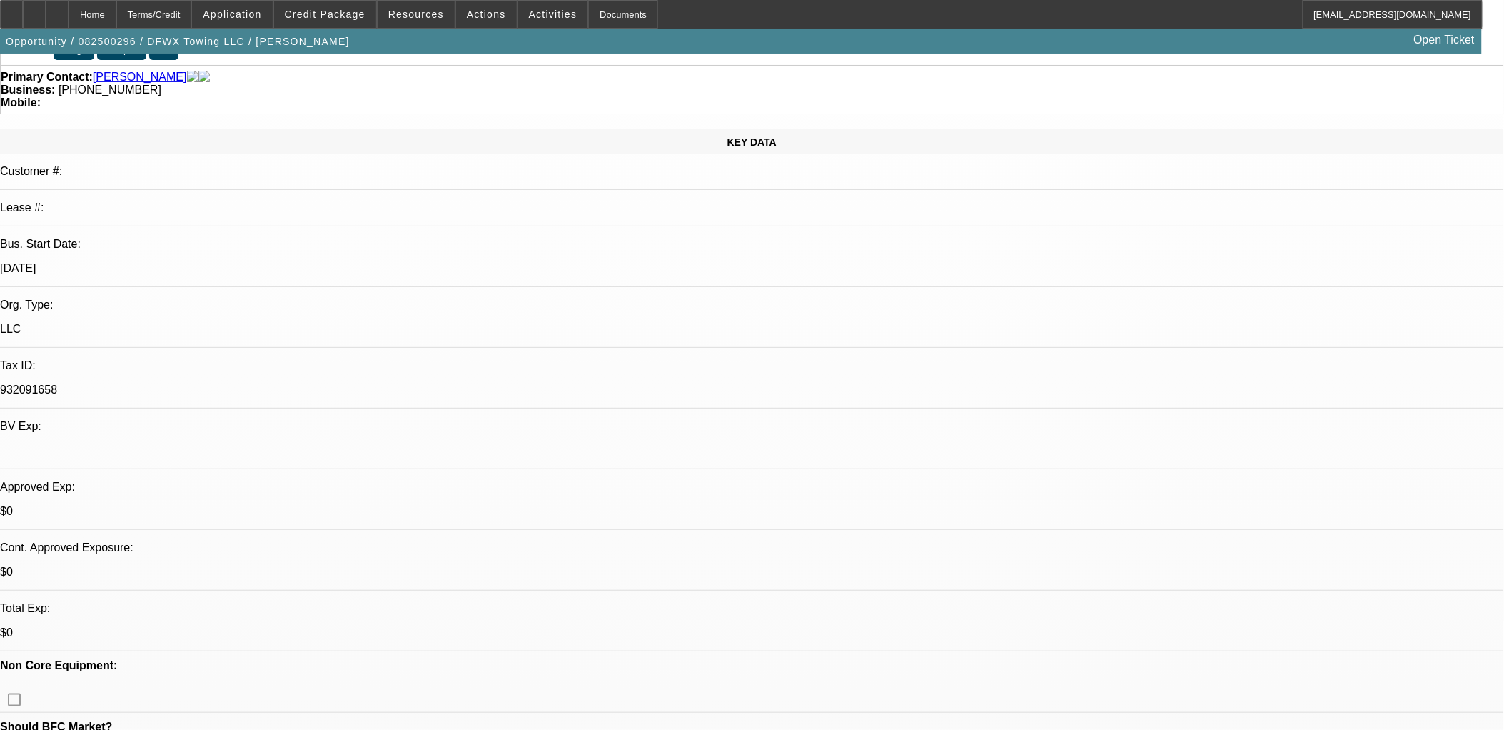
scroll to position [72, 0]
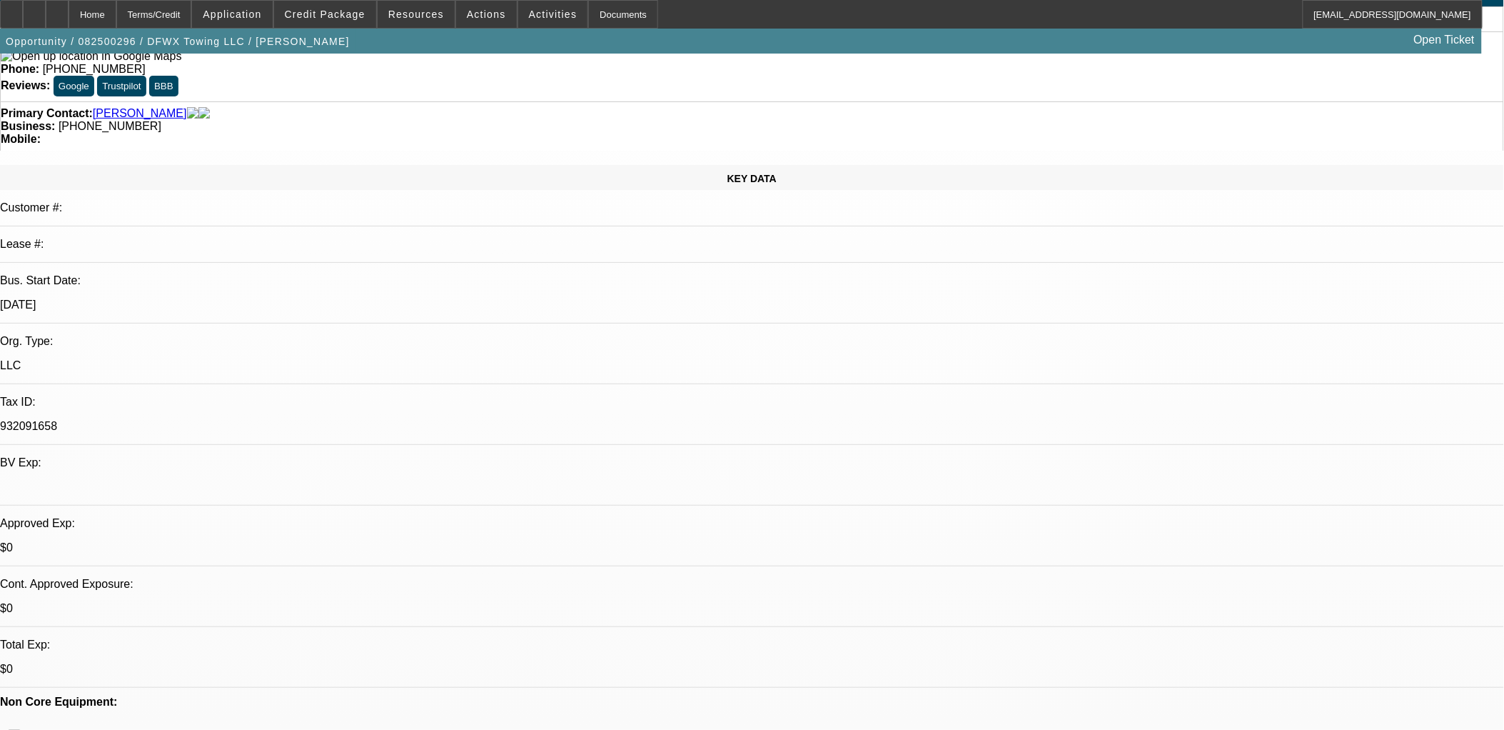
drag, startPoint x: 228, startPoint y: 190, endPoint x: 154, endPoint y: 193, distance: 74.3
click at [154, 274] on div "Bus. Start Date: 7/1/23" at bounding box center [752, 298] width 1504 height 49
drag, startPoint x: 410, startPoint y: 544, endPoint x: 356, endPoint y: 546, distance: 55.0
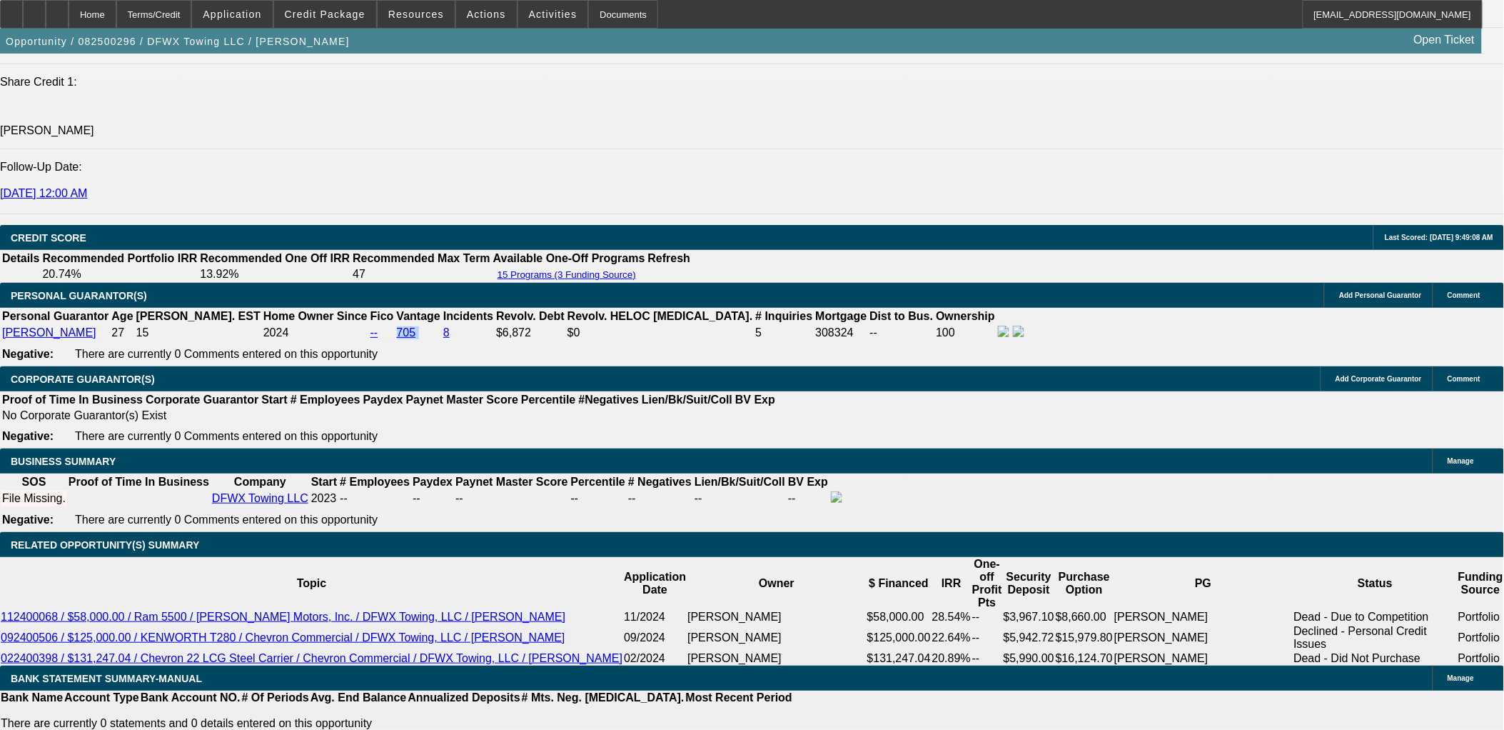
scroll to position [2134, 0]
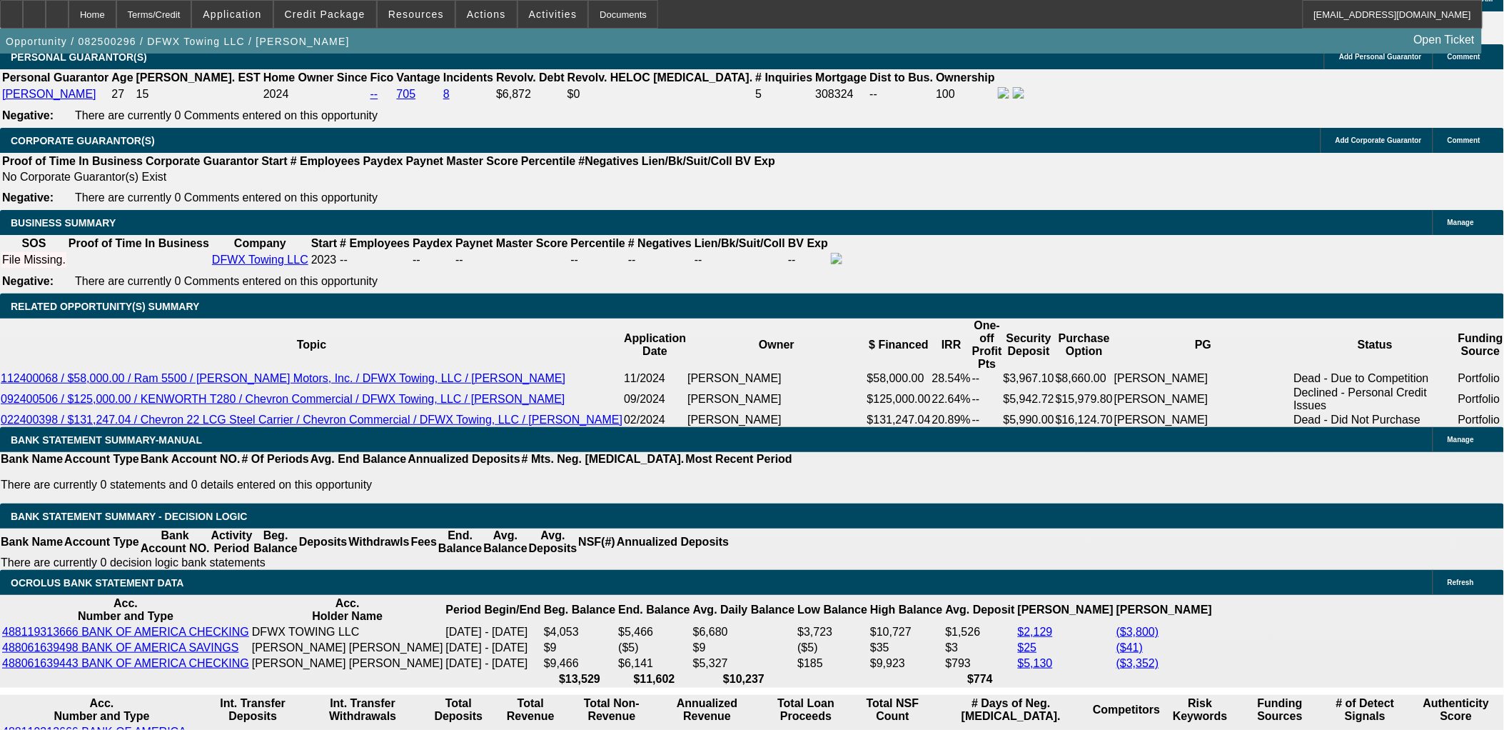
drag, startPoint x: 1079, startPoint y: 198, endPoint x: 1085, endPoint y: 184, distance: 15.4
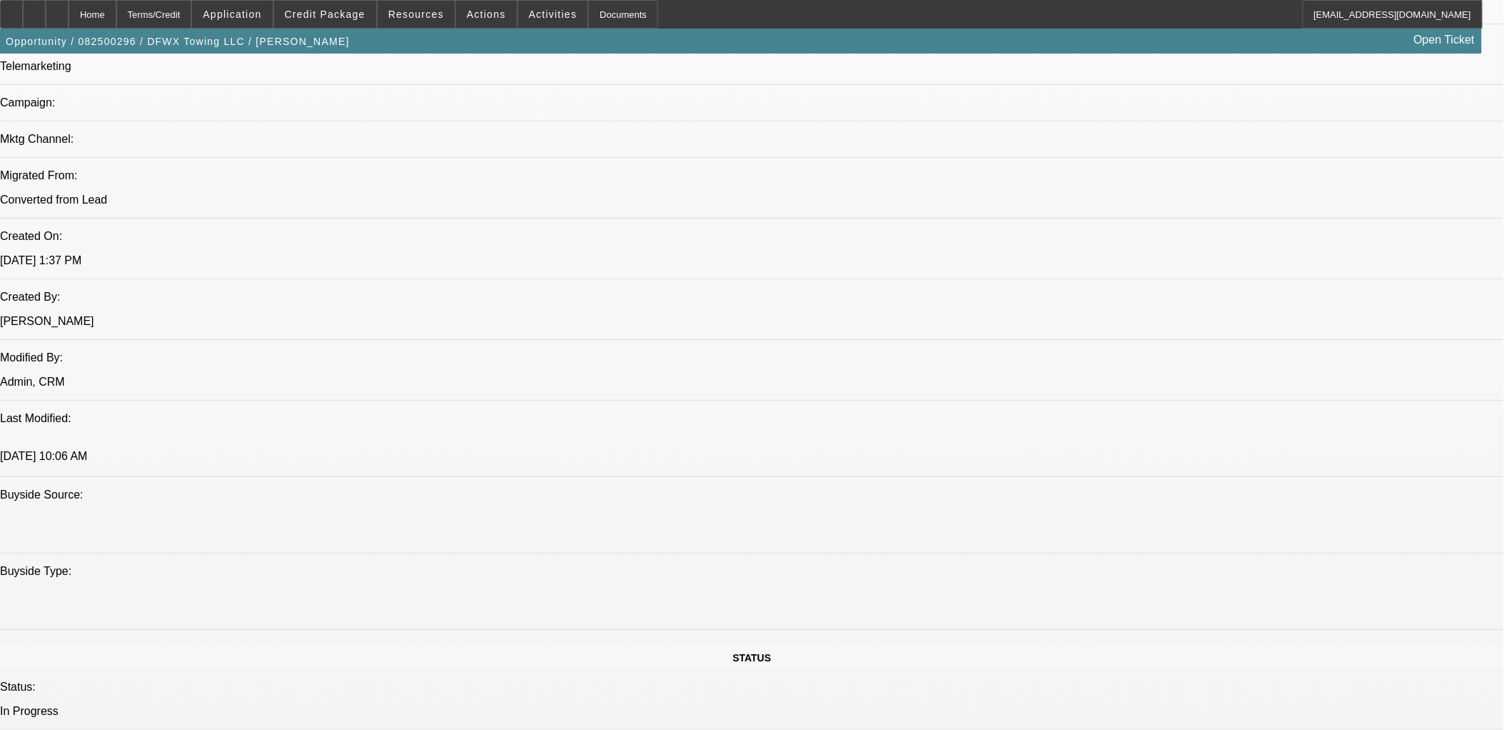
scroll to position [865, 0]
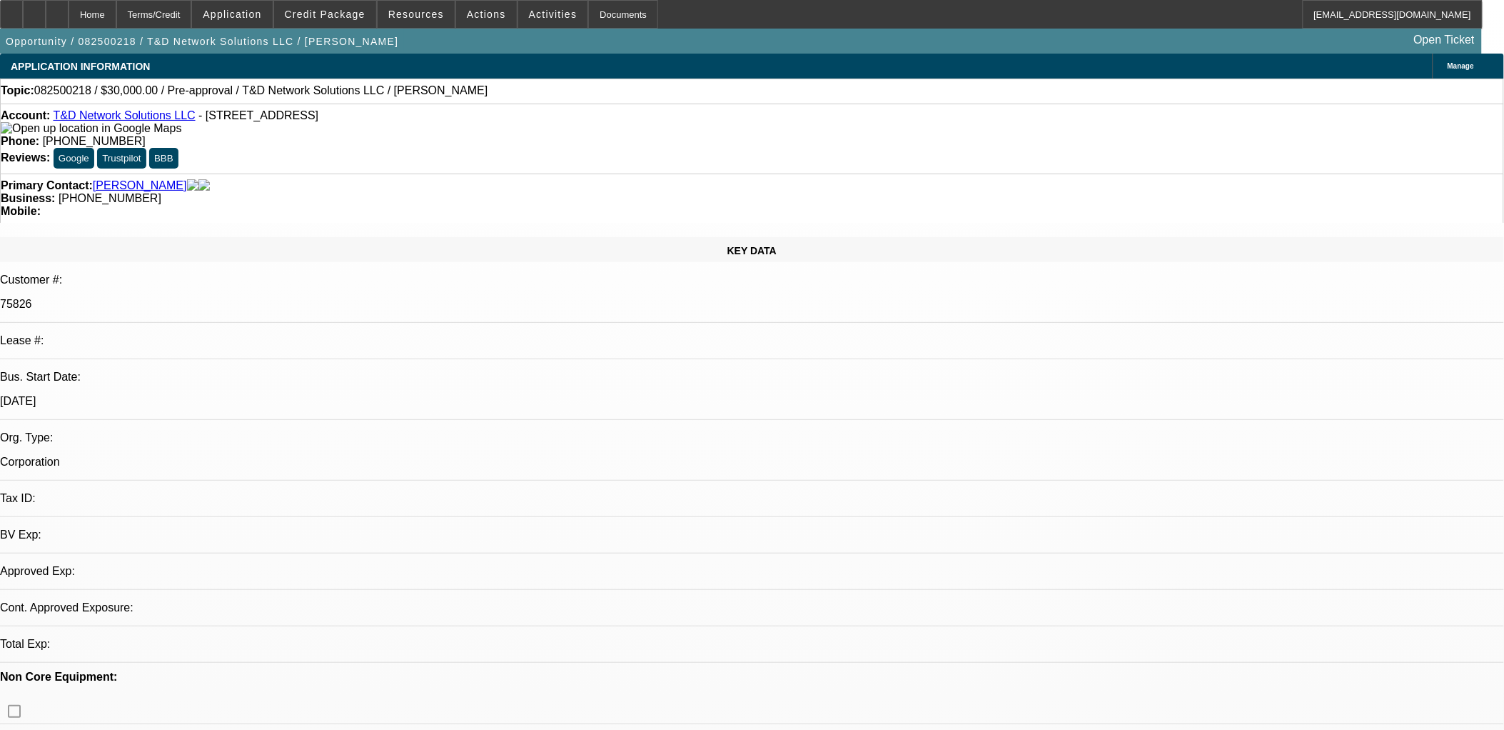
select select "0"
select select "2"
select select "0.1"
select select "1"
select select "2"
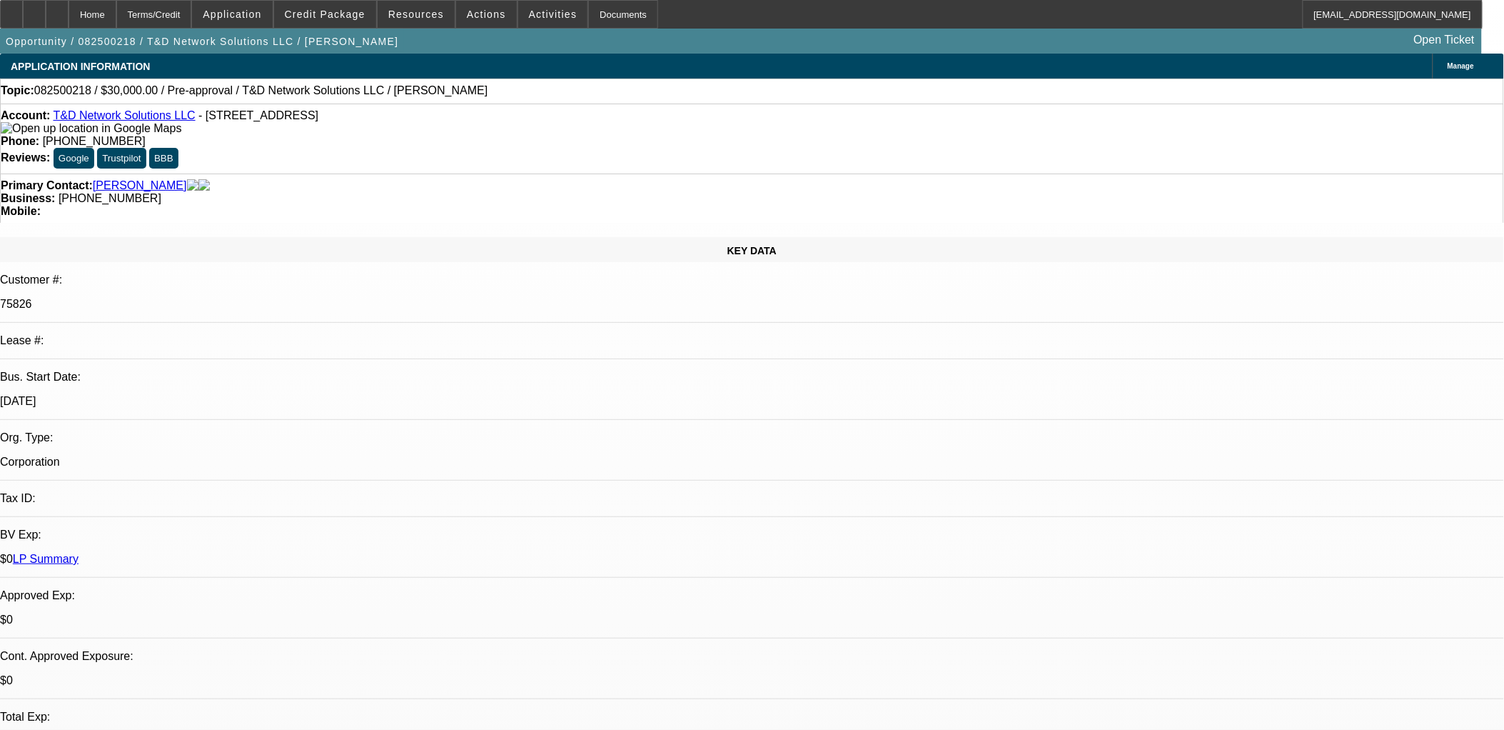
select select "4"
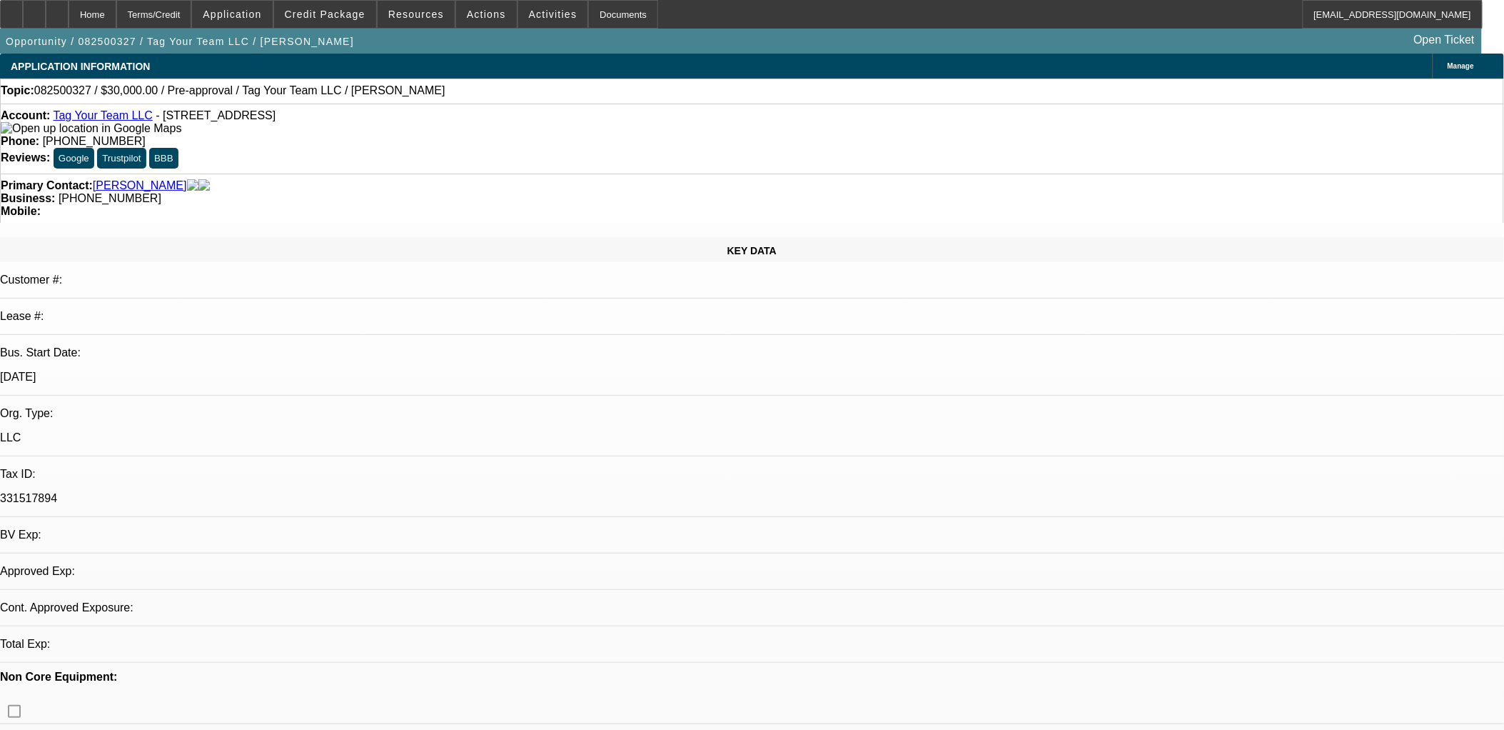
select select "0"
select select "2"
select select "0.1"
select select "1"
select select "2"
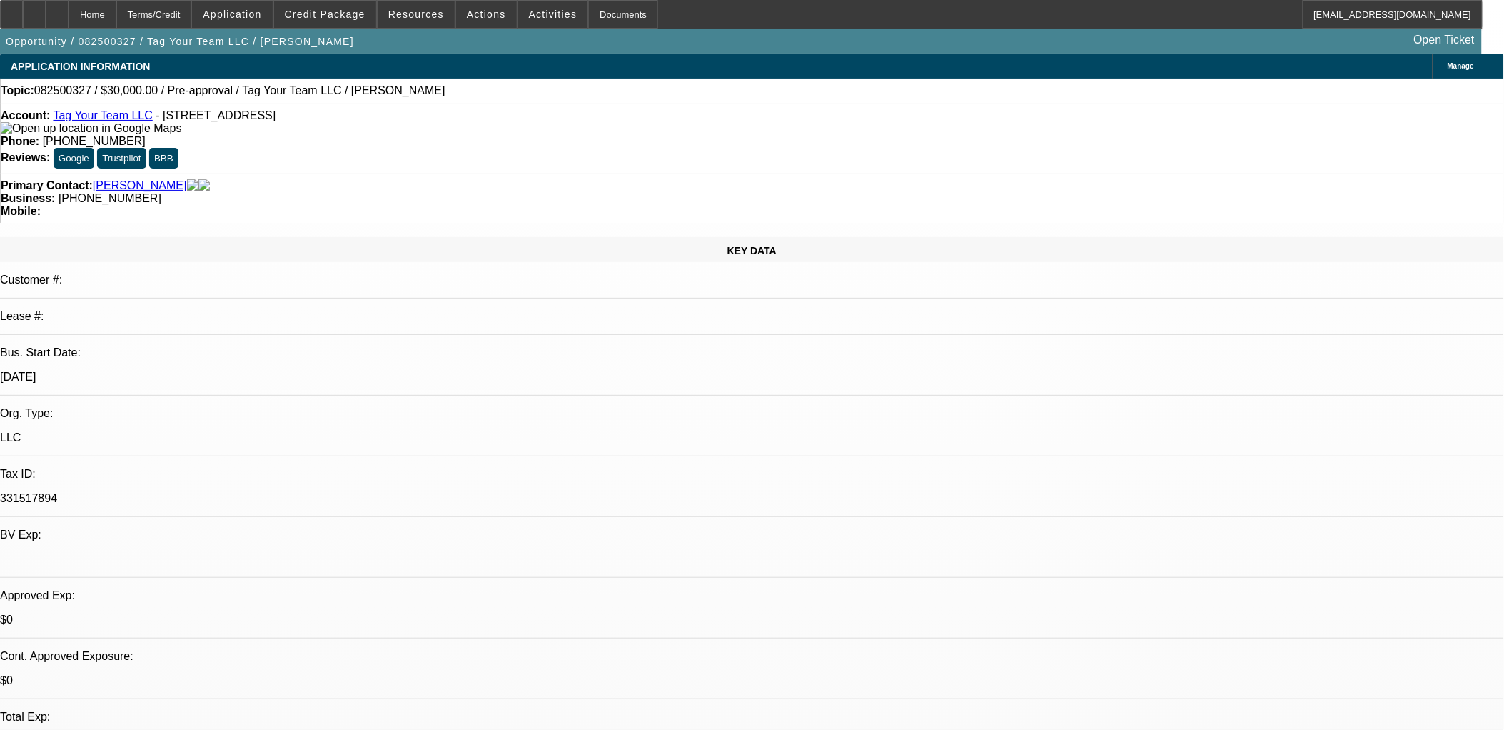
select select "4"
click at [346, 11] on span "Credit Package" at bounding box center [325, 14] width 81 height 11
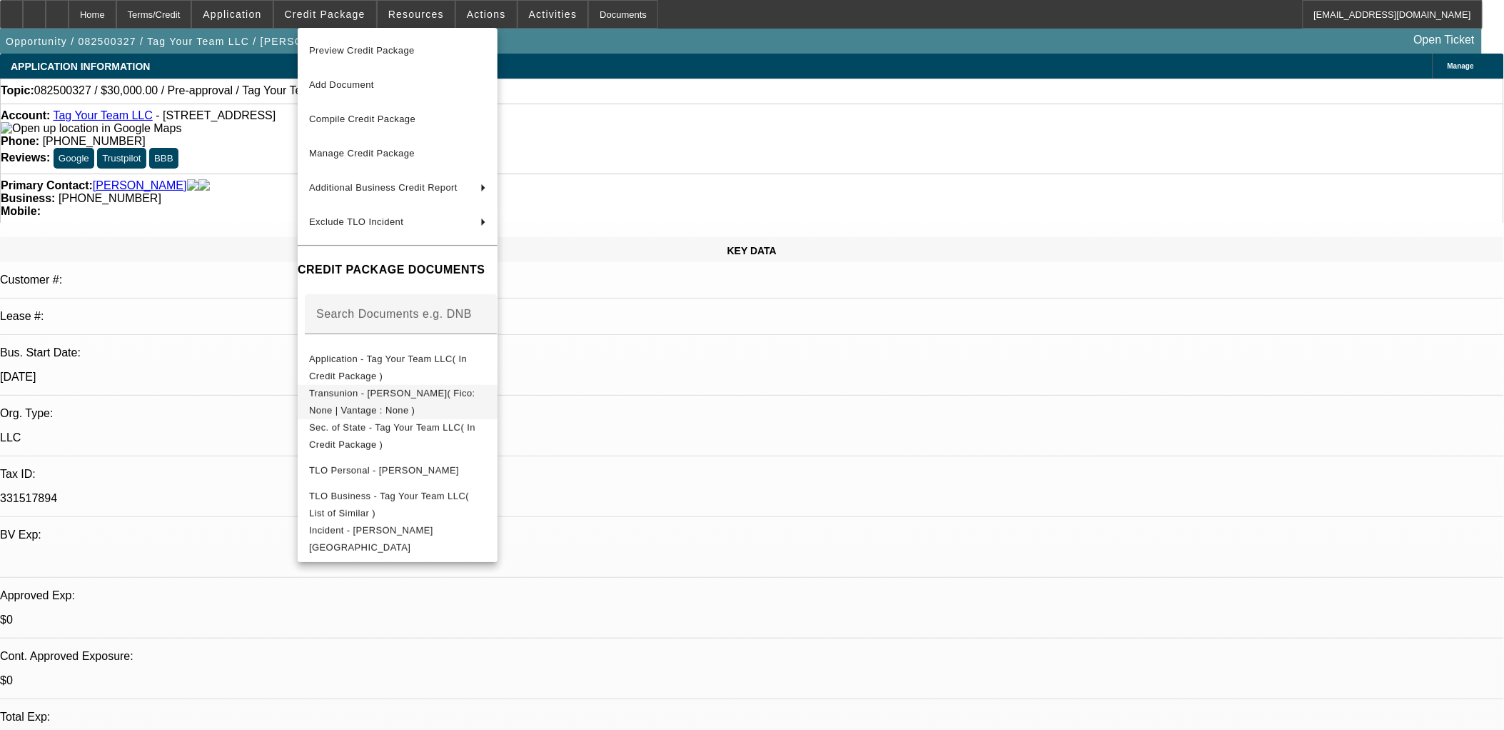
click at [486, 389] on span "Transunion - [PERSON_NAME]( Fico: None | Vantage : None )" at bounding box center [397, 401] width 177 height 34
